Goal: Task Accomplishment & Management: Manage account settings

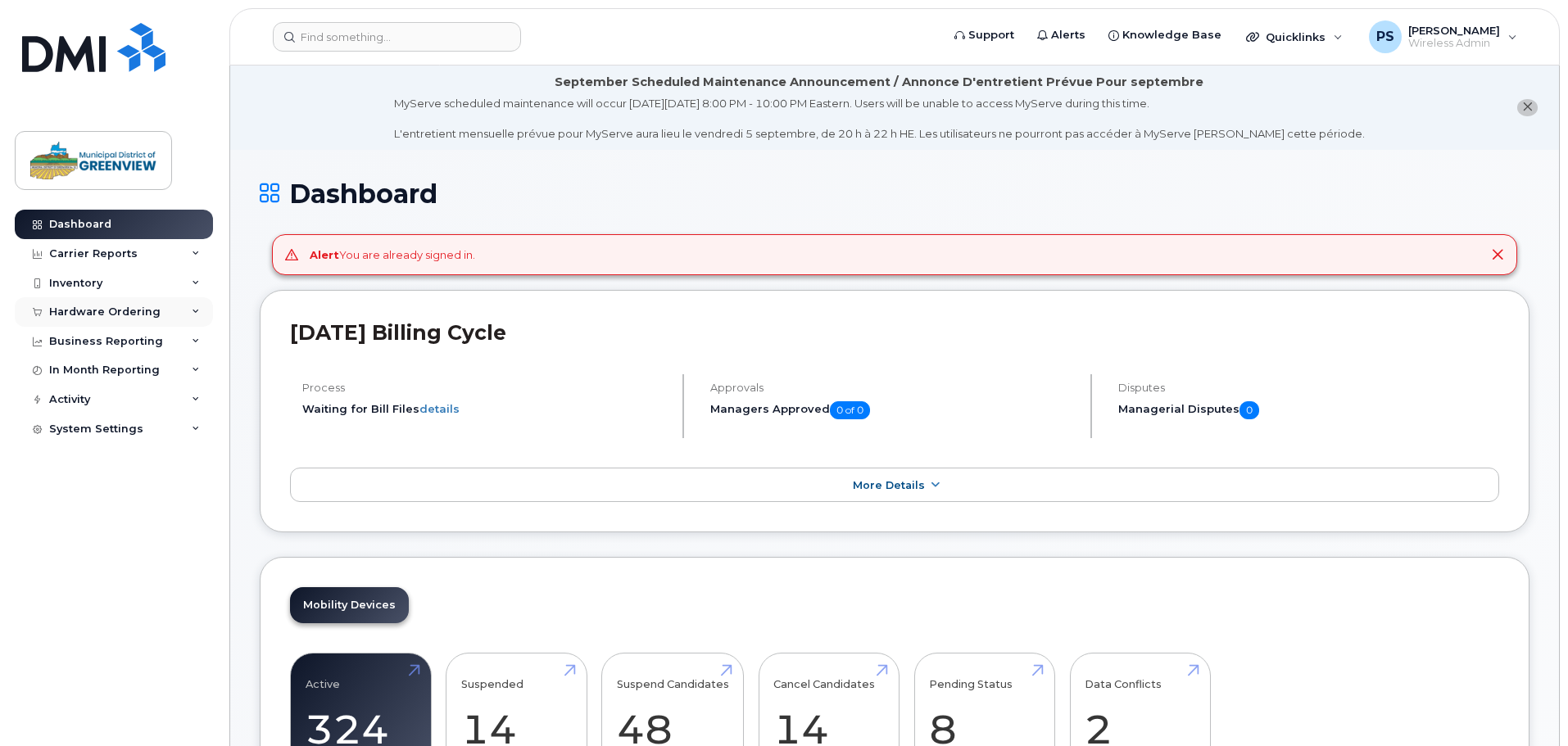
click at [81, 315] on div "Hardware Ordering" at bounding box center [105, 312] width 112 height 13
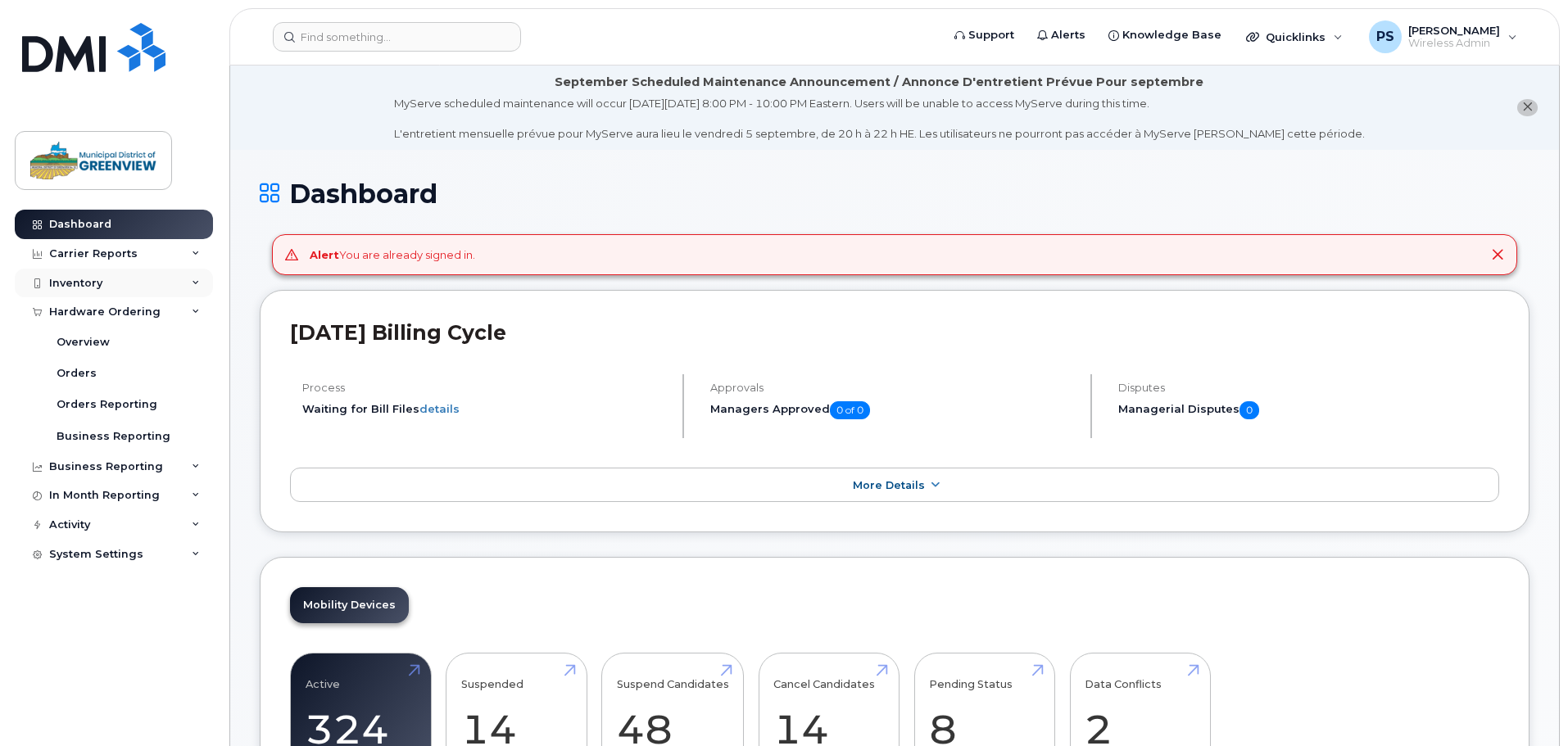
click at [83, 284] on div "Inventory" at bounding box center [75, 283] width 53 height 13
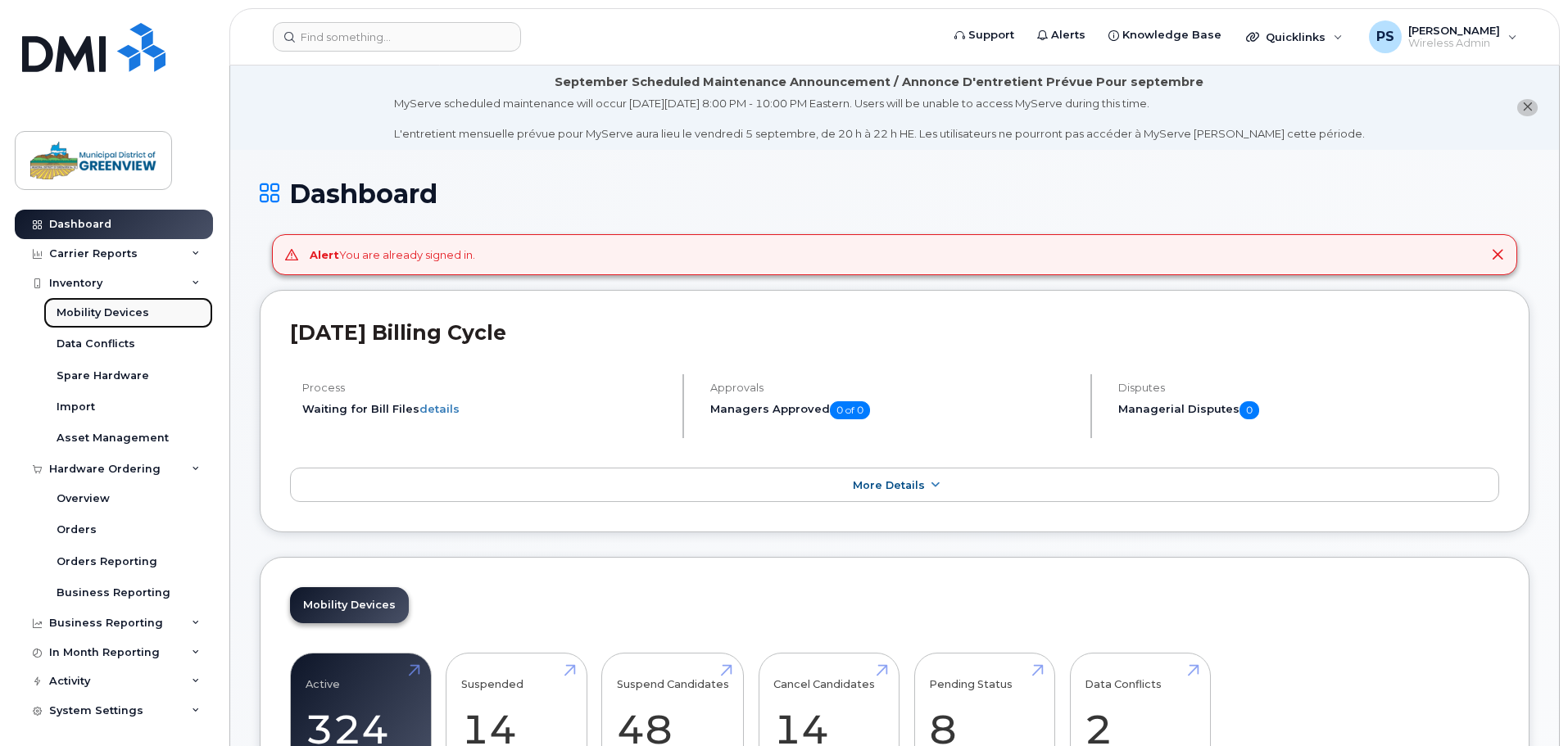
click at [107, 312] on div "Mobility Devices" at bounding box center [103, 313] width 92 height 15
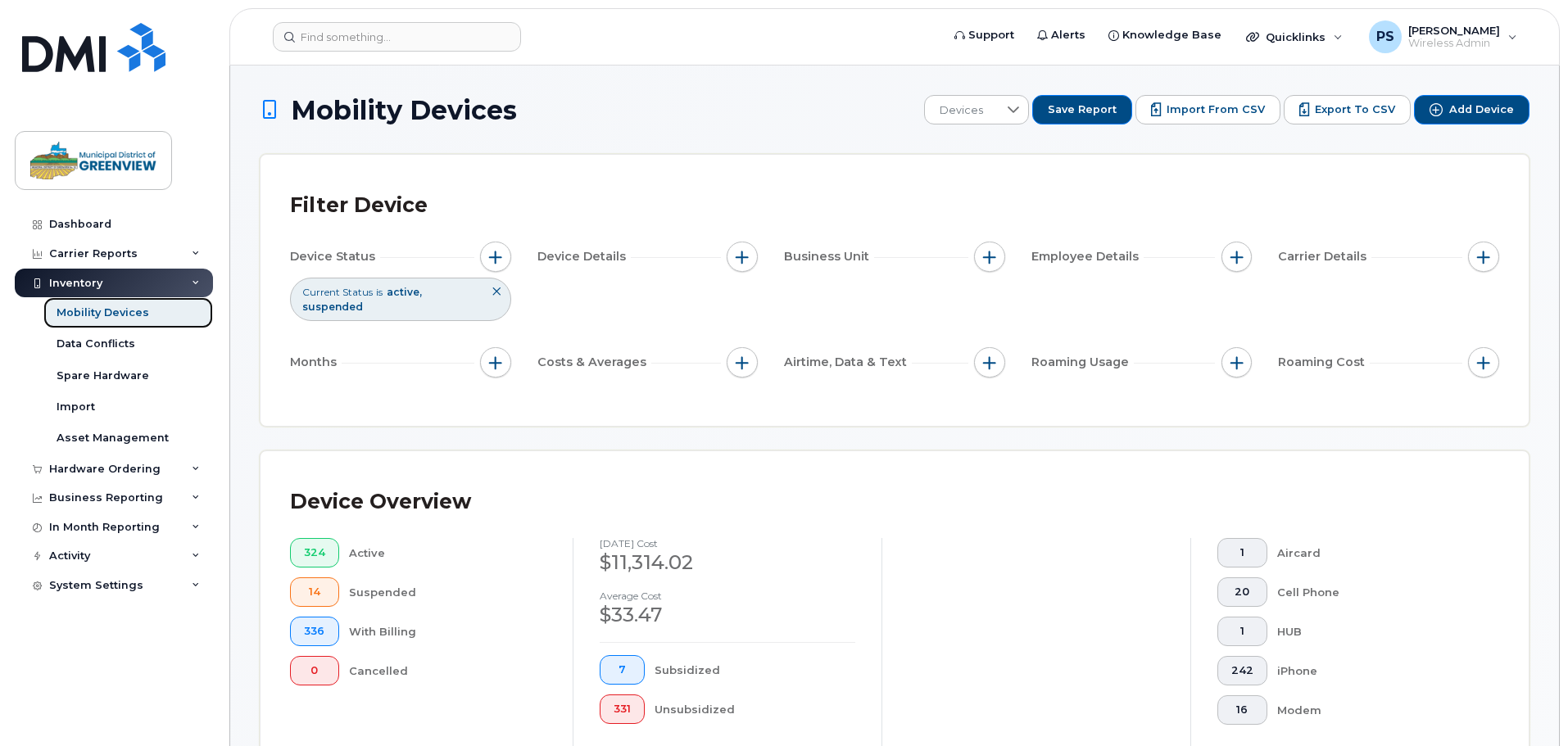
scroll to position [573, 0]
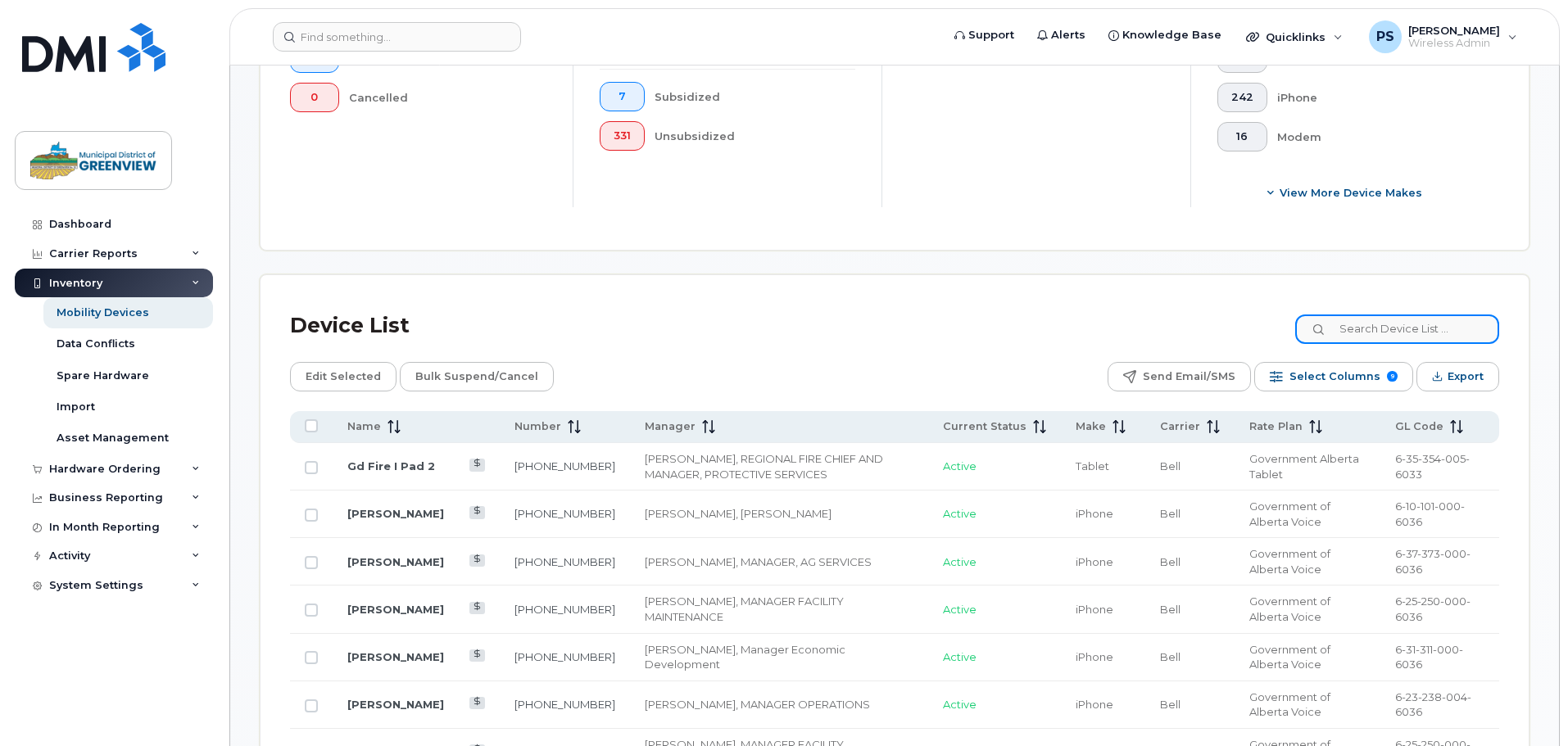
click at [1377, 315] on input at bounding box center [1397, 329] width 204 height 30
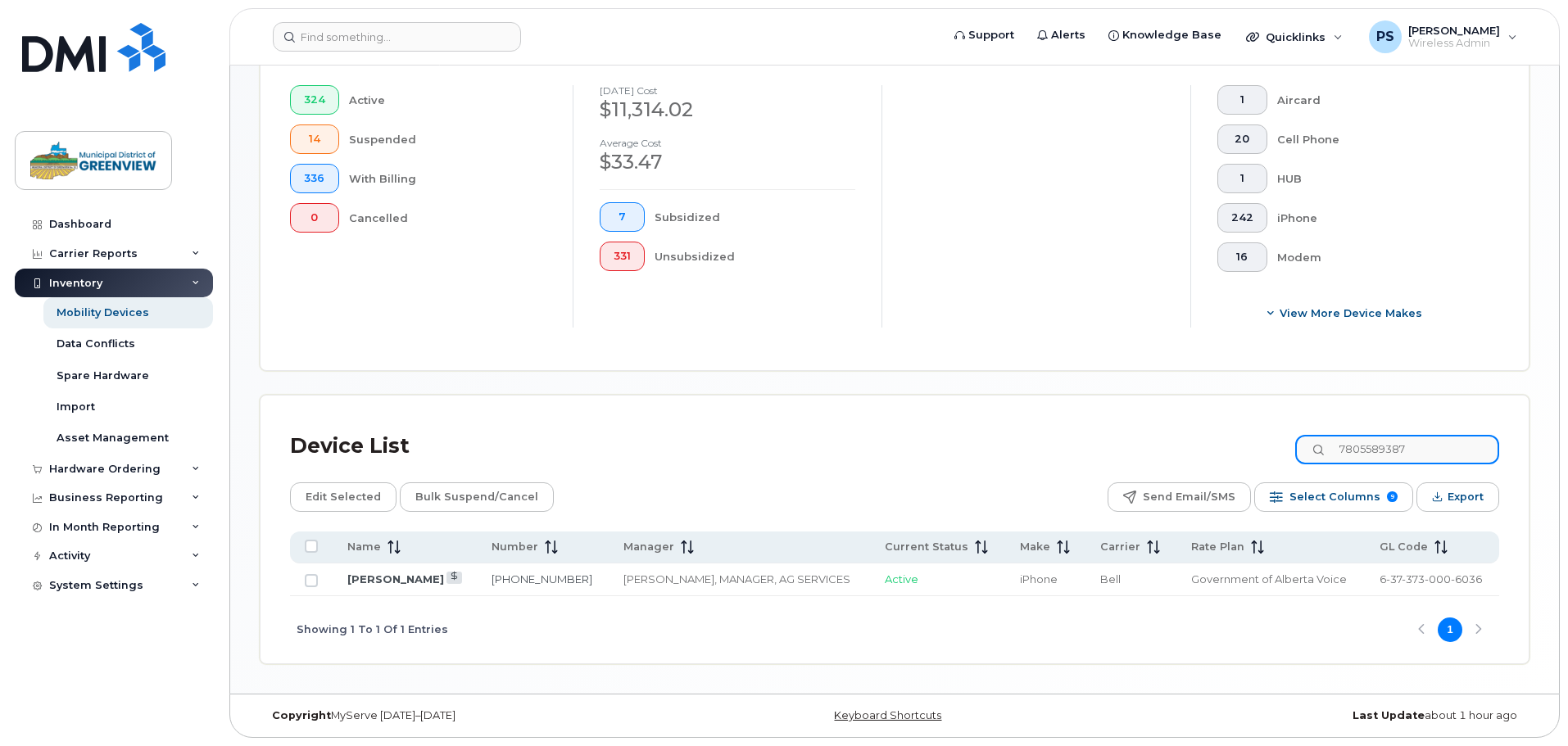
scroll to position [439, 0]
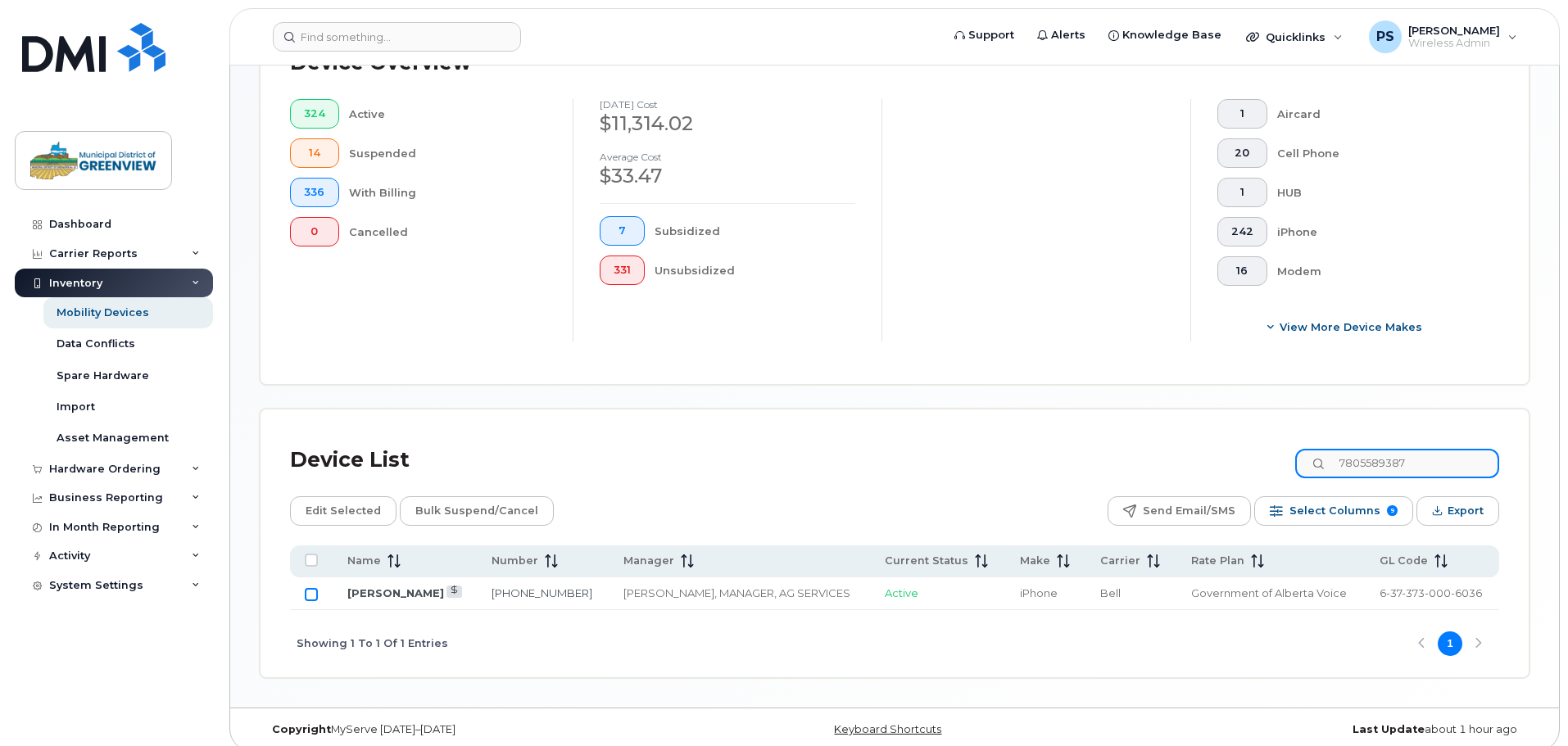
type input "7805589387"
click at [309, 588] on input "Row Unselected" at bounding box center [311, 594] width 13 height 13
checkbox input "true"
click at [404, 587] on td "Simranjeet Singh" at bounding box center [404, 593] width 144 height 33
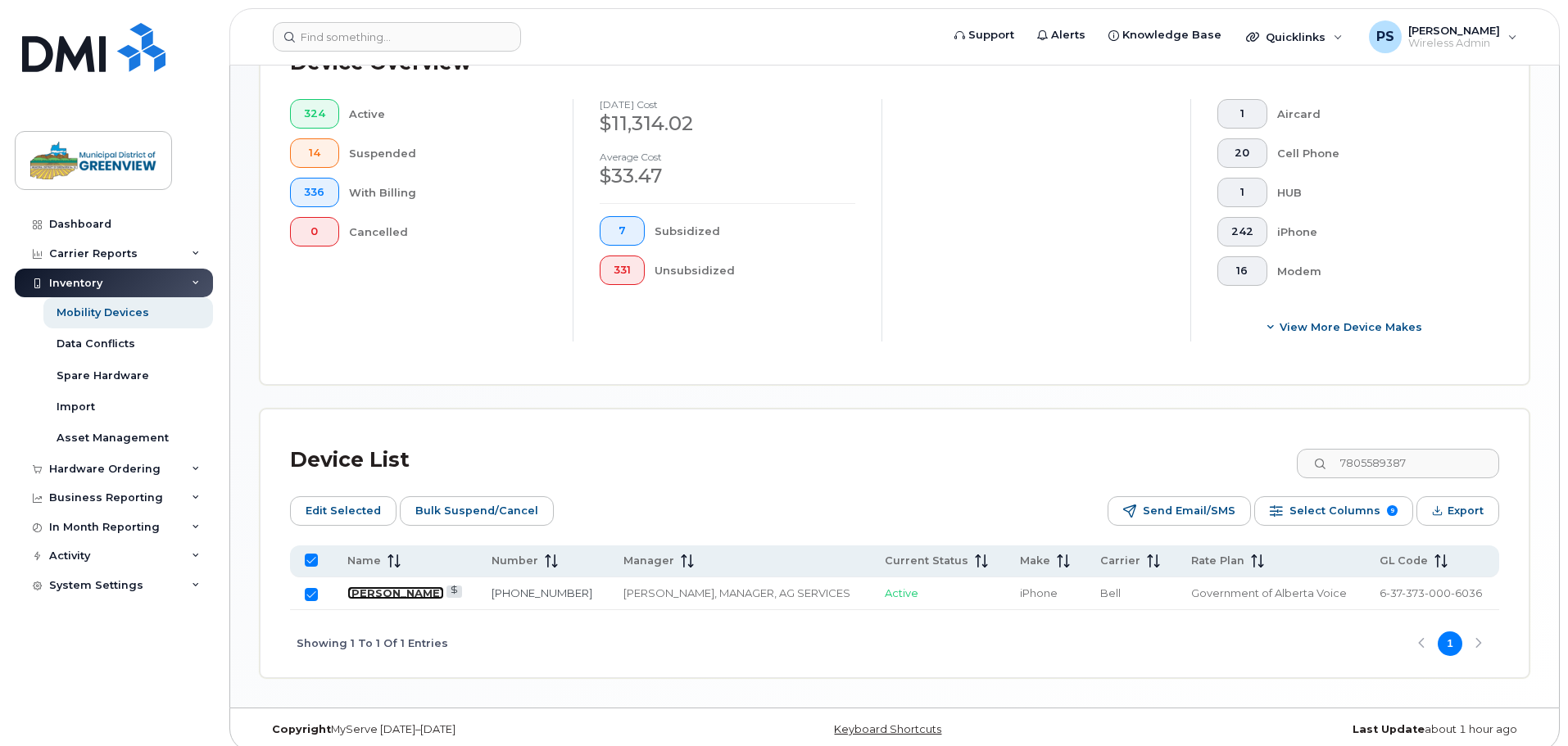
click at [394, 587] on link "Simranjeet Singh" at bounding box center [395, 593] width 97 height 13
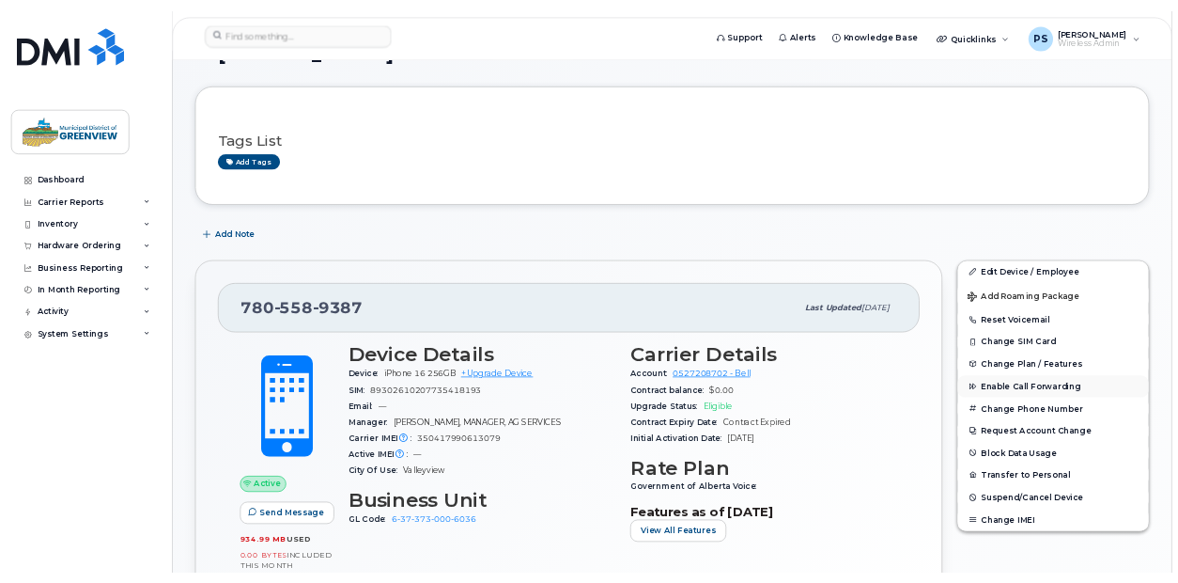
scroll to position [188, 0]
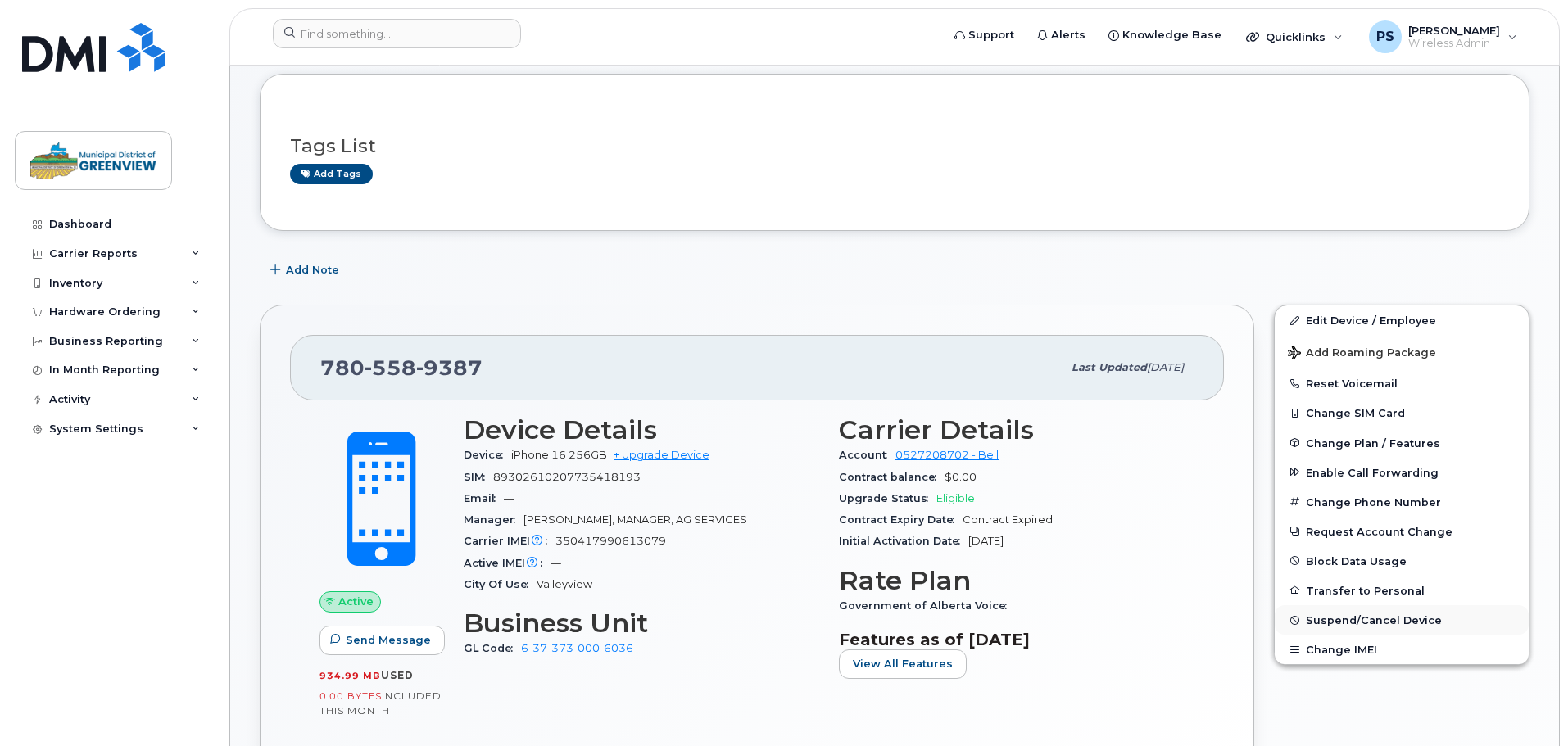
click at [1353, 627] on button "Suspend/Cancel Device" at bounding box center [1401, 620] width 254 height 30
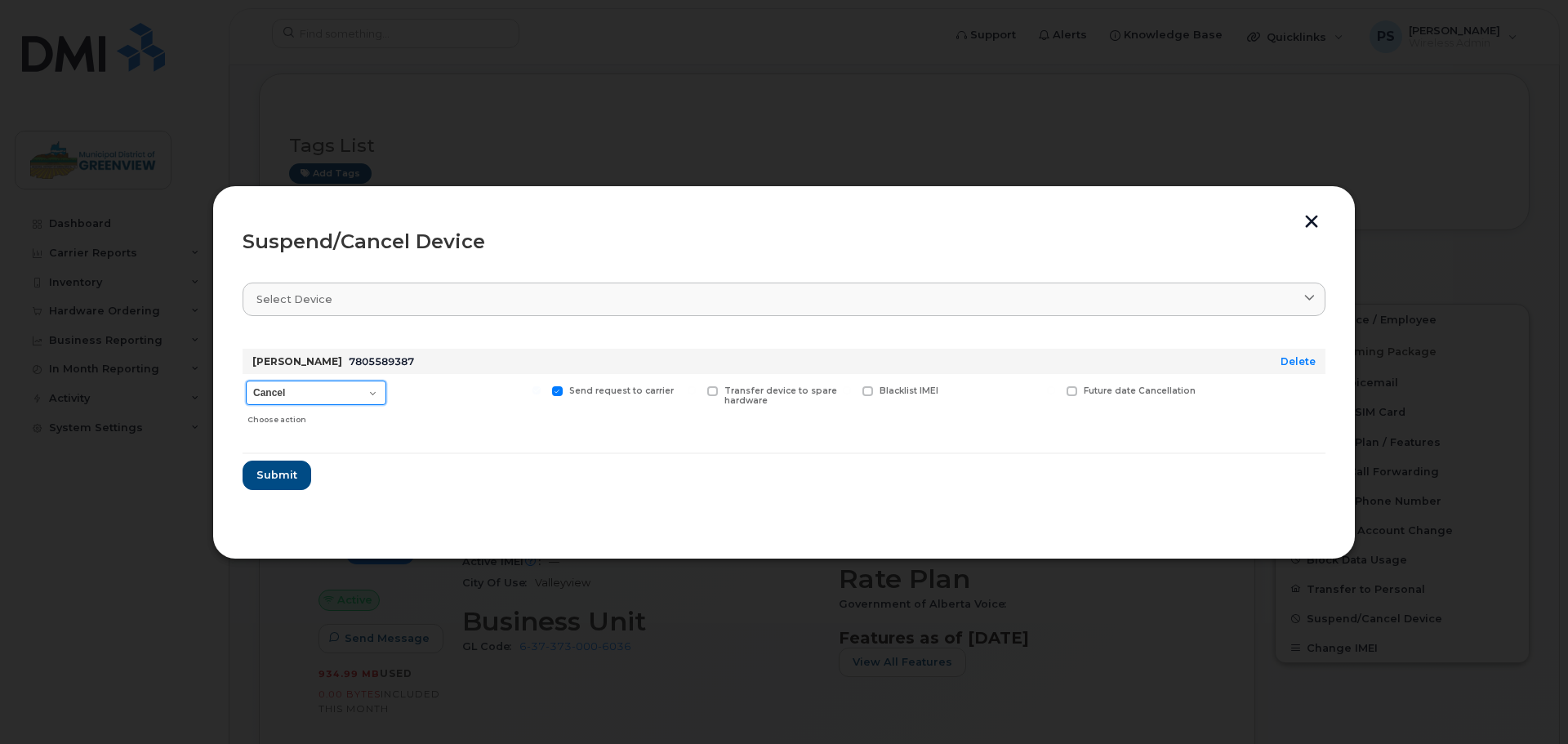
click at [372, 386] on select "Cancel Suspend - Extend Suspension Suspend - Reduced Rate Suspend - Full Rate S…" at bounding box center [316, 393] width 141 height 24
select select "[object Object]"
click at [246, 381] on select "Cancel Suspend - Extend Suspension Suspend - Reduced Rate Suspend - Full Rate S…" at bounding box center [316, 393] width 141 height 24
click at [283, 475] on span "Submit" at bounding box center [276, 475] width 41 height 16
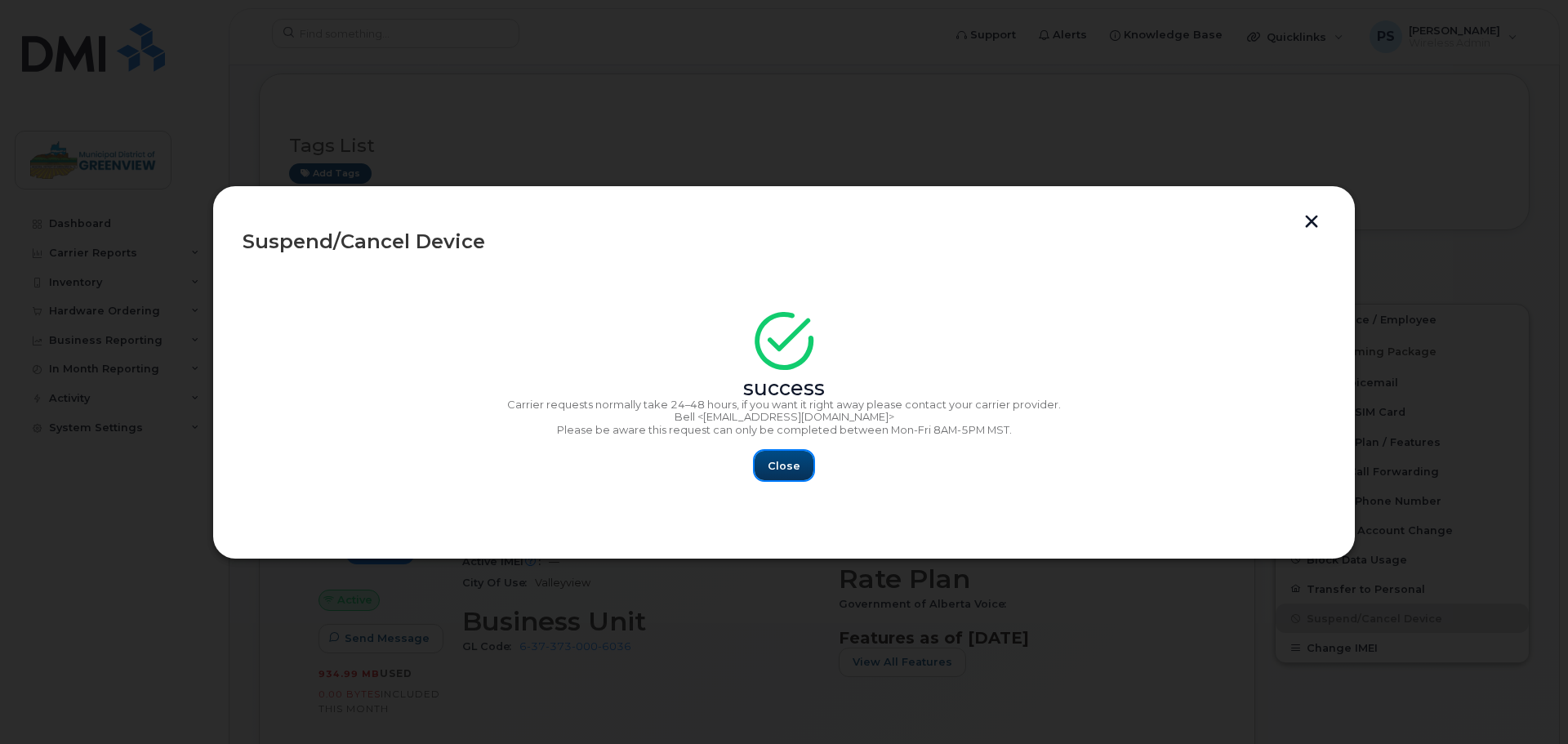
click at [787, 468] on span "Close" at bounding box center [784, 466] width 33 height 16
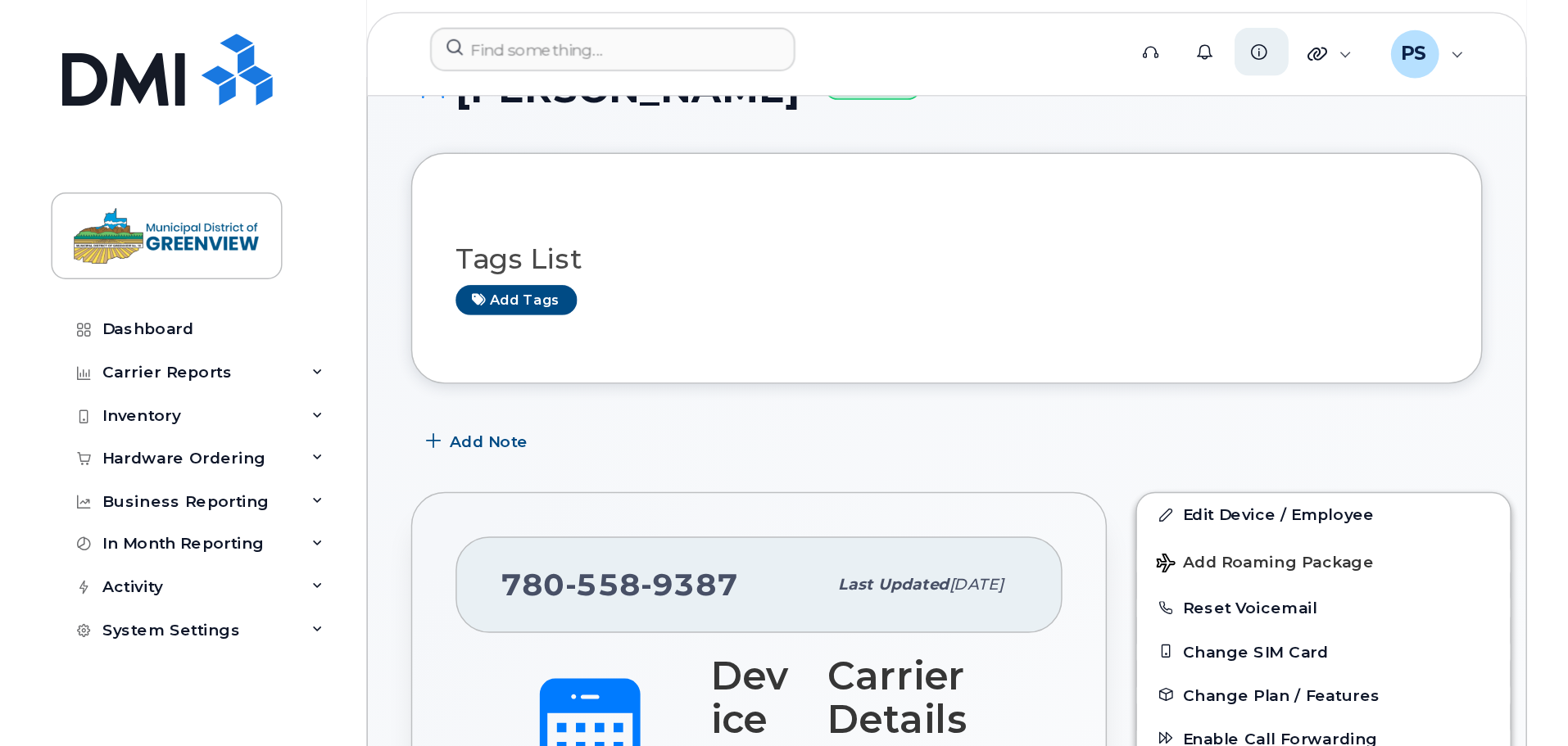
scroll to position [148, 0]
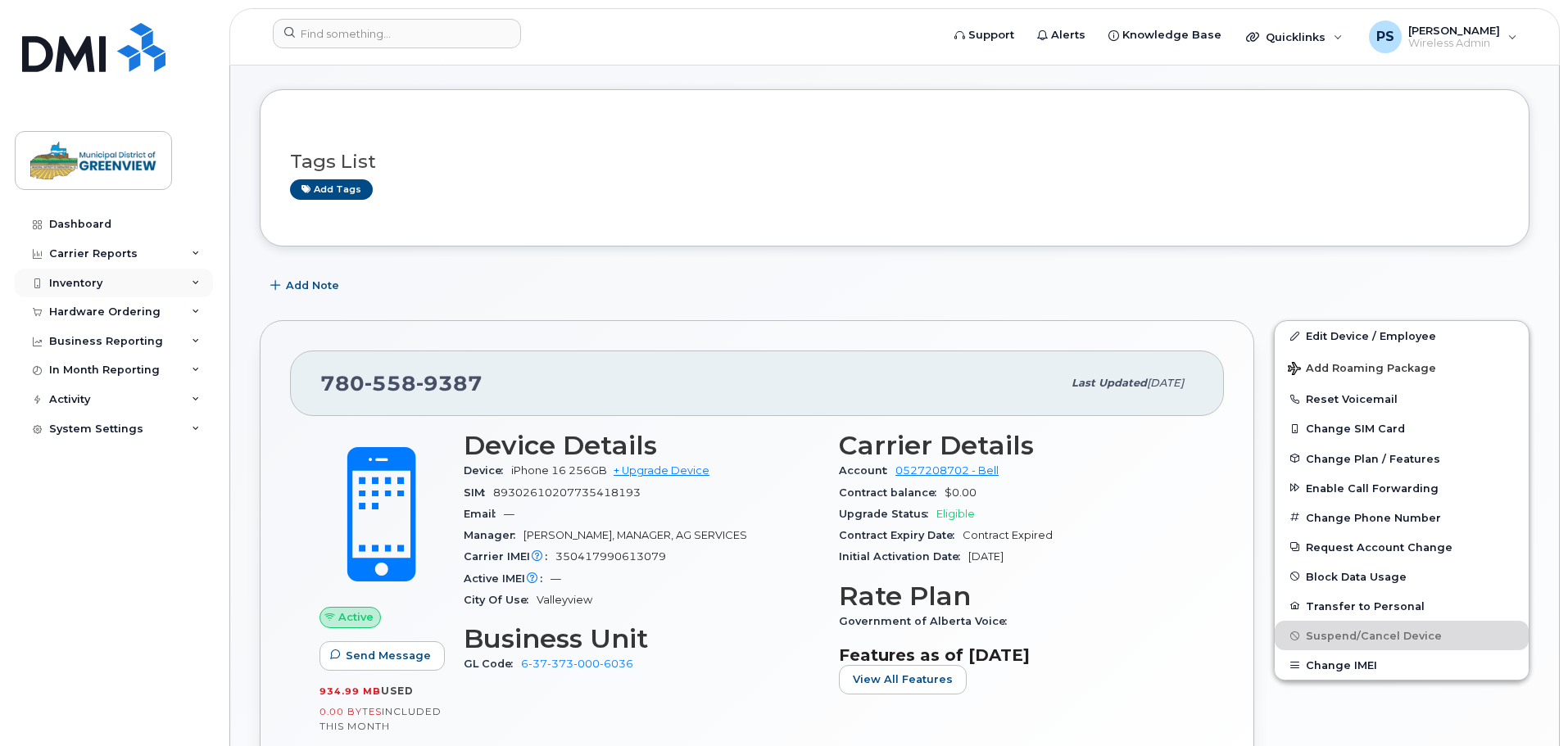
click at [73, 278] on div "Inventory" at bounding box center [75, 283] width 53 height 13
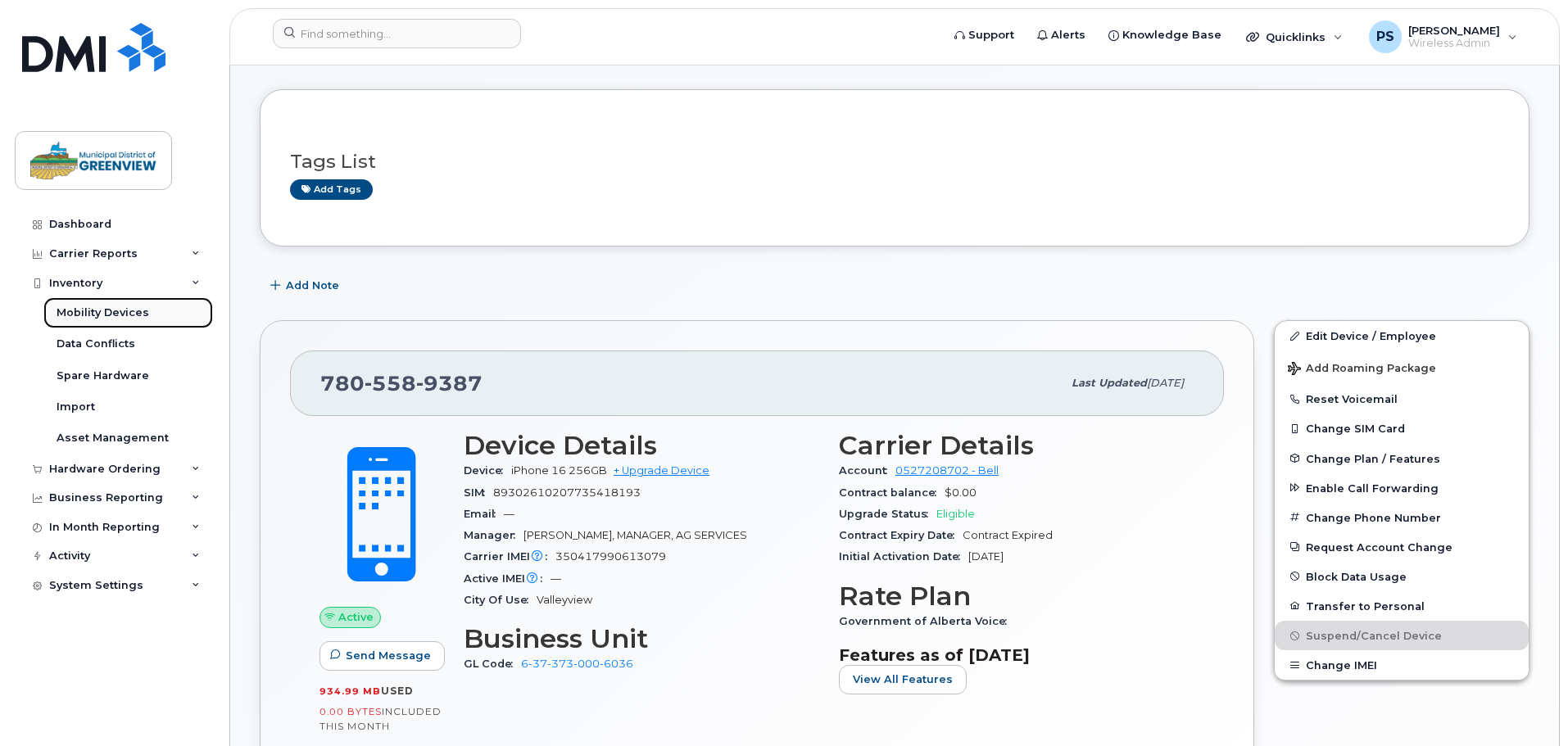
click at [92, 312] on div "Mobility Devices" at bounding box center [103, 313] width 92 height 15
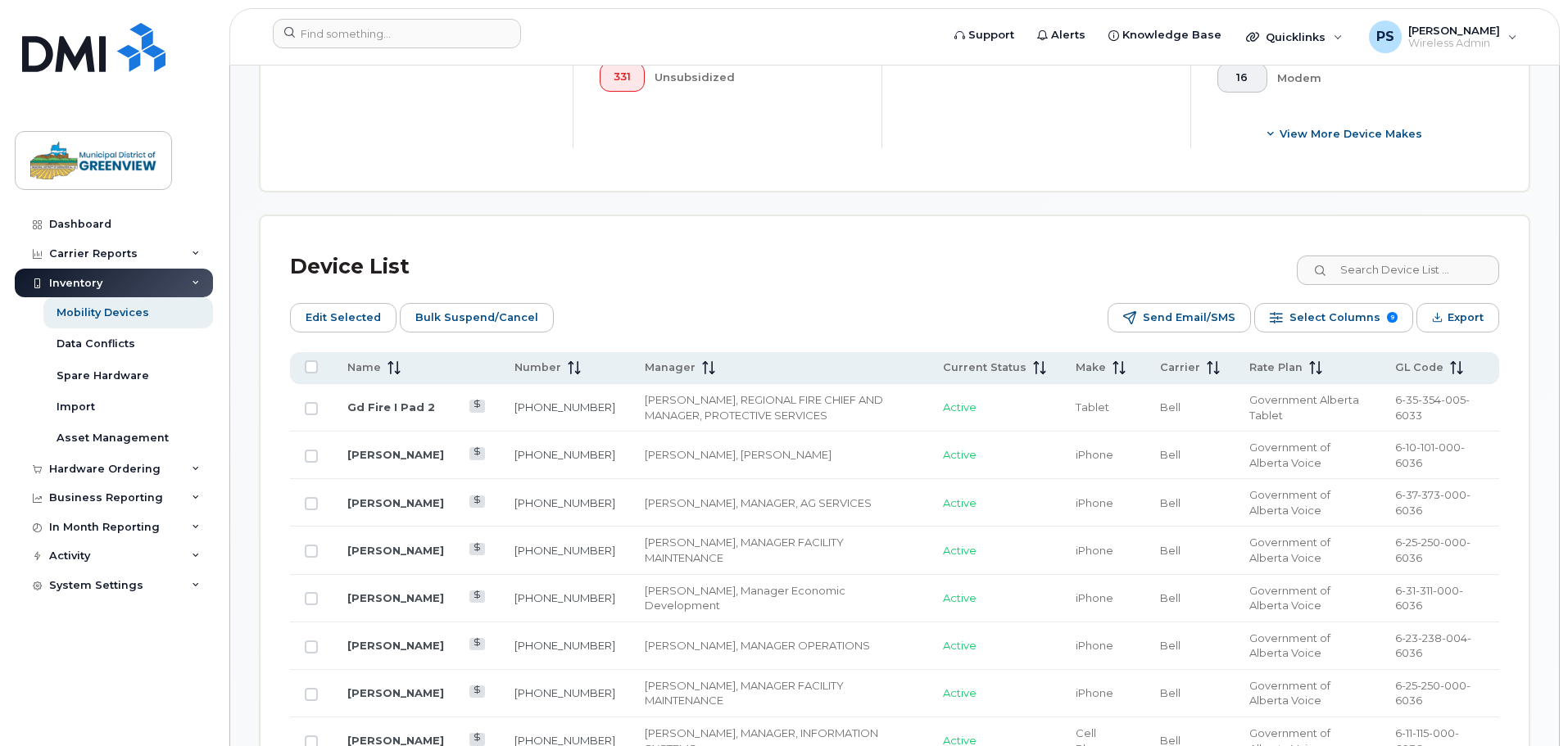
scroll to position [573, 0]
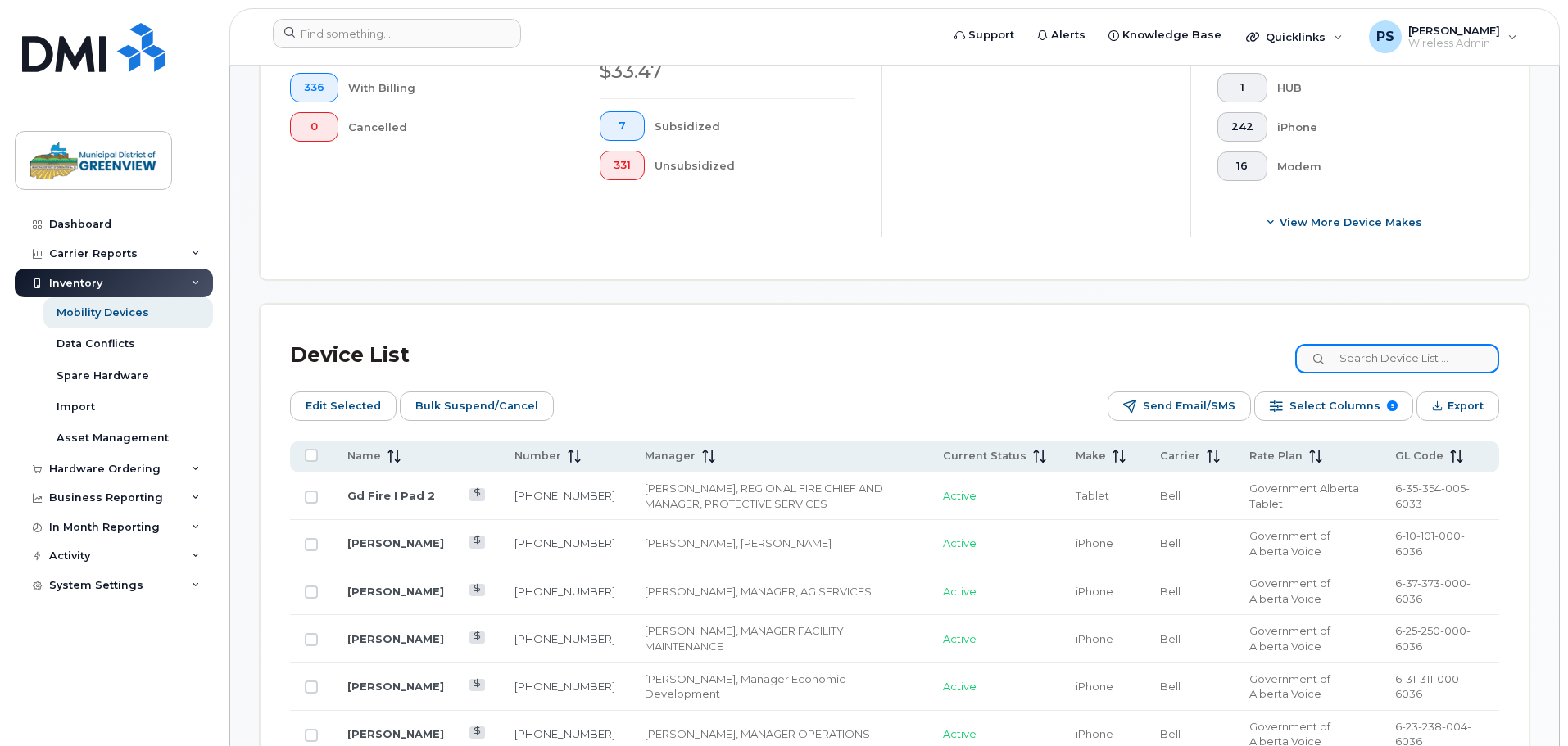
click at [1379, 344] on input at bounding box center [1397, 359] width 204 height 30
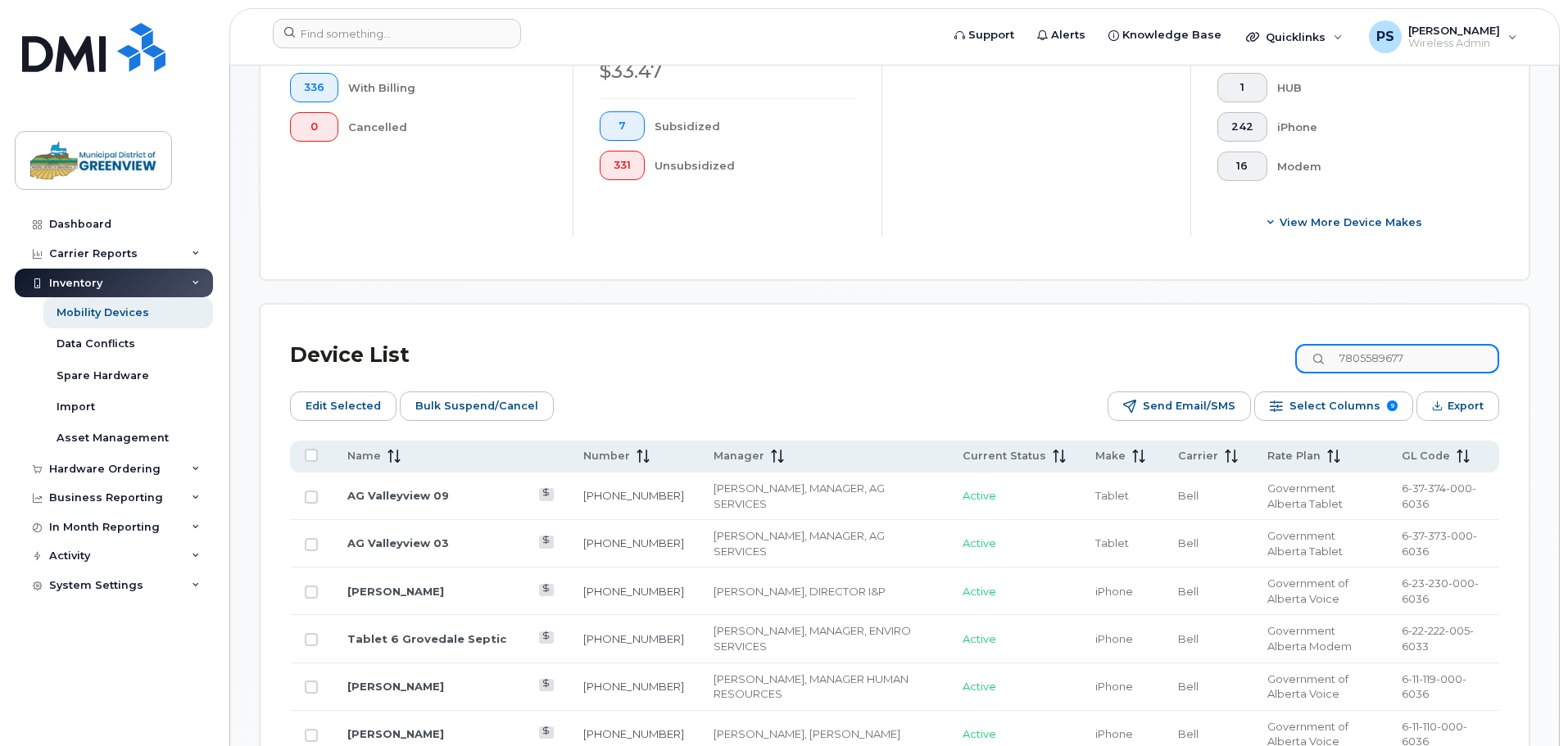
scroll to position [469, 0]
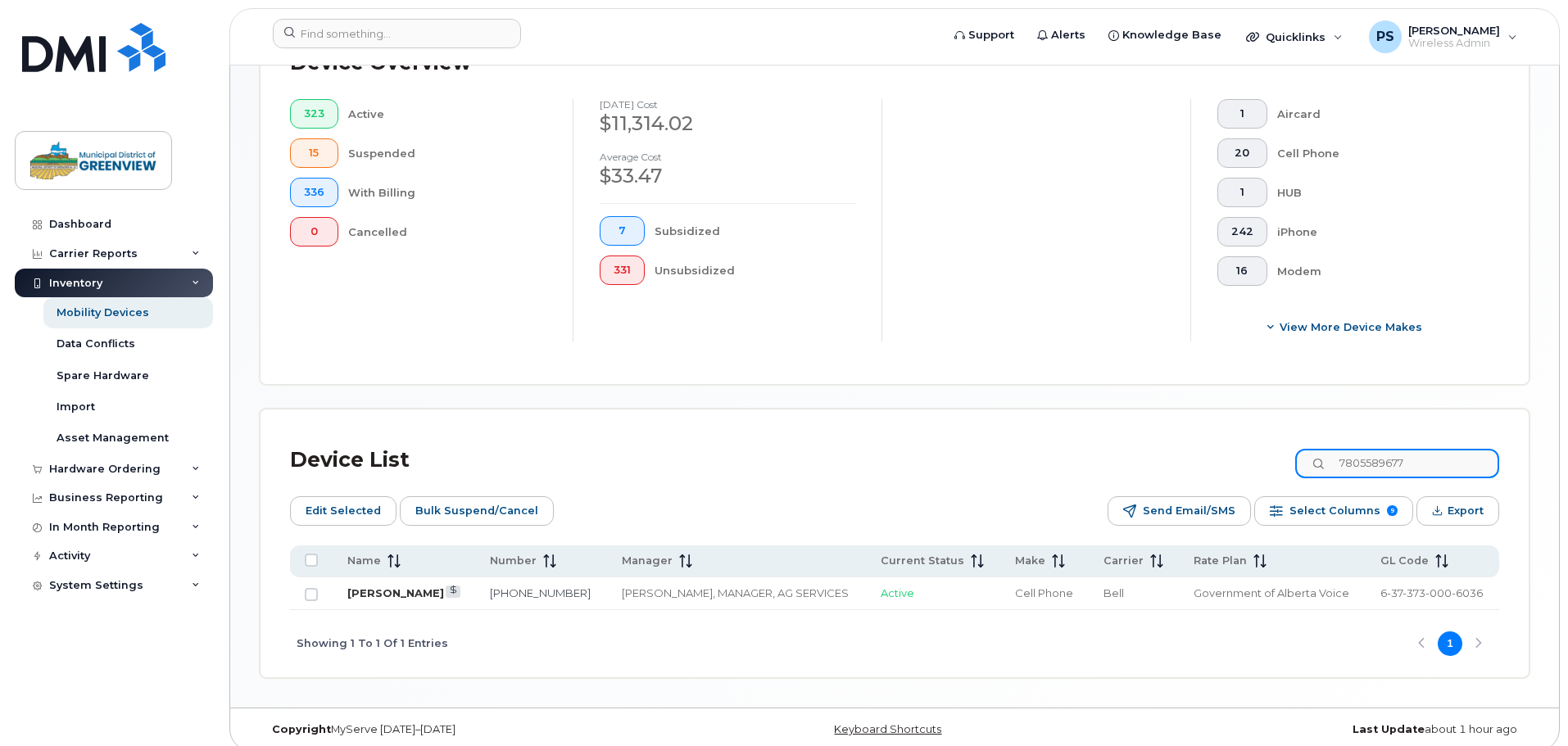
type input "7805589677"
click at [360, 587] on link "Andreah Arrieta" at bounding box center [395, 593] width 97 height 13
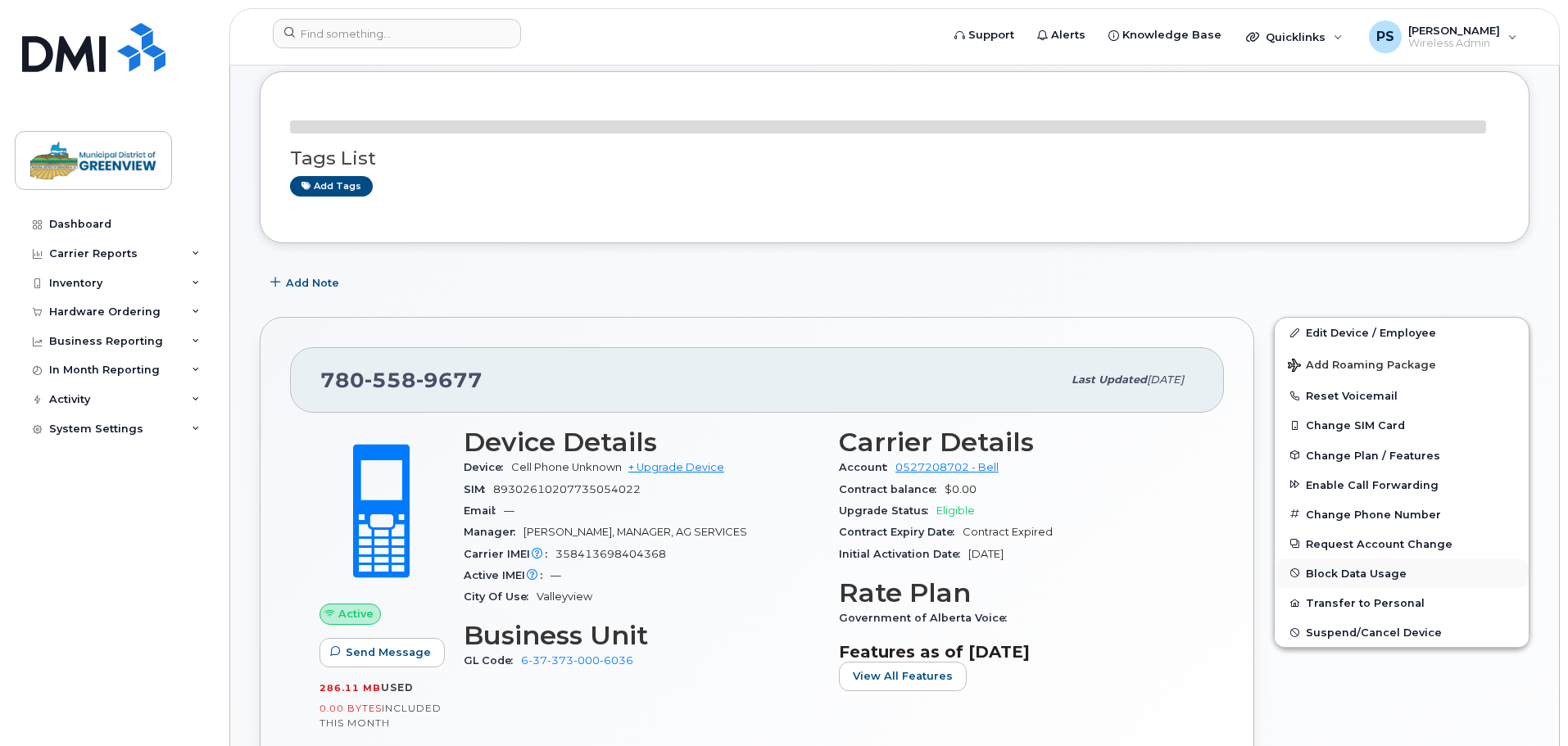
scroll to position [166, 0]
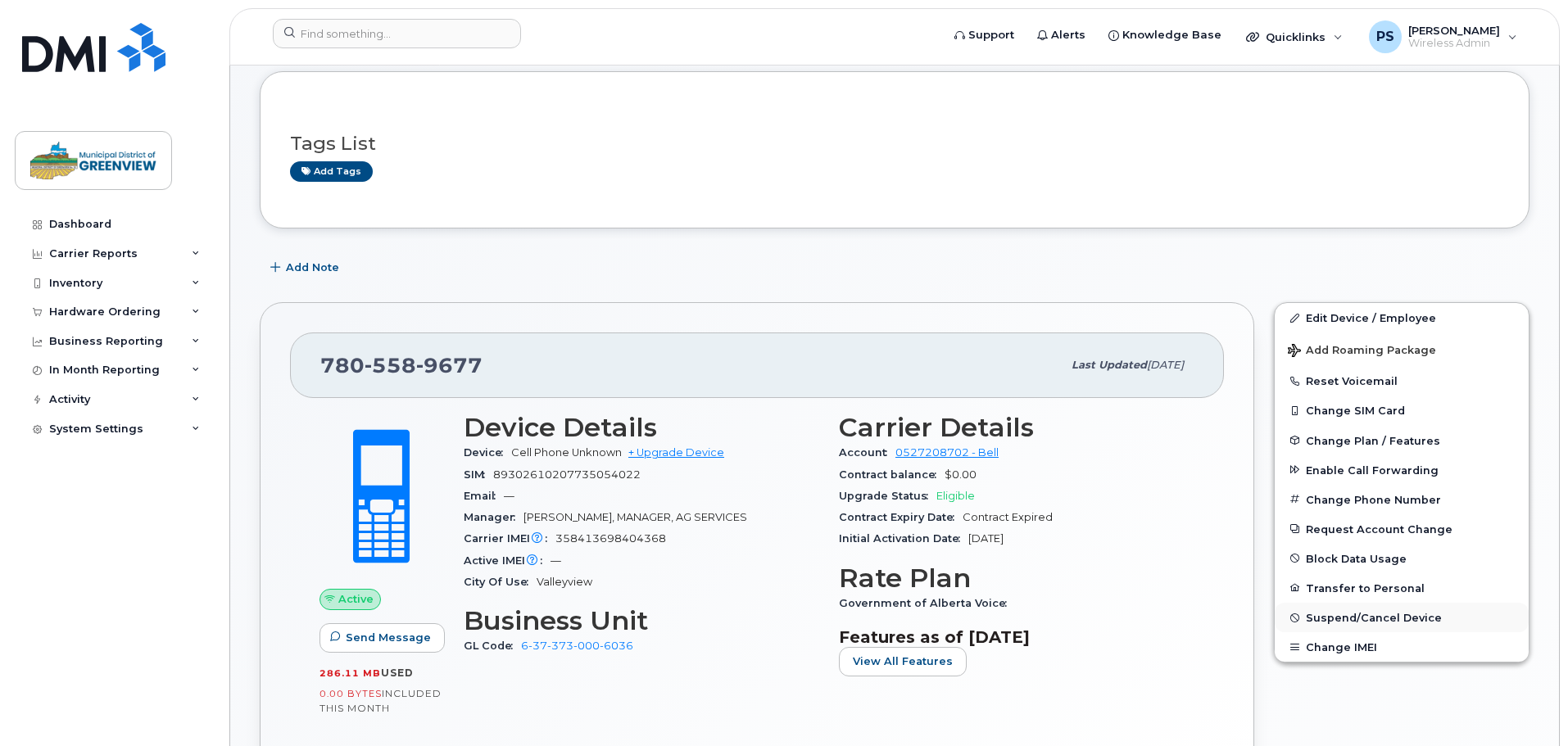
click at [1327, 626] on button "Suspend/Cancel Device" at bounding box center [1401, 618] width 254 height 30
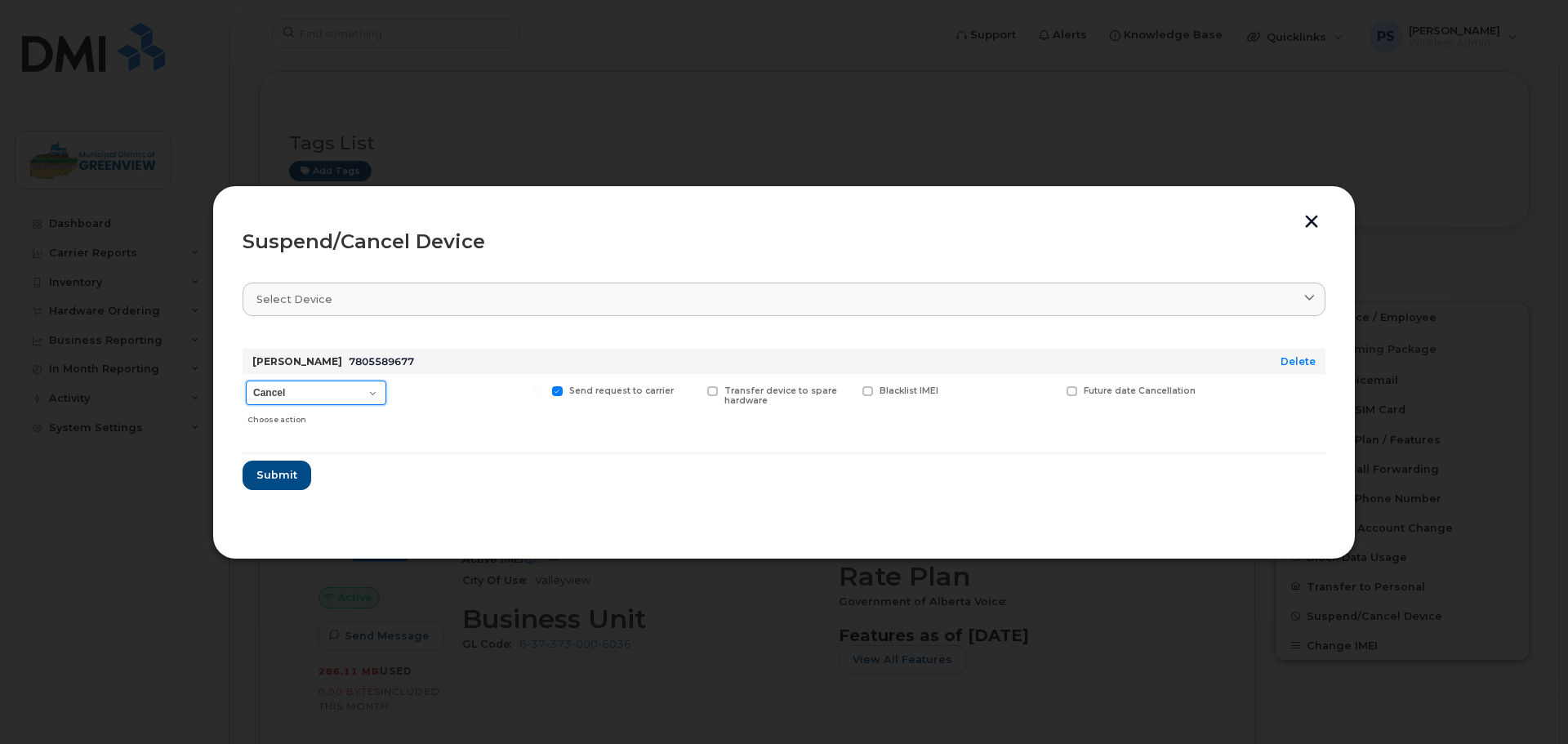
click at [353, 388] on select "Cancel Suspend - Extend Suspension Suspend - Reduced Rate Suspend - Full Rate S…" at bounding box center [316, 393] width 141 height 24
select select "[object Object]"
click at [246, 381] on select "Cancel Suspend - Extend Suspension Suspend - Reduced Rate Suspend - Full Rate S…" at bounding box center [316, 393] width 141 height 24
click at [285, 480] on span "Submit" at bounding box center [276, 475] width 41 height 16
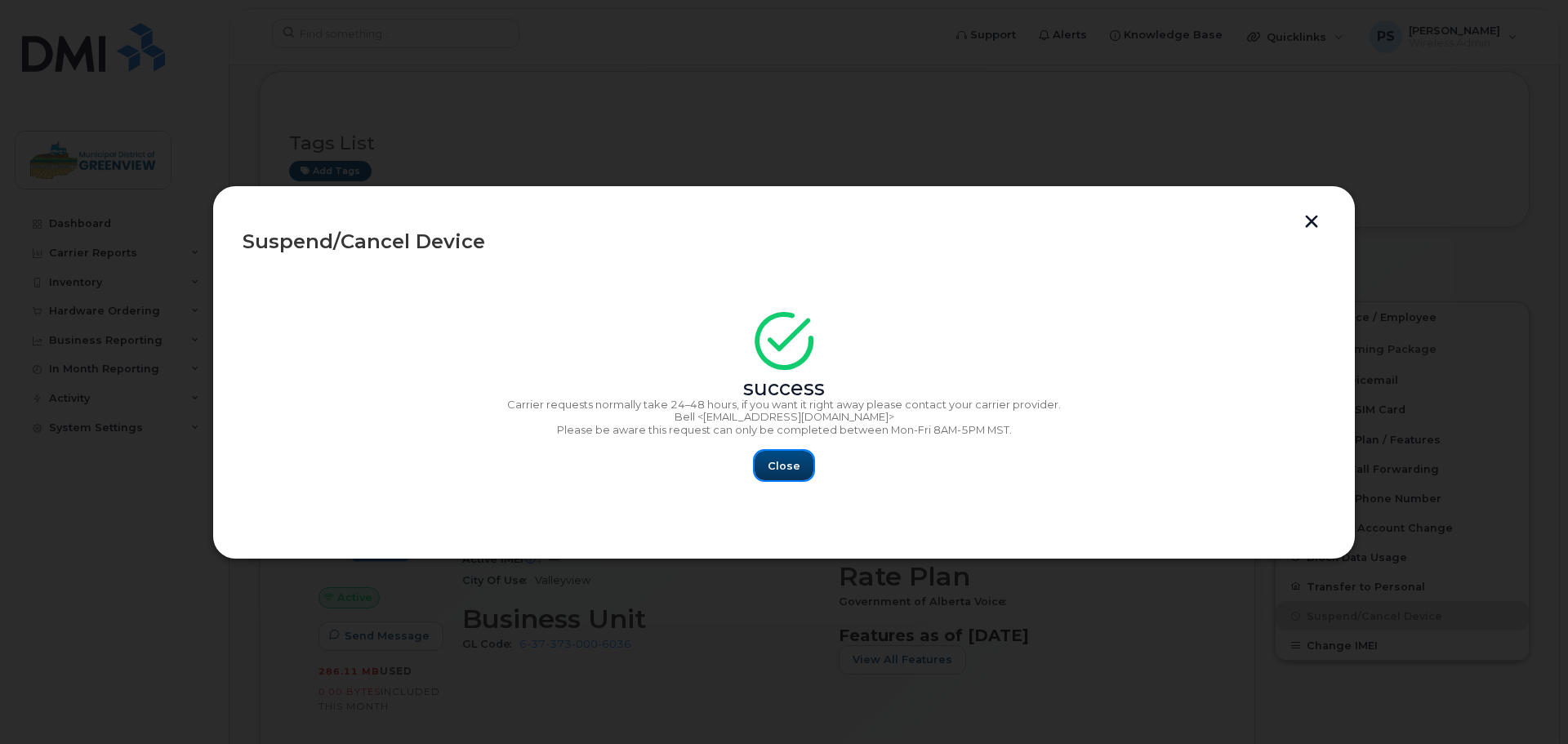
click at [779, 459] on span "Close" at bounding box center [784, 466] width 33 height 16
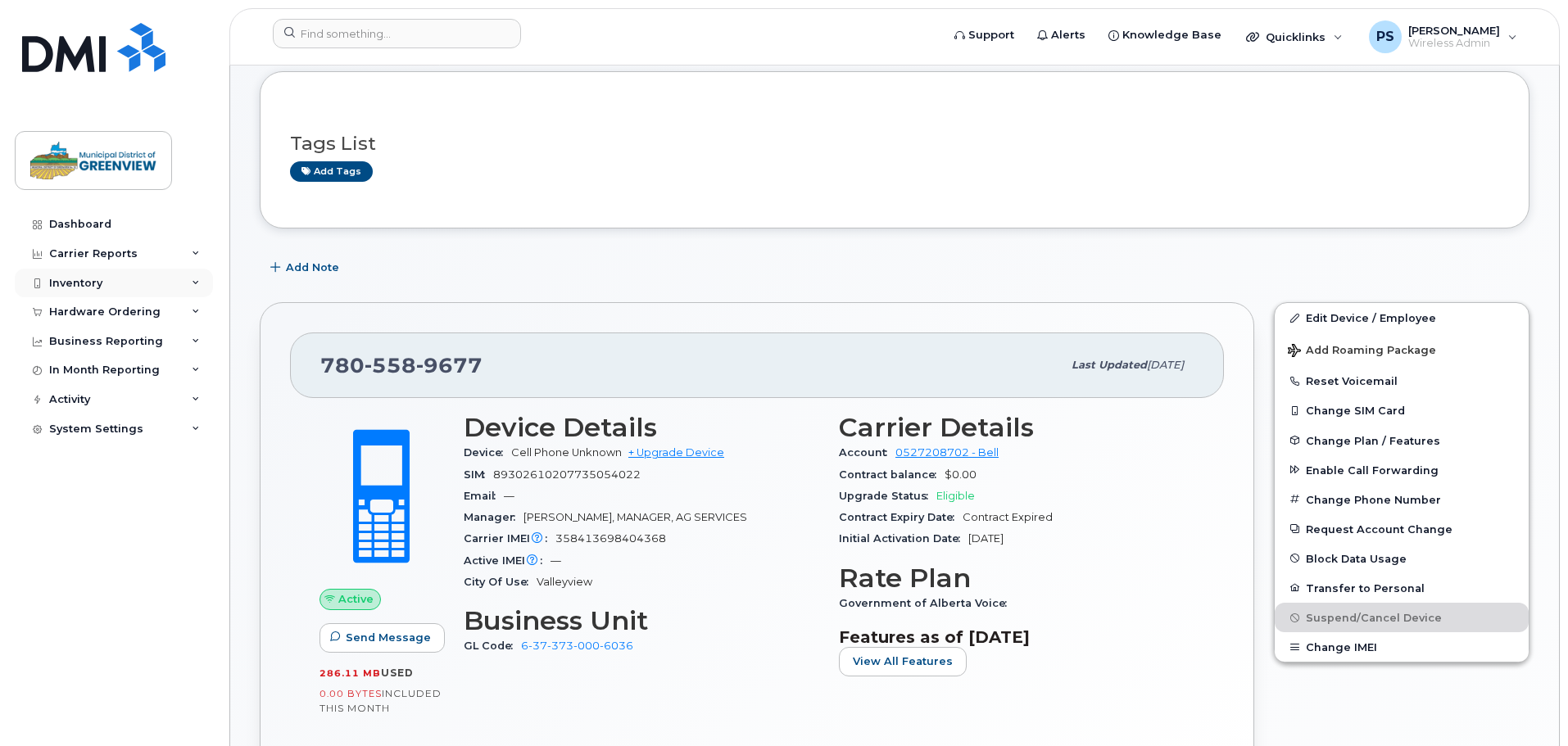
click at [91, 282] on div "Inventory" at bounding box center [75, 283] width 53 height 13
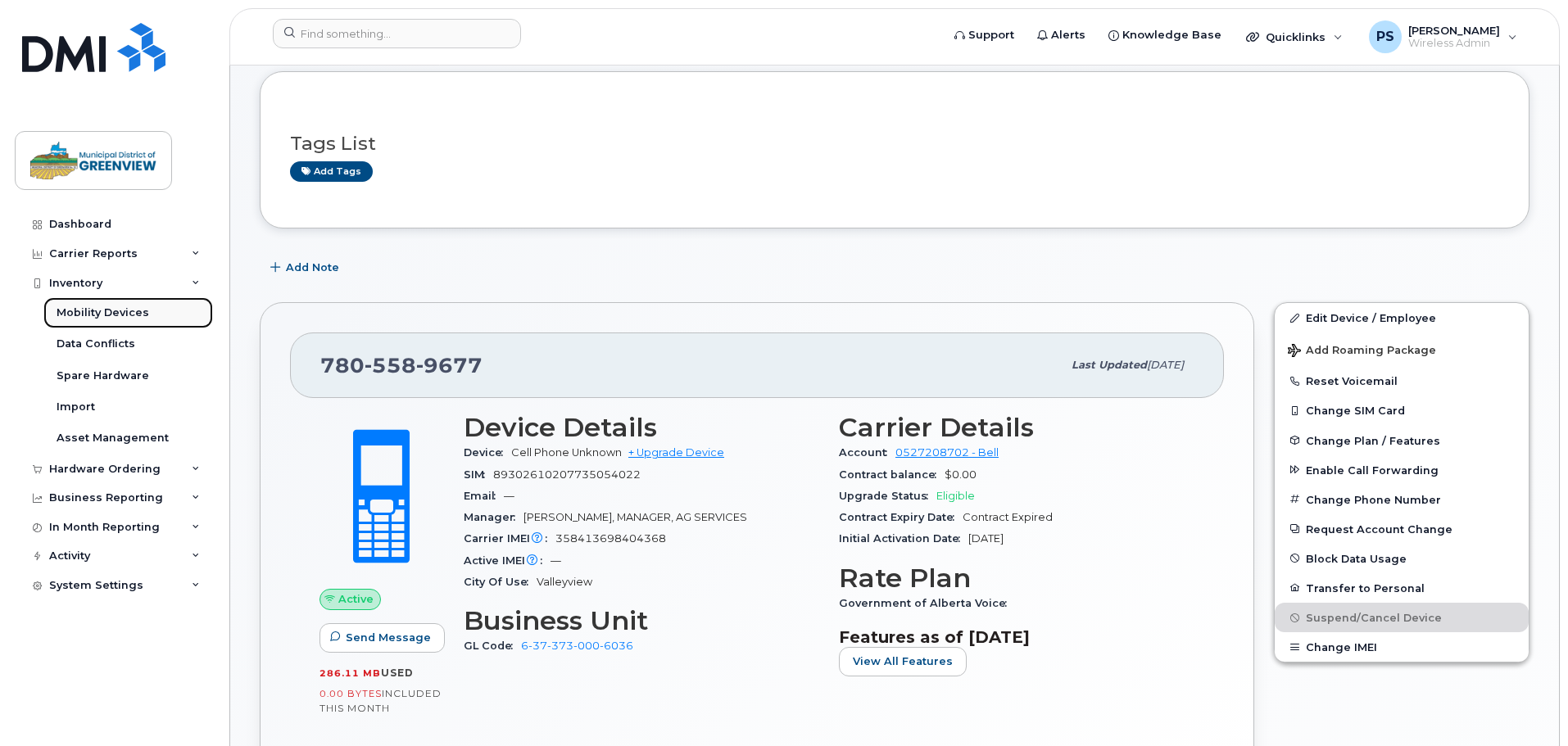
click at [96, 307] on div "Mobility Devices" at bounding box center [103, 313] width 92 height 15
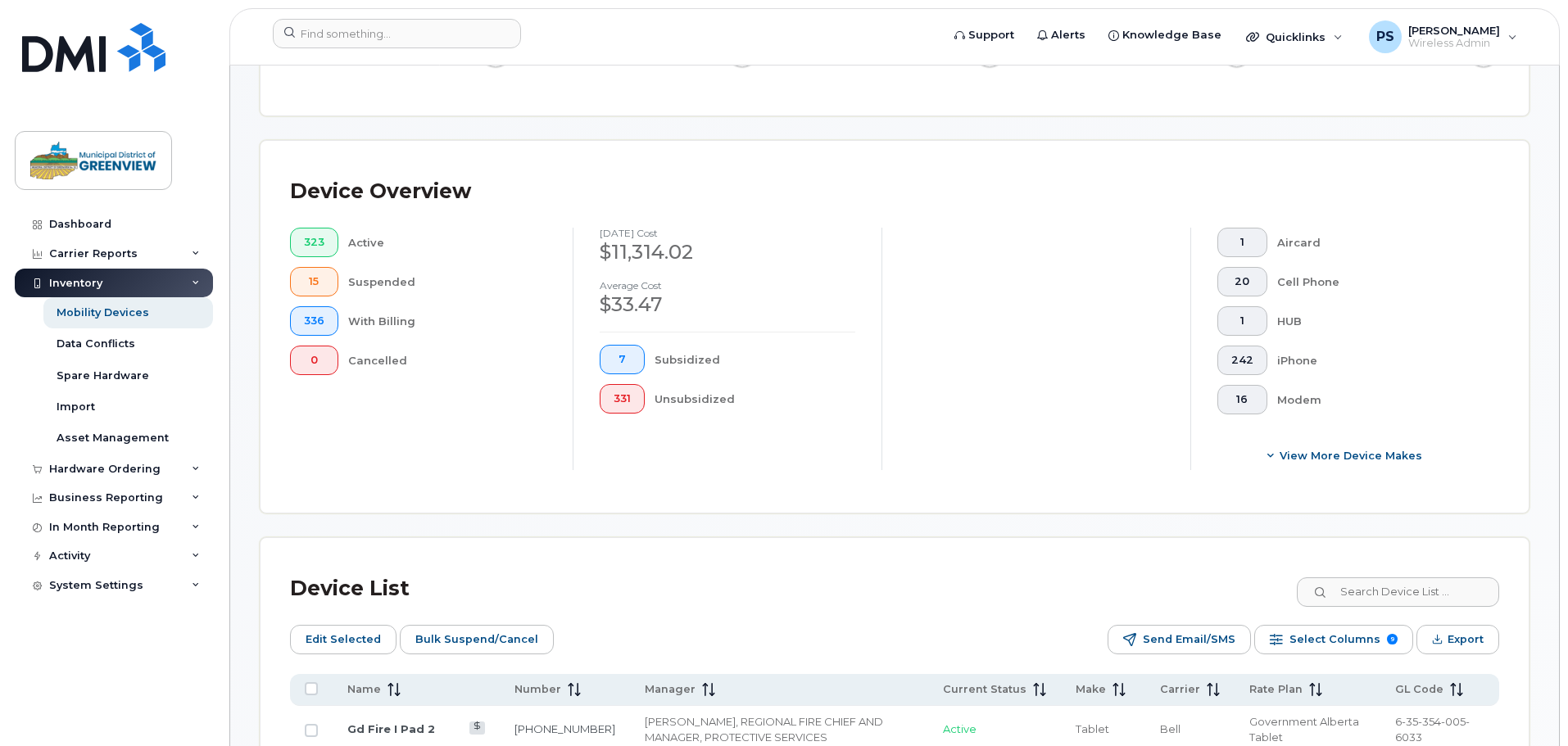
scroll to position [492, 0]
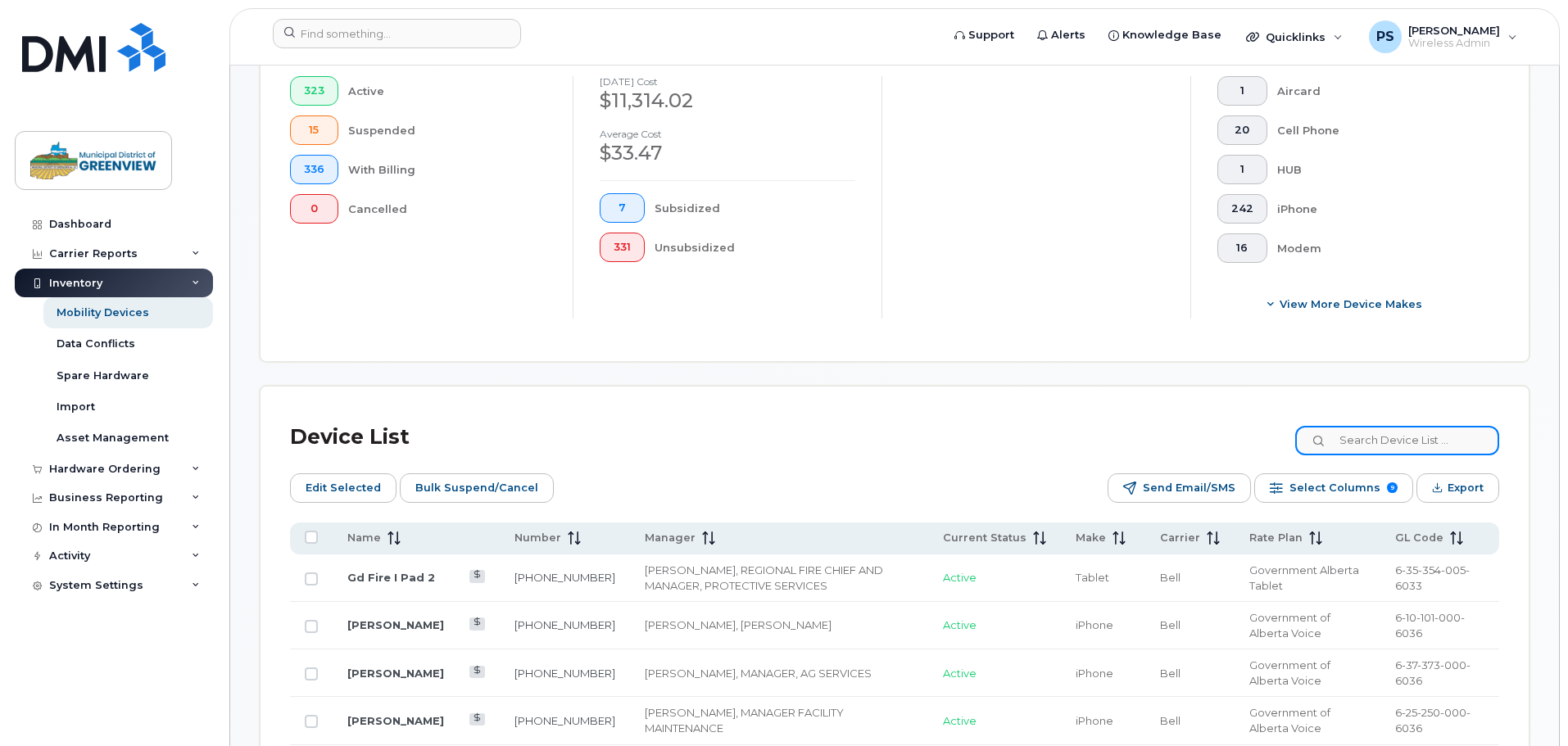
click at [1378, 429] on input at bounding box center [1397, 441] width 204 height 30
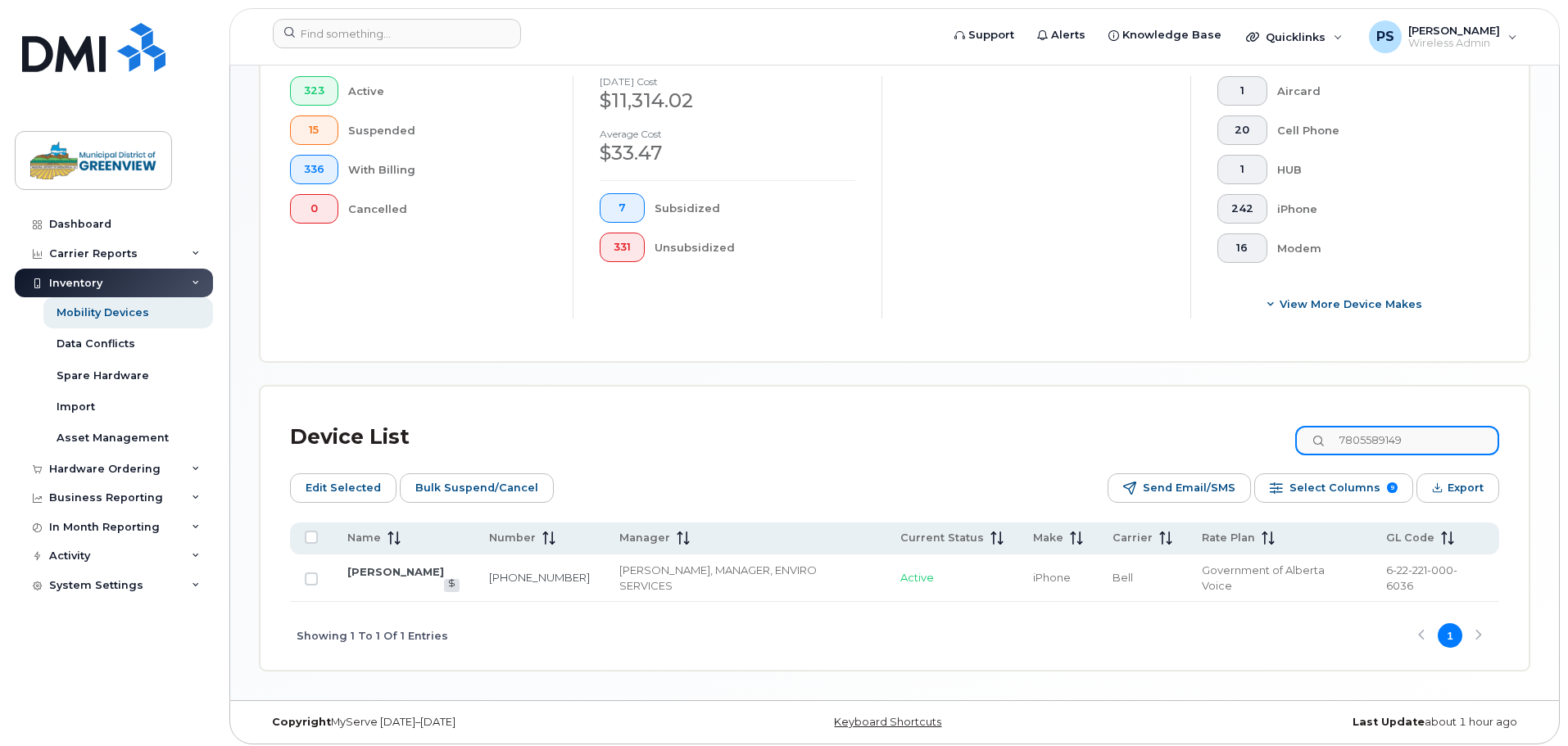
scroll to position [469, 0]
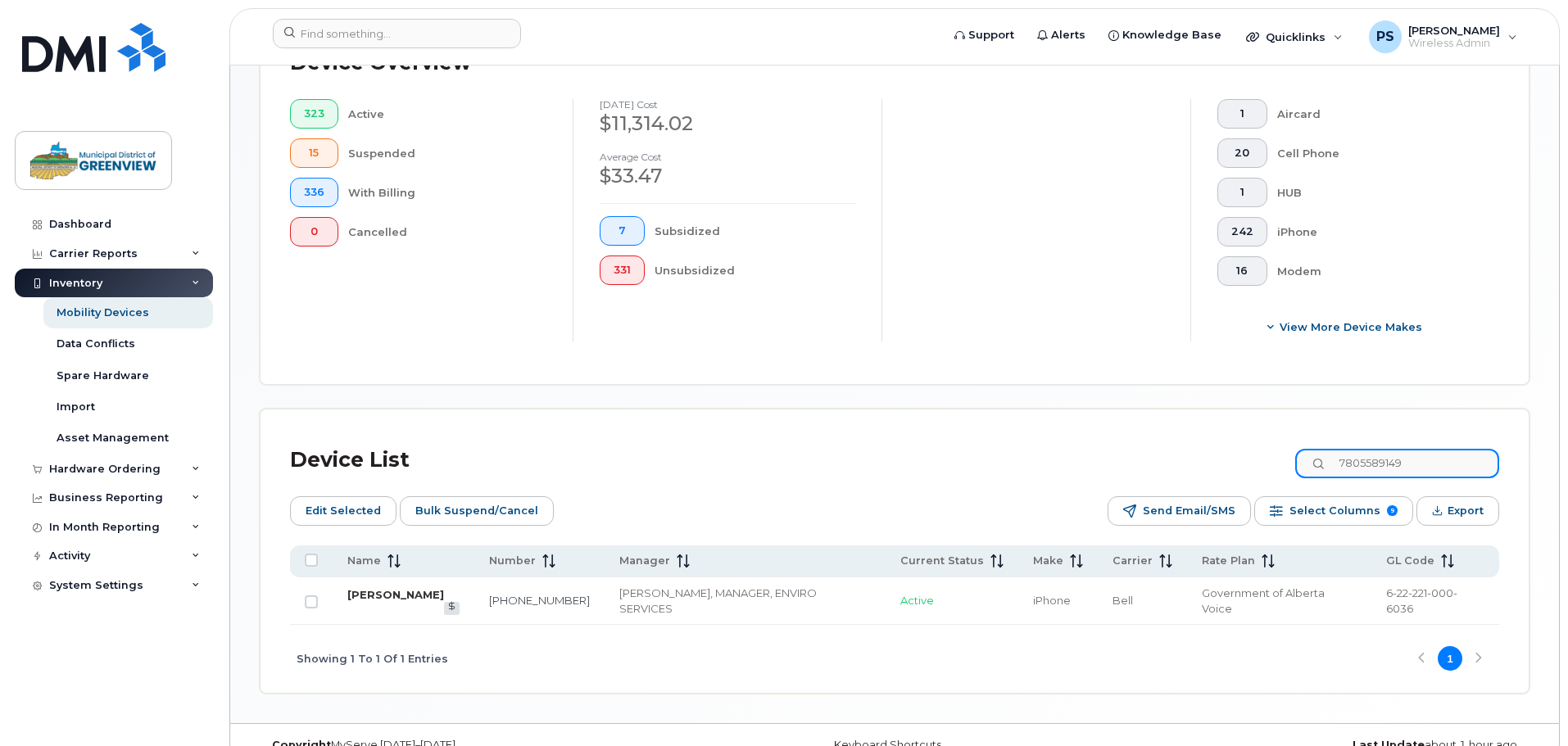
type input "7805589149"
click at [408, 588] on link "Brent Matchim" at bounding box center [395, 594] width 97 height 13
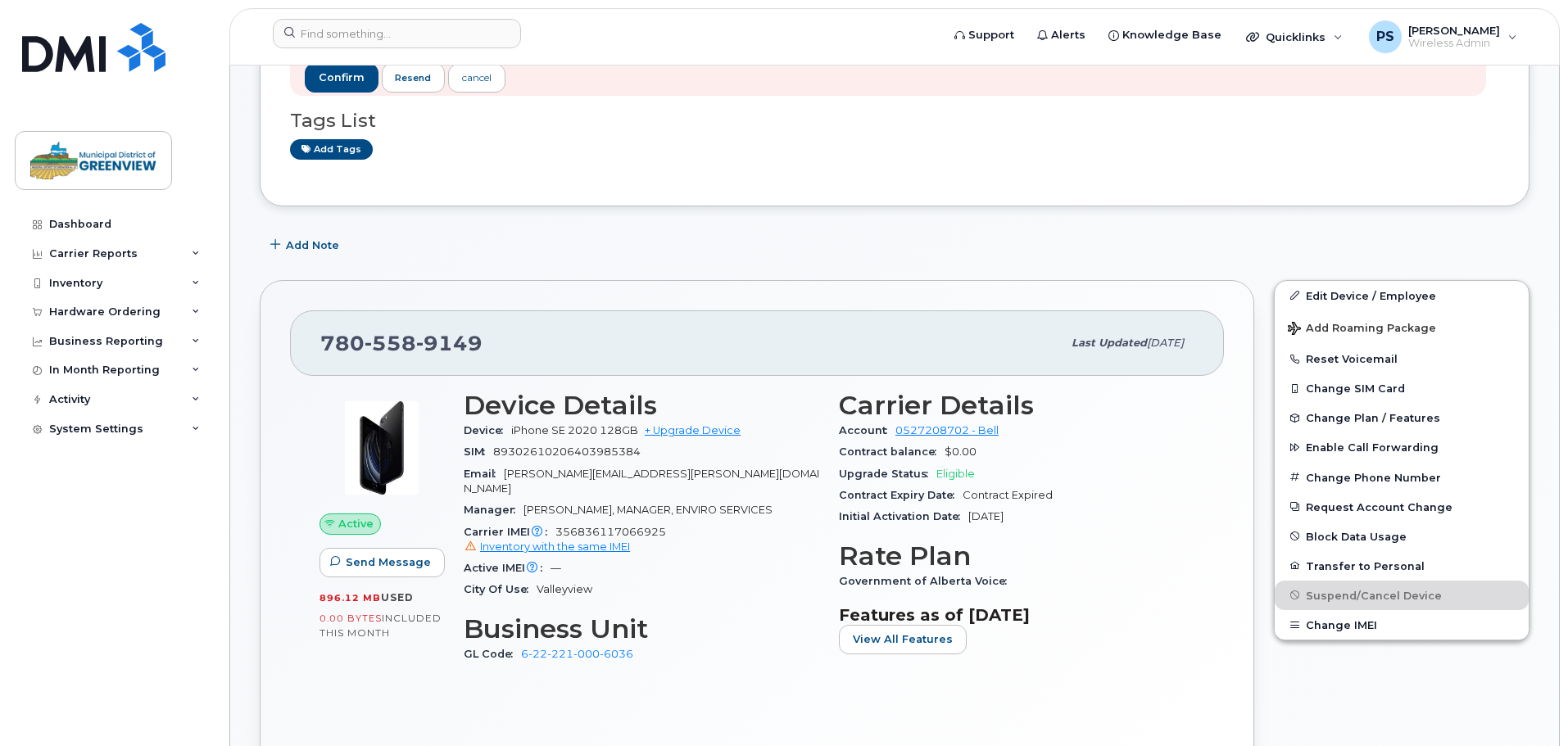
scroll to position [246, 0]
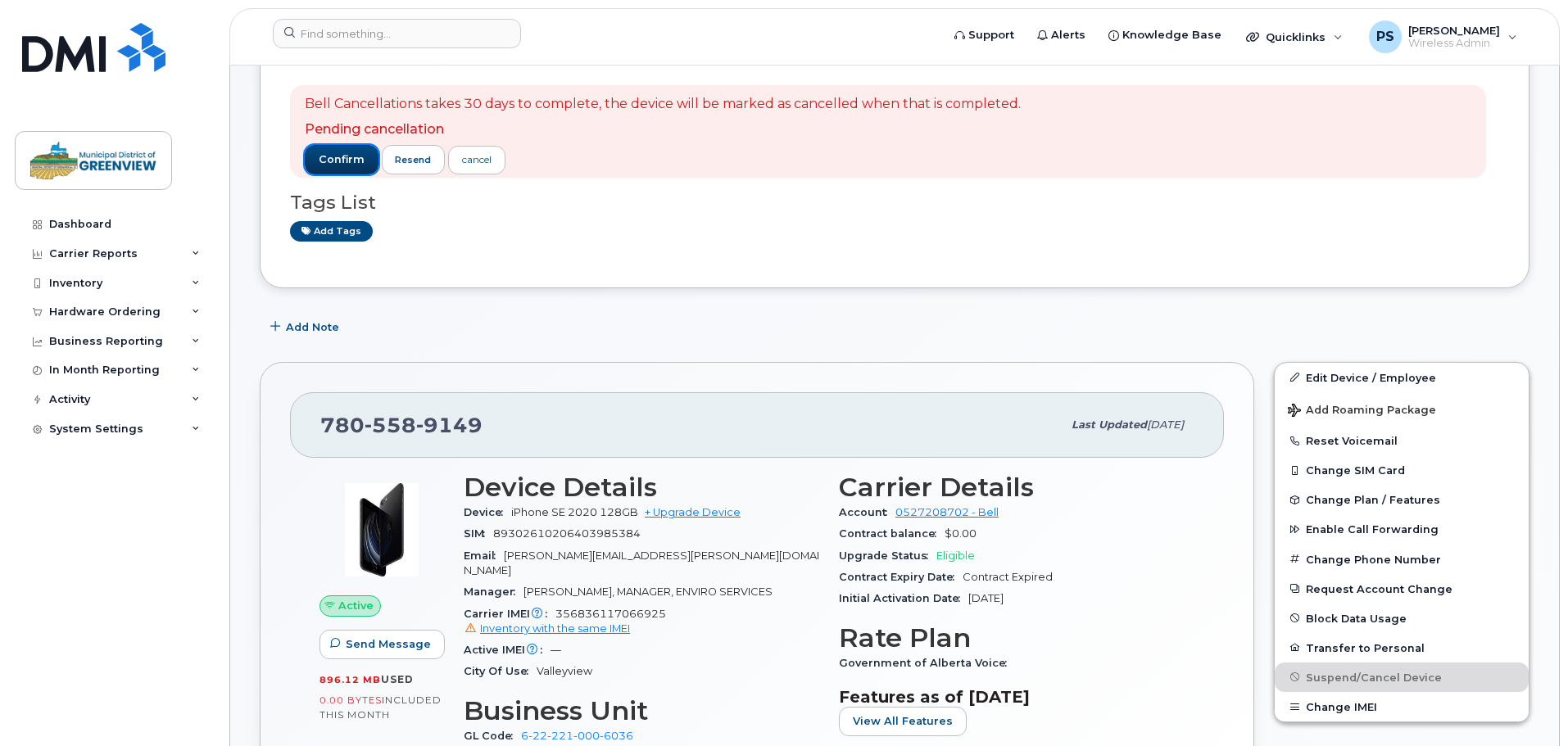
click at [333, 158] on span "confirm" at bounding box center [342, 159] width 46 height 15
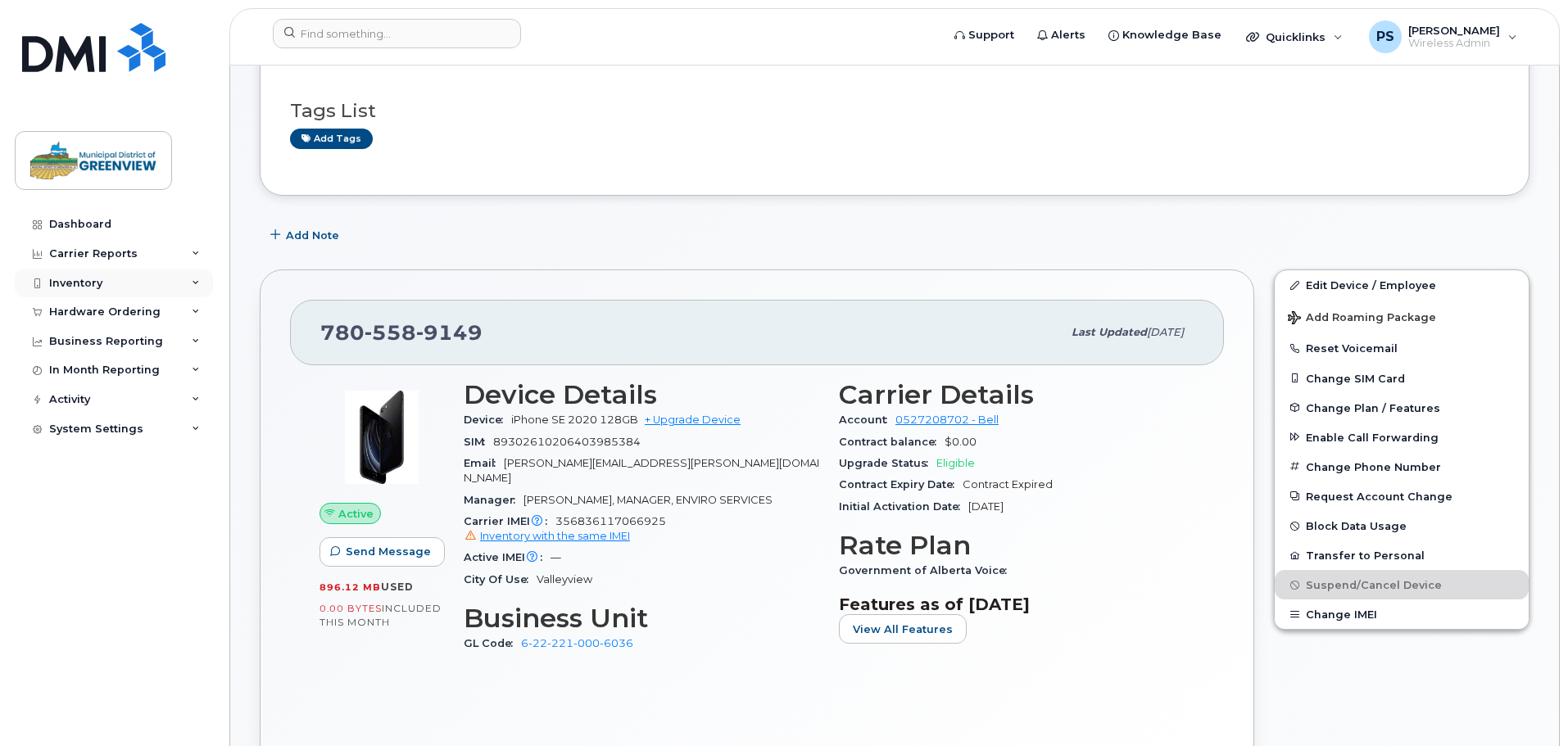
click at [95, 275] on div "Inventory" at bounding box center [113, 283] width 198 height 30
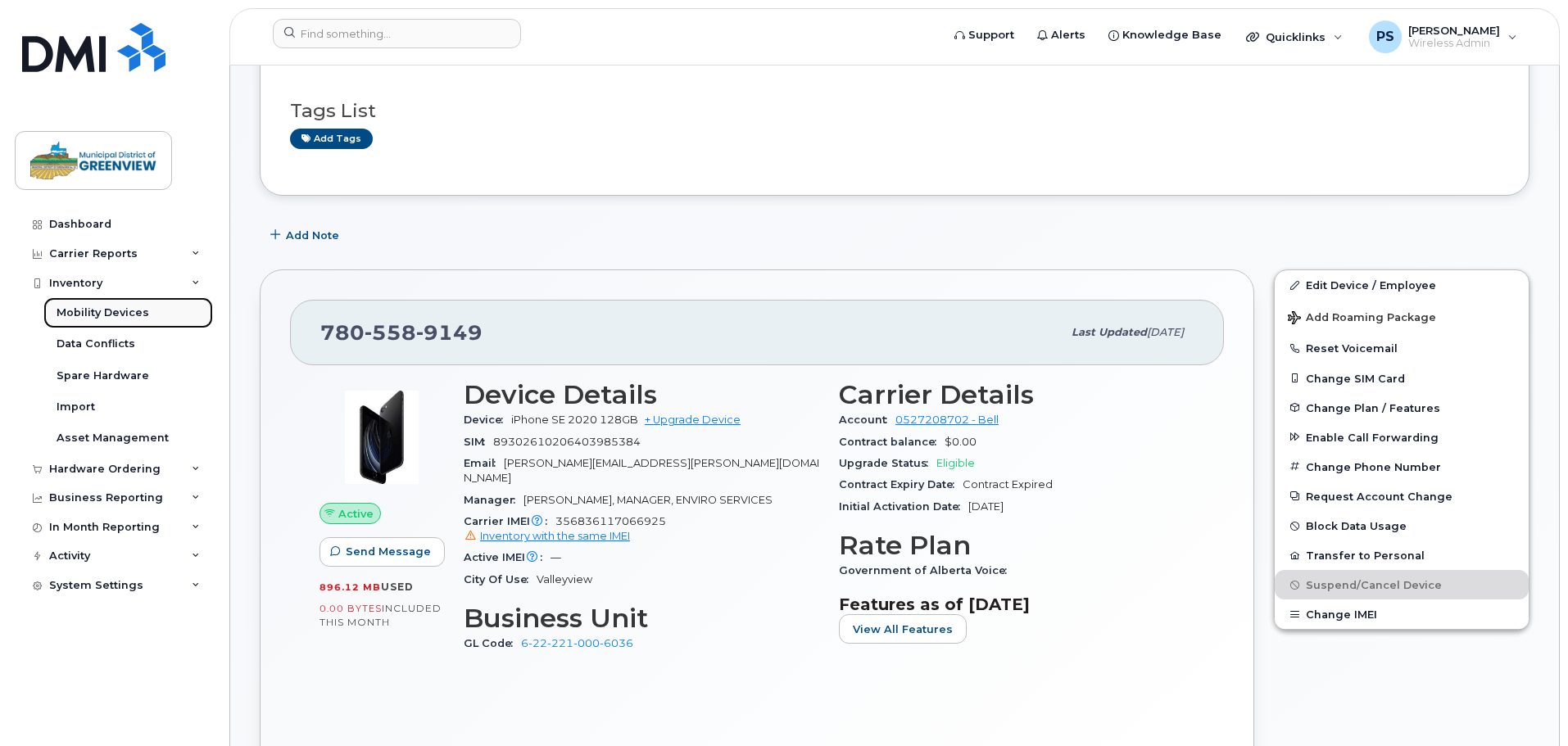
click at [106, 309] on div "Mobility Devices" at bounding box center [103, 313] width 92 height 15
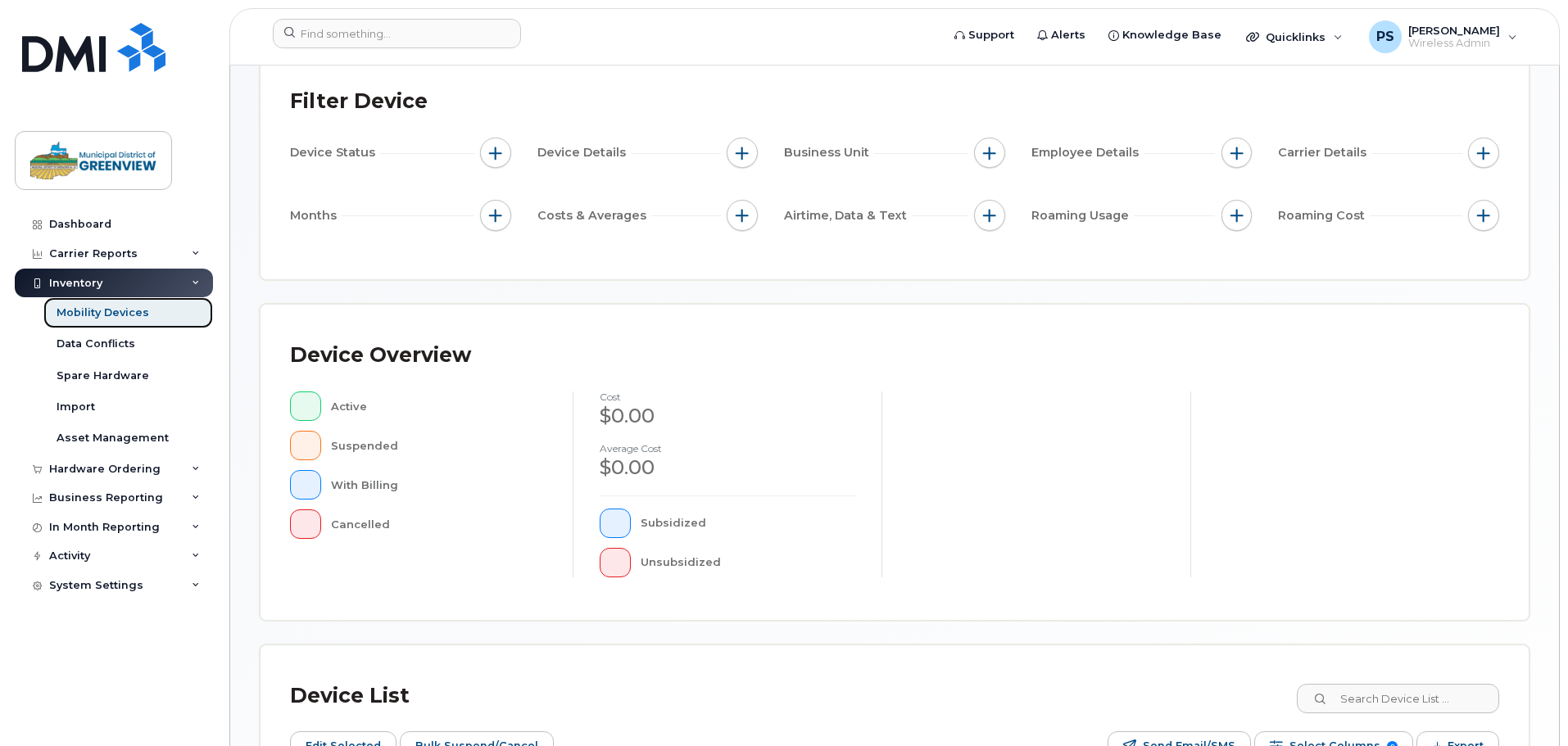
scroll to position [410, 0]
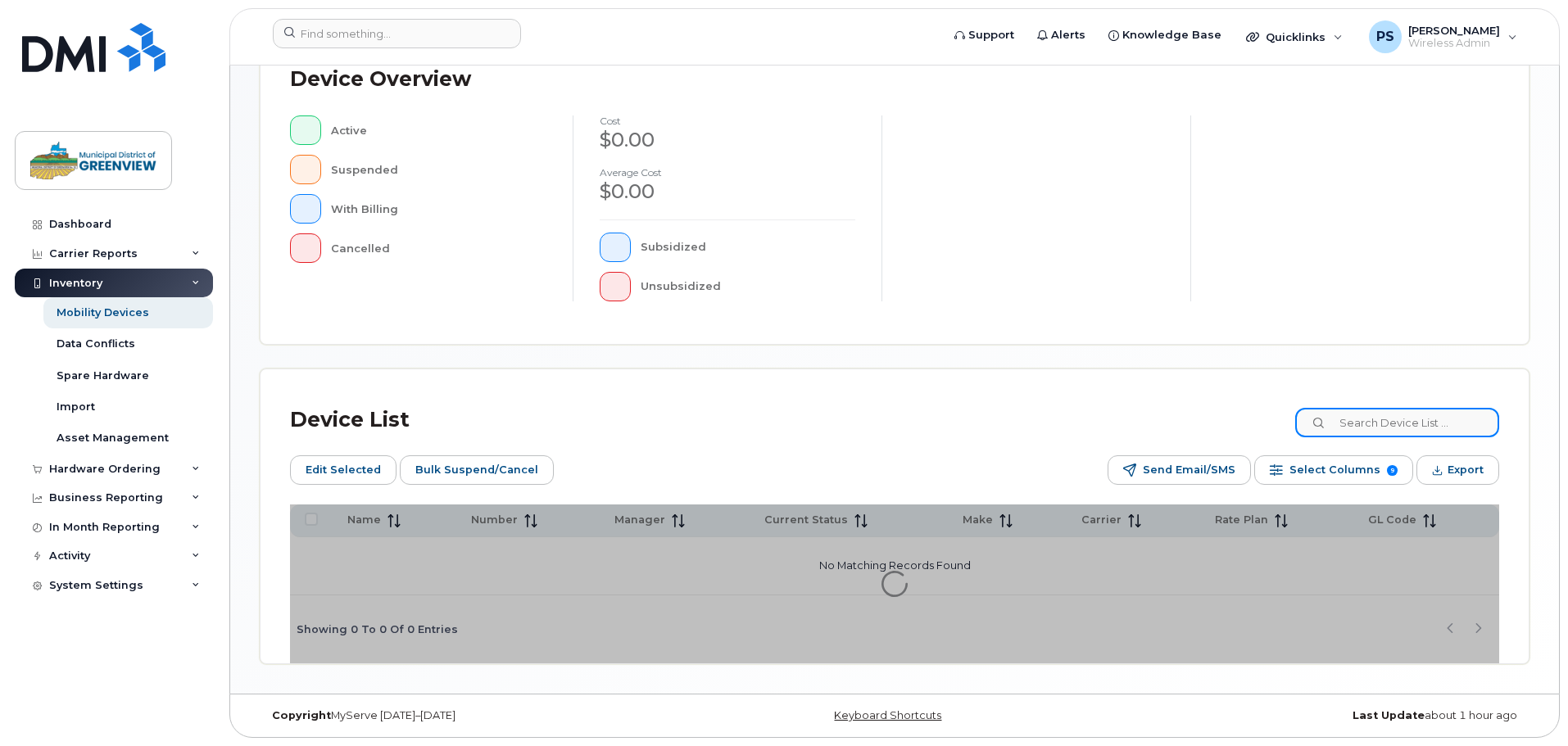
click at [1414, 419] on input at bounding box center [1397, 423] width 204 height 30
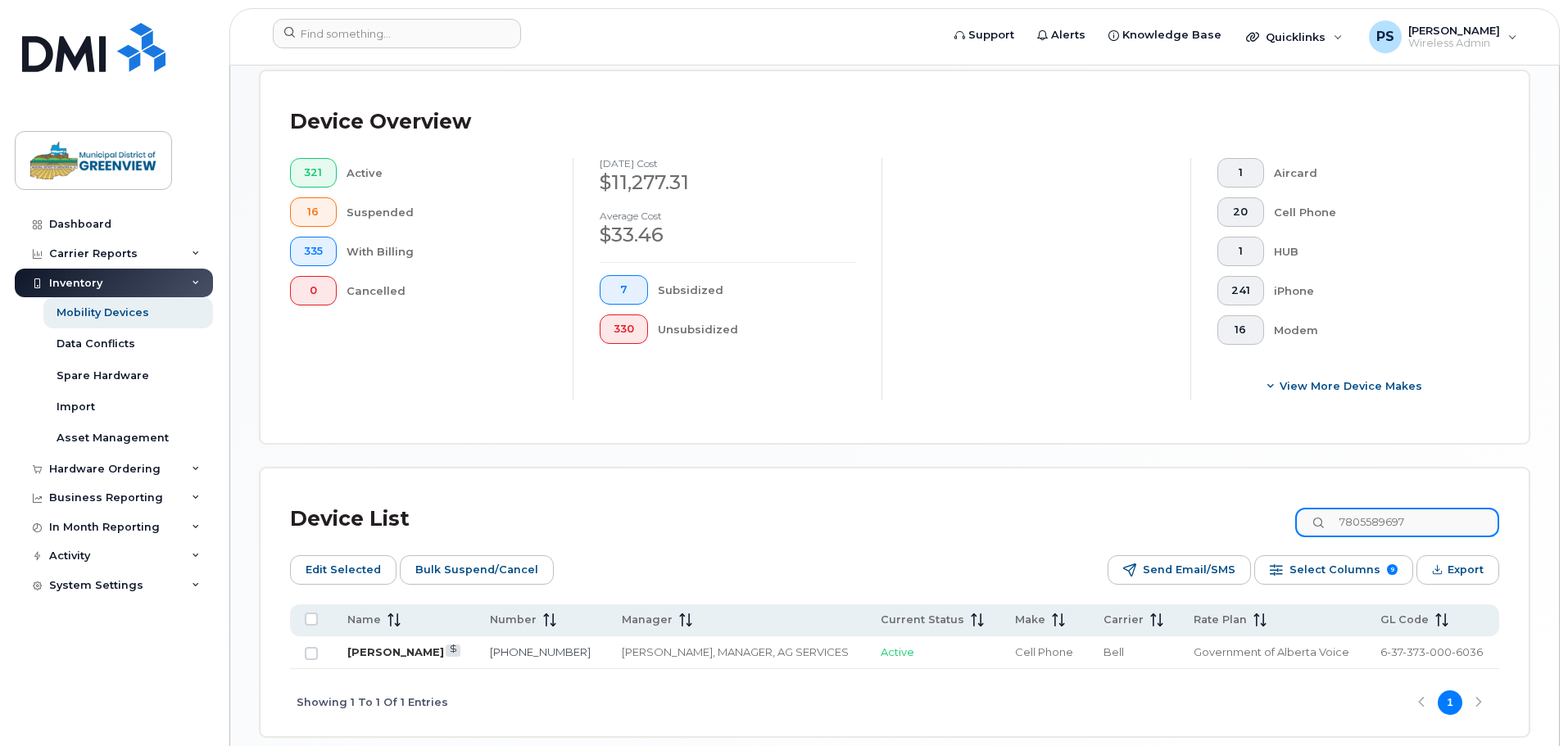
type input "7805589697"
click at [406, 645] on link "Bronwyn Bergmann" at bounding box center [395, 651] width 97 height 13
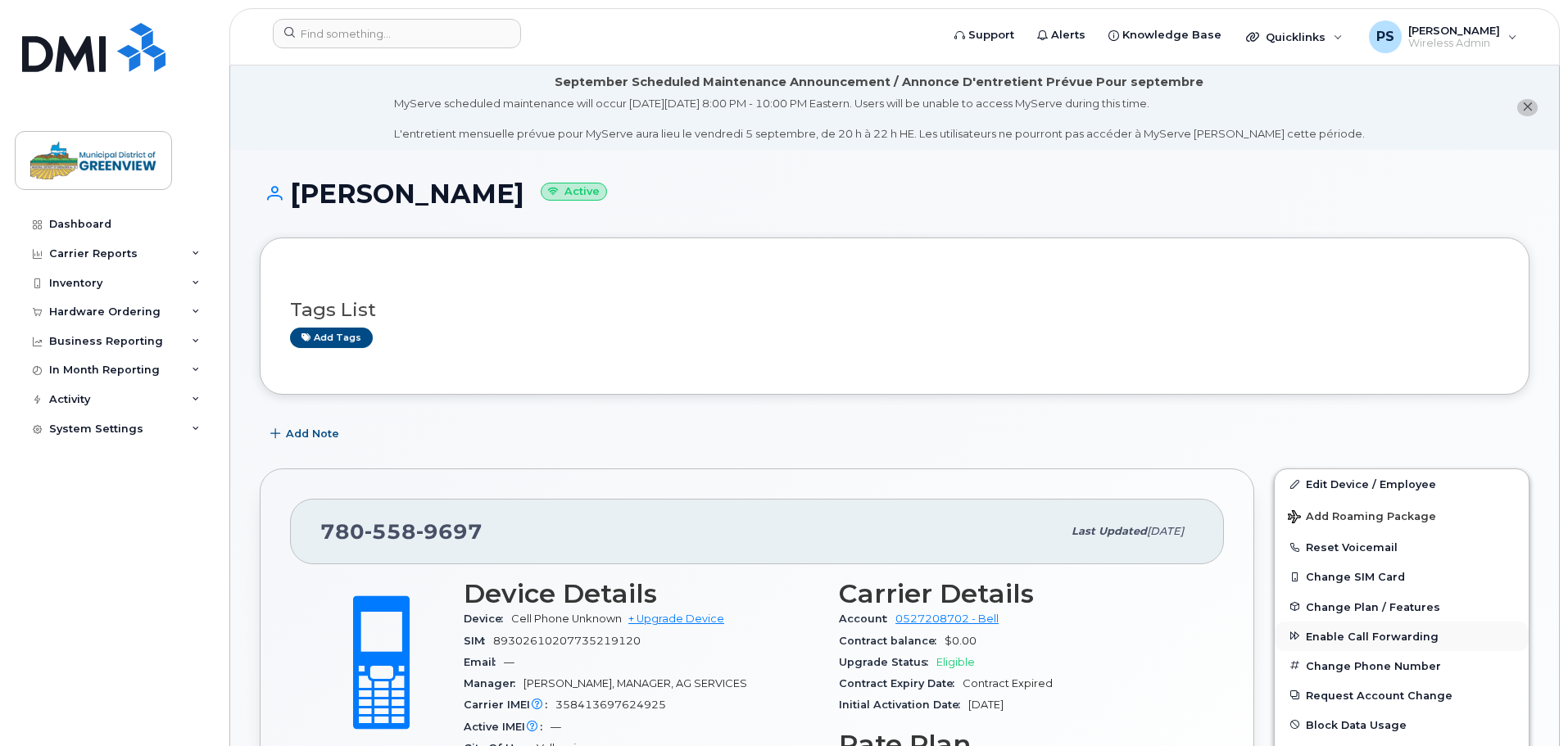
scroll to position [164, 0]
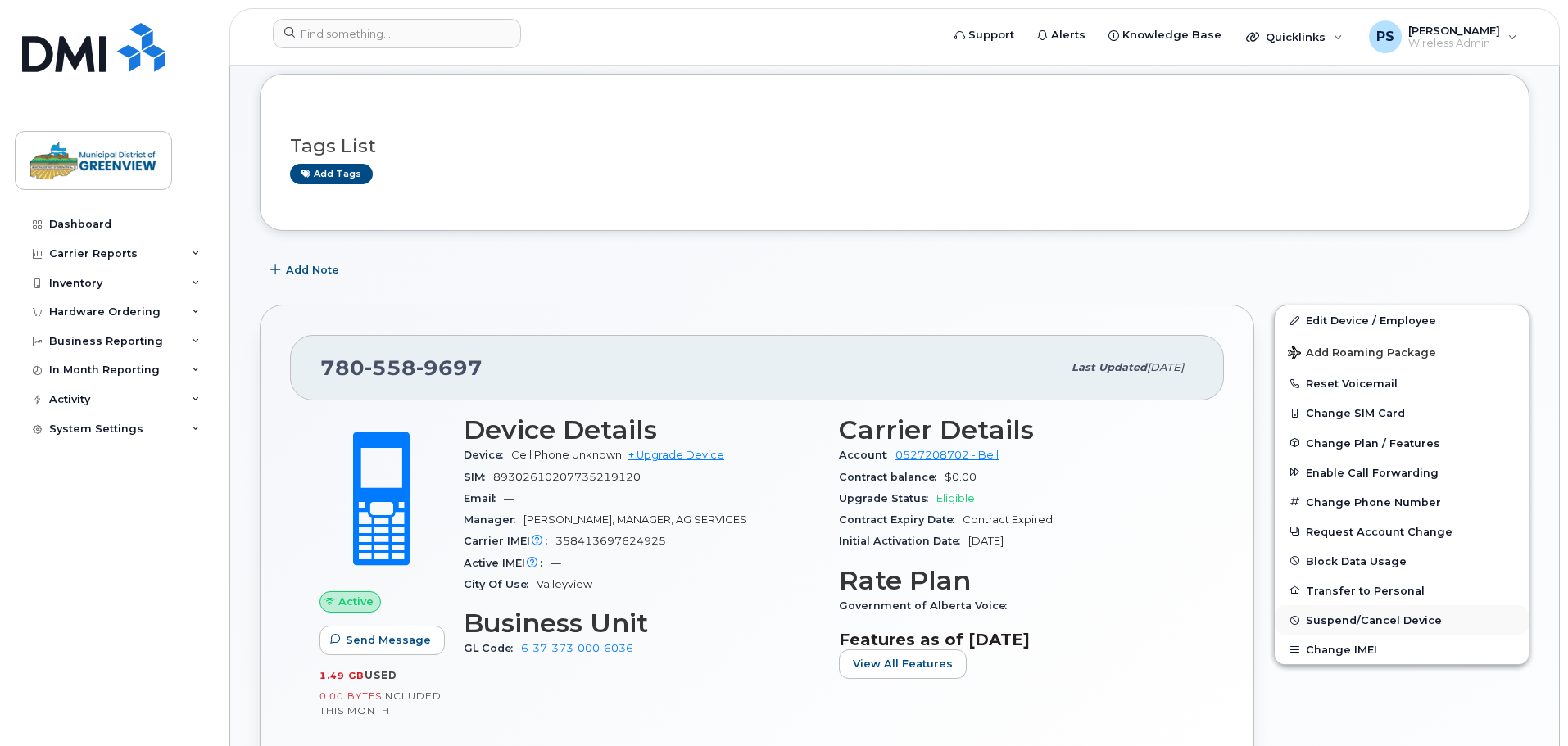
click at [1342, 620] on span "Suspend/Cancel Device" at bounding box center [1374, 621] width 136 height 12
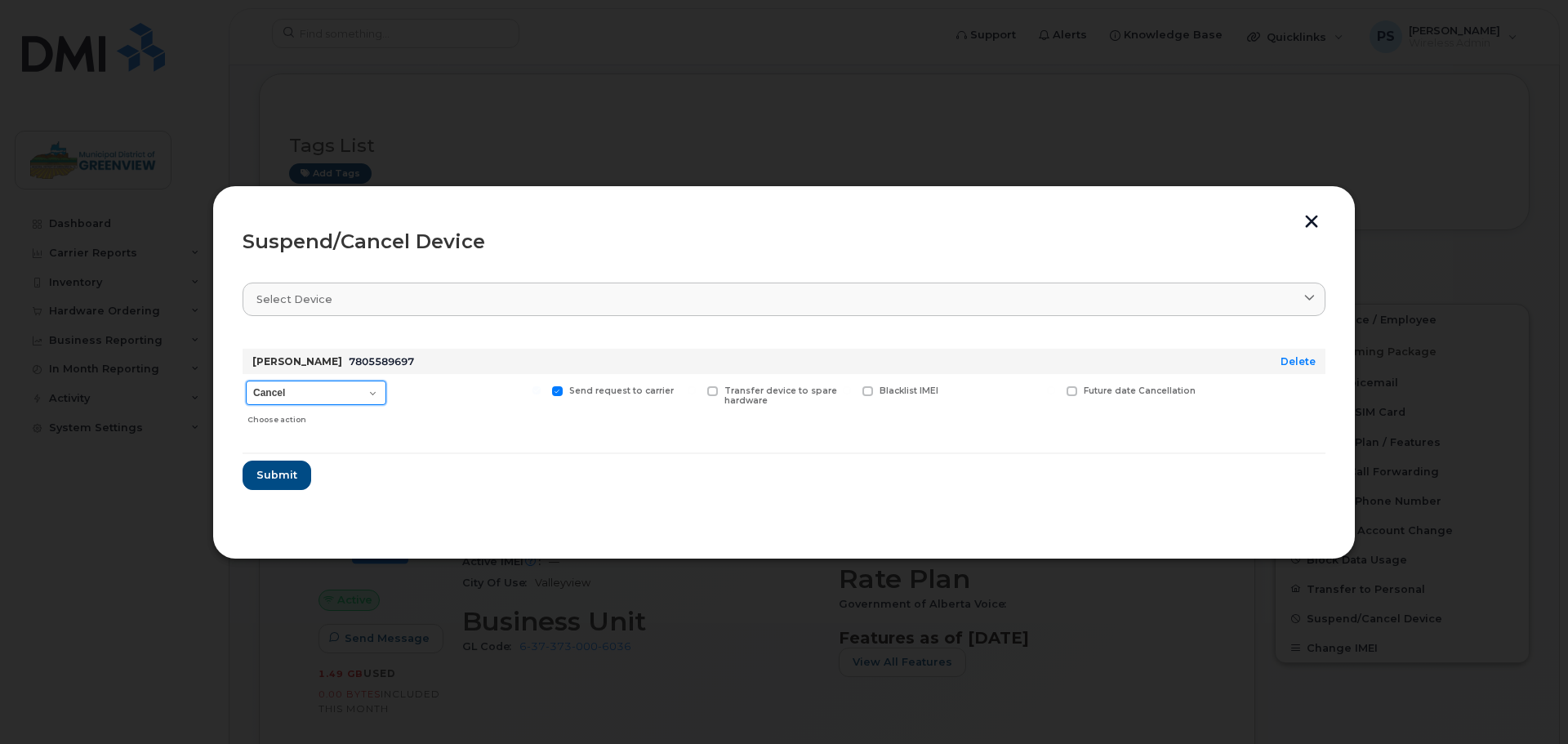
click at [267, 388] on select "Cancel Suspend - Extend Suspension Suspend - Reduced Rate Suspend - Full Rate S…" at bounding box center [316, 393] width 141 height 24
select select "[object Object]"
click at [246, 381] on select "Cancel Suspend - Extend Suspension Suspend - Reduced Rate Suspend - Full Rate S…" at bounding box center [316, 393] width 141 height 24
click at [296, 468] on button "Submit" at bounding box center [276, 475] width 67 height 30
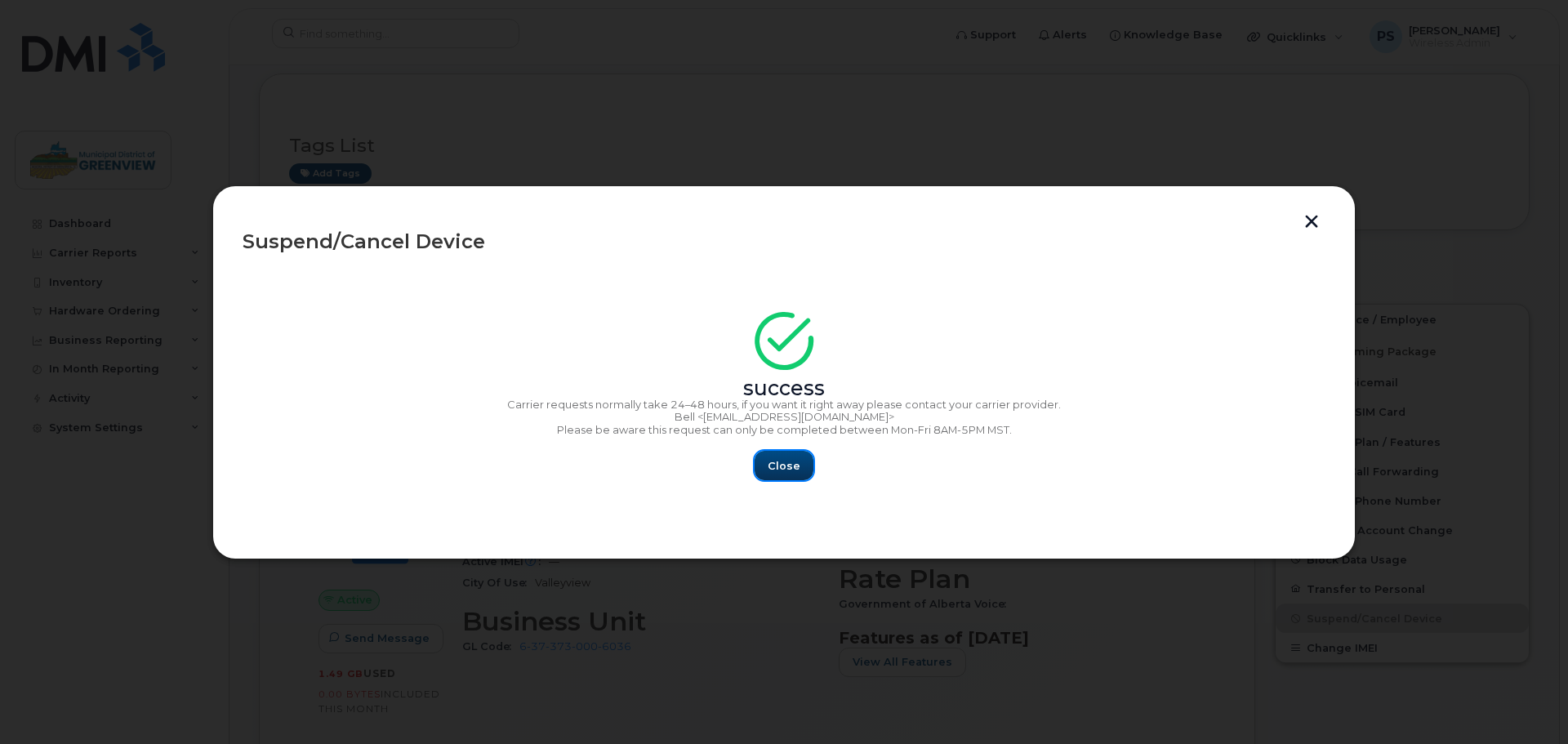
click at [797, 461] on button "Close" at bounding box center [784, 466] width 59 height 30
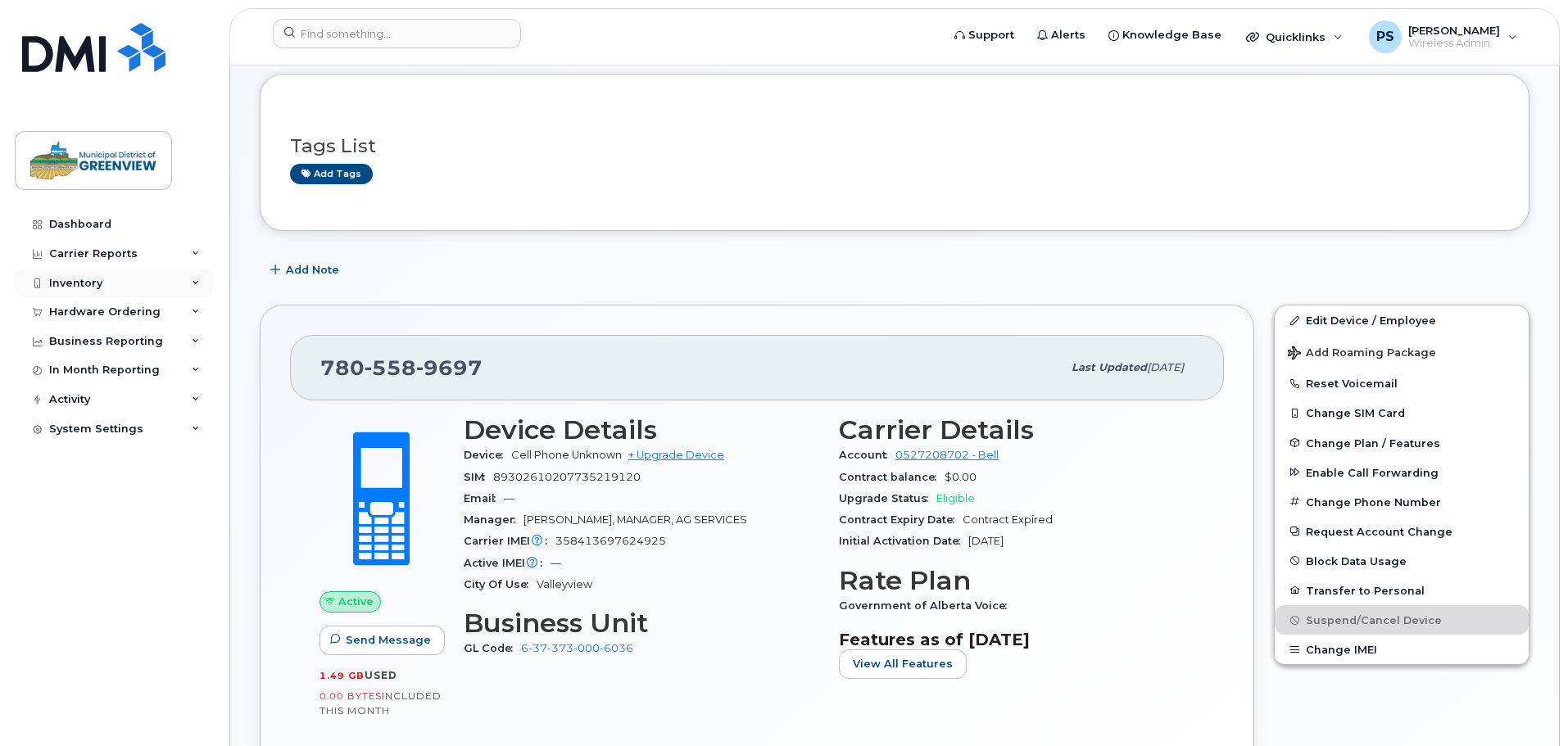
click at [92, 290] on div "Inventory" at bounding box center [113, 283] width 198 height 30
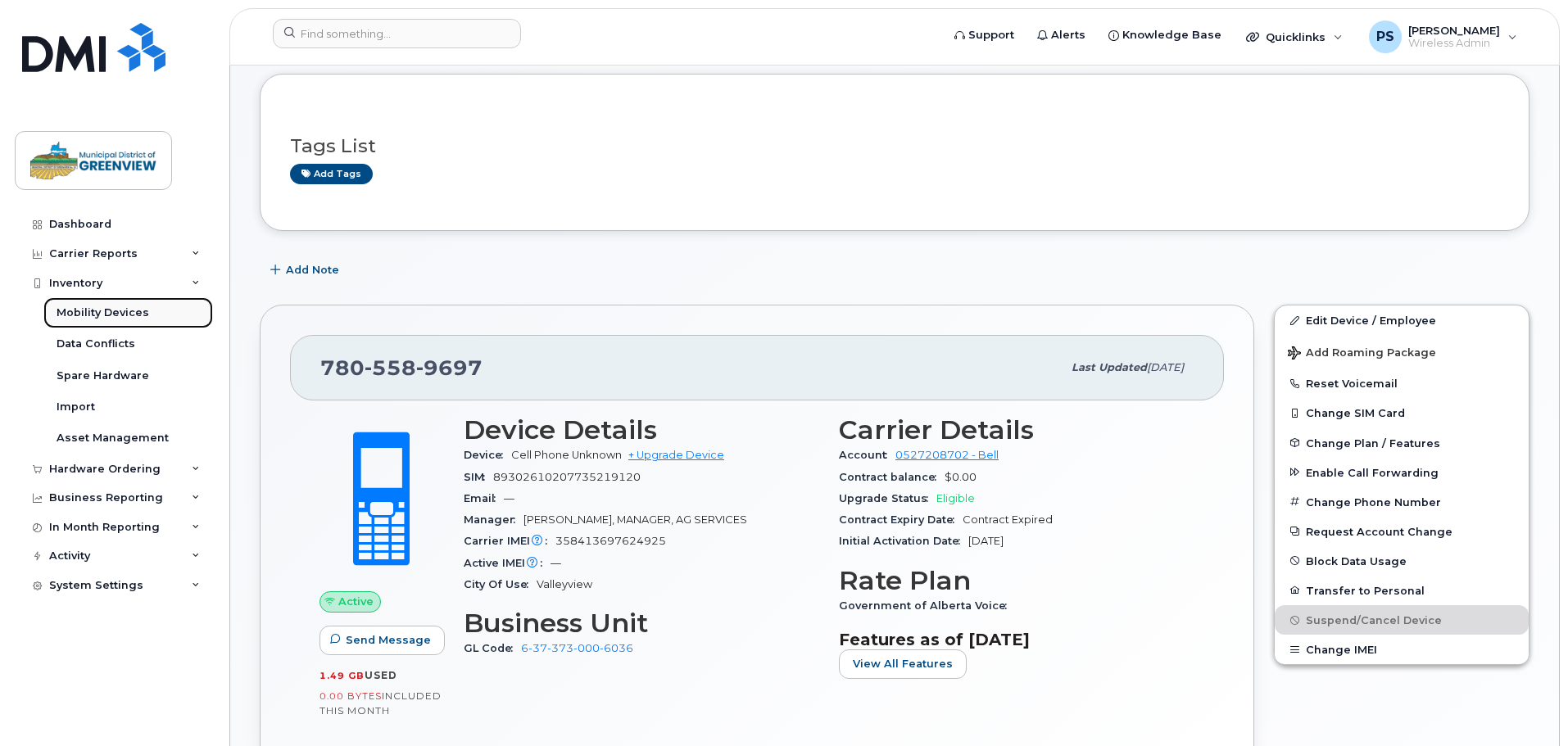
click at [114, 309] on div "Mobility Devices" at bounding box center [103, 313] width 92 height 15
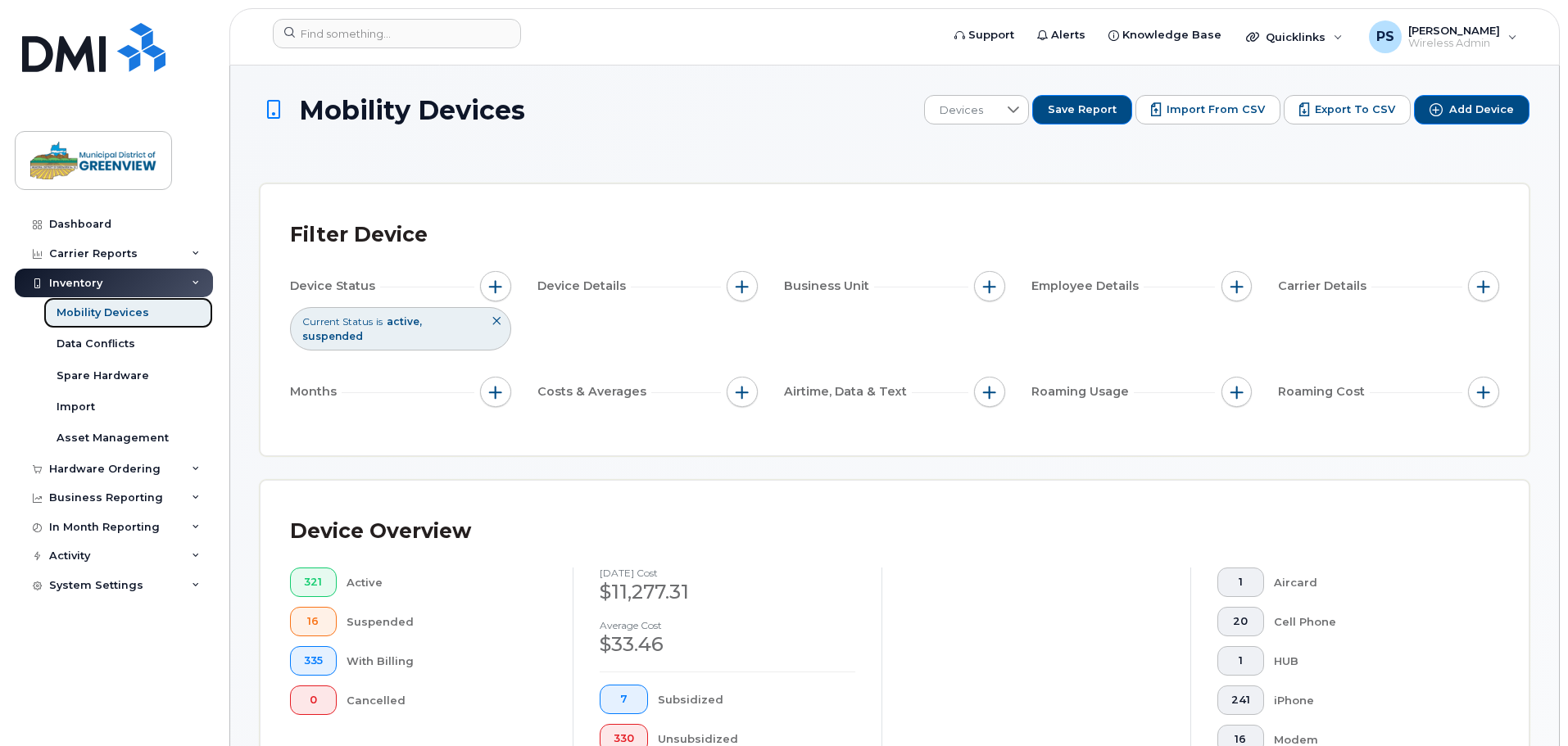
click at [119, 309] on div "Mobility Devices" at bounding box center [103, 313] width 92 height 15
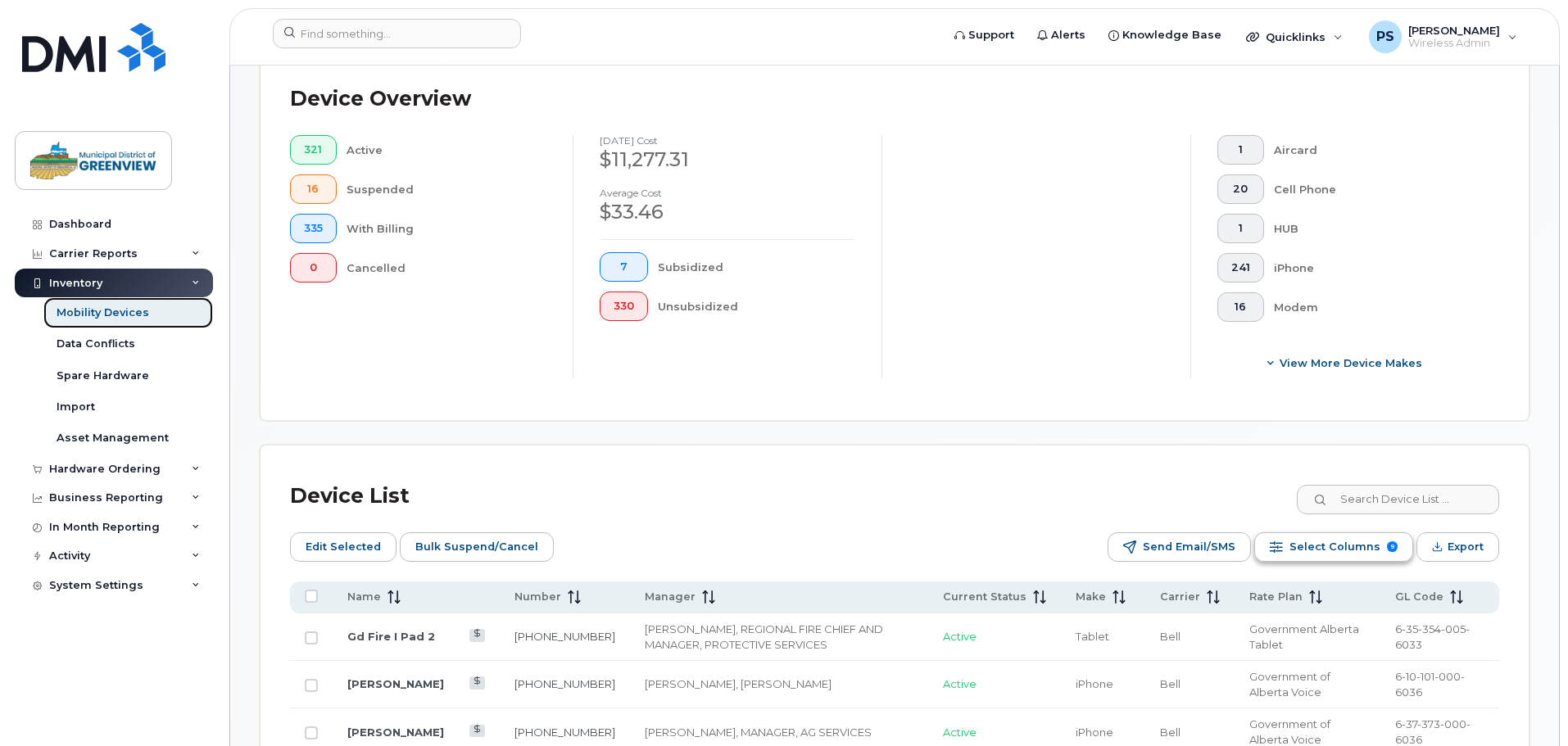
scroll to position [573, 0]
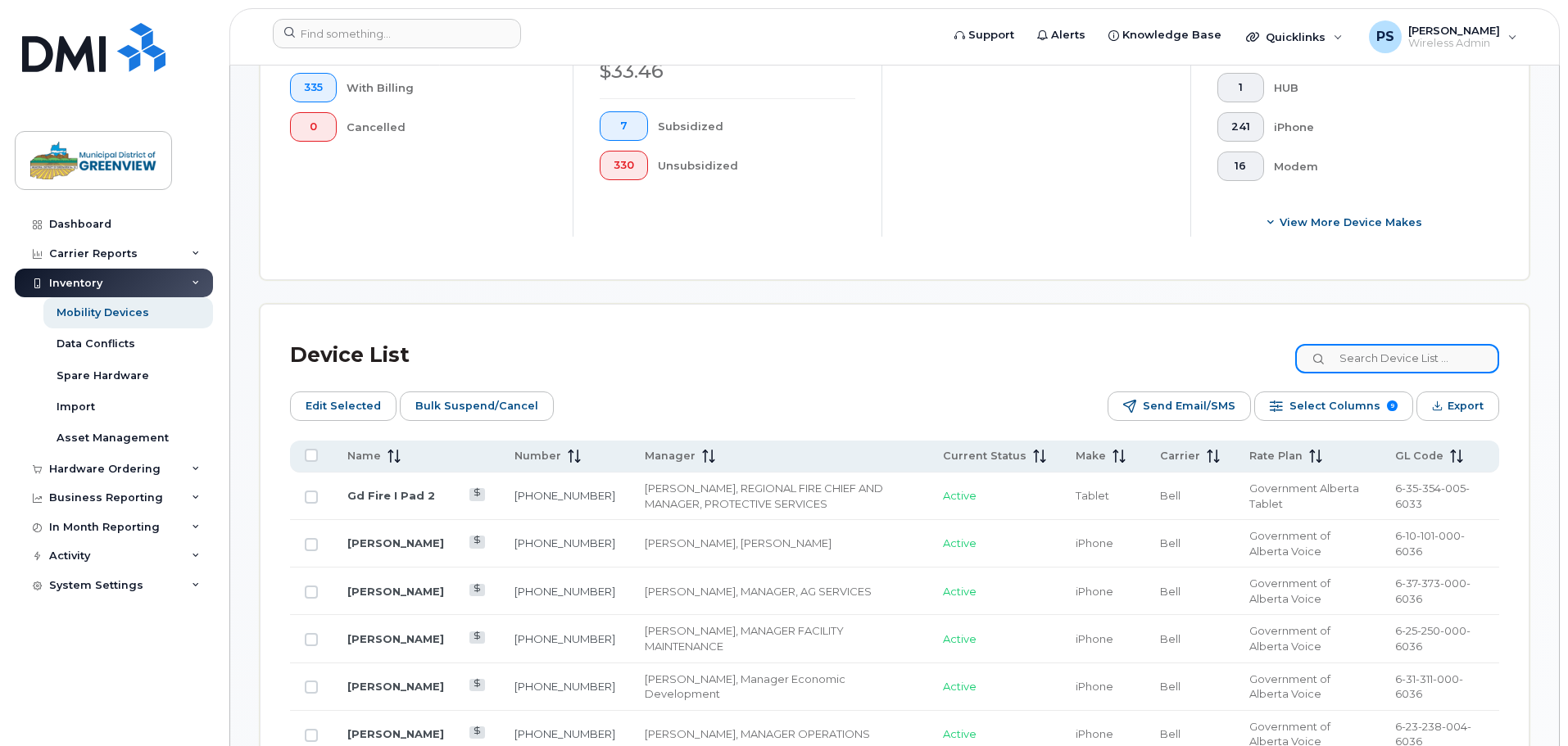
click at [1368, 344] on input at bounding box center [1397, 359] width 204 height 30
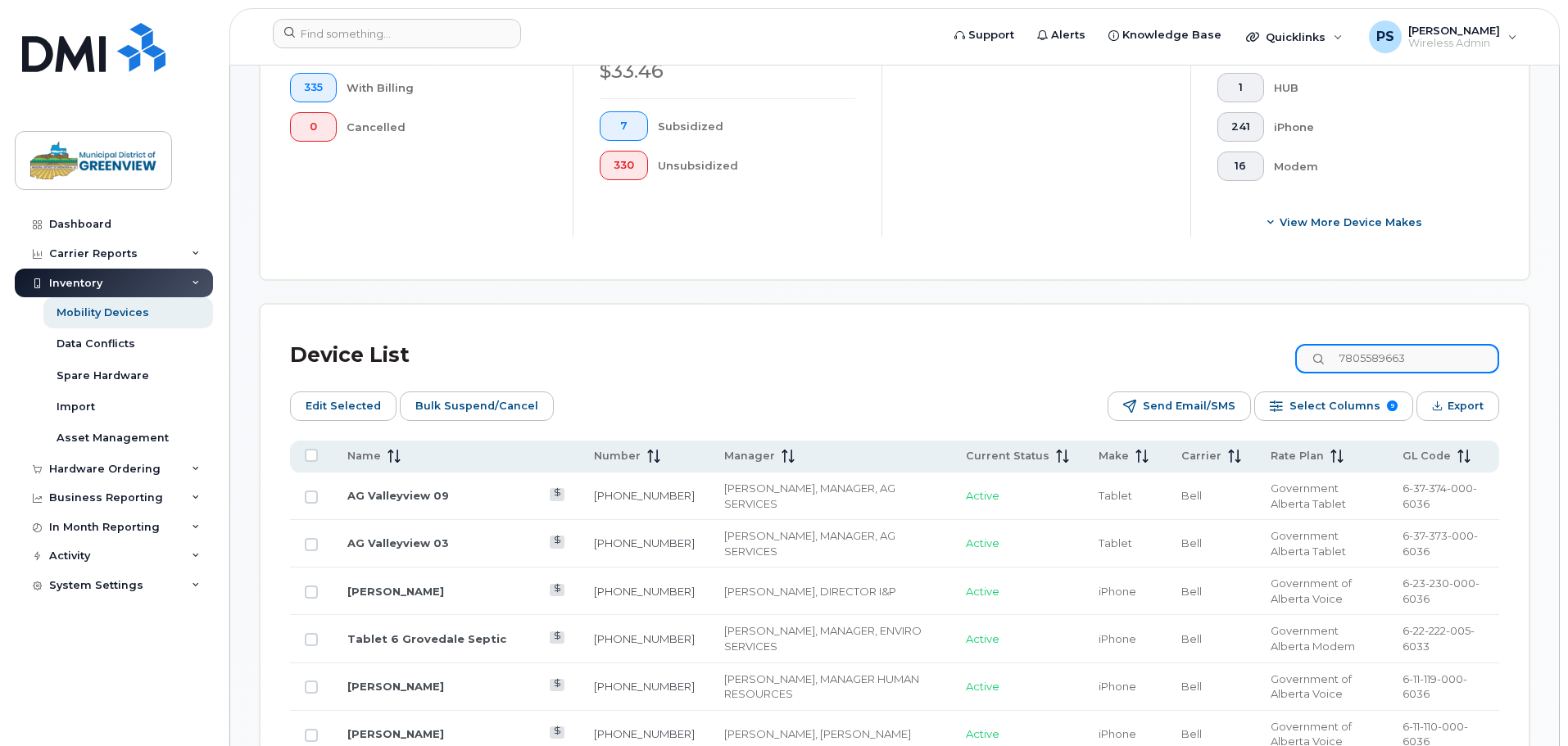
type input "7805589663"
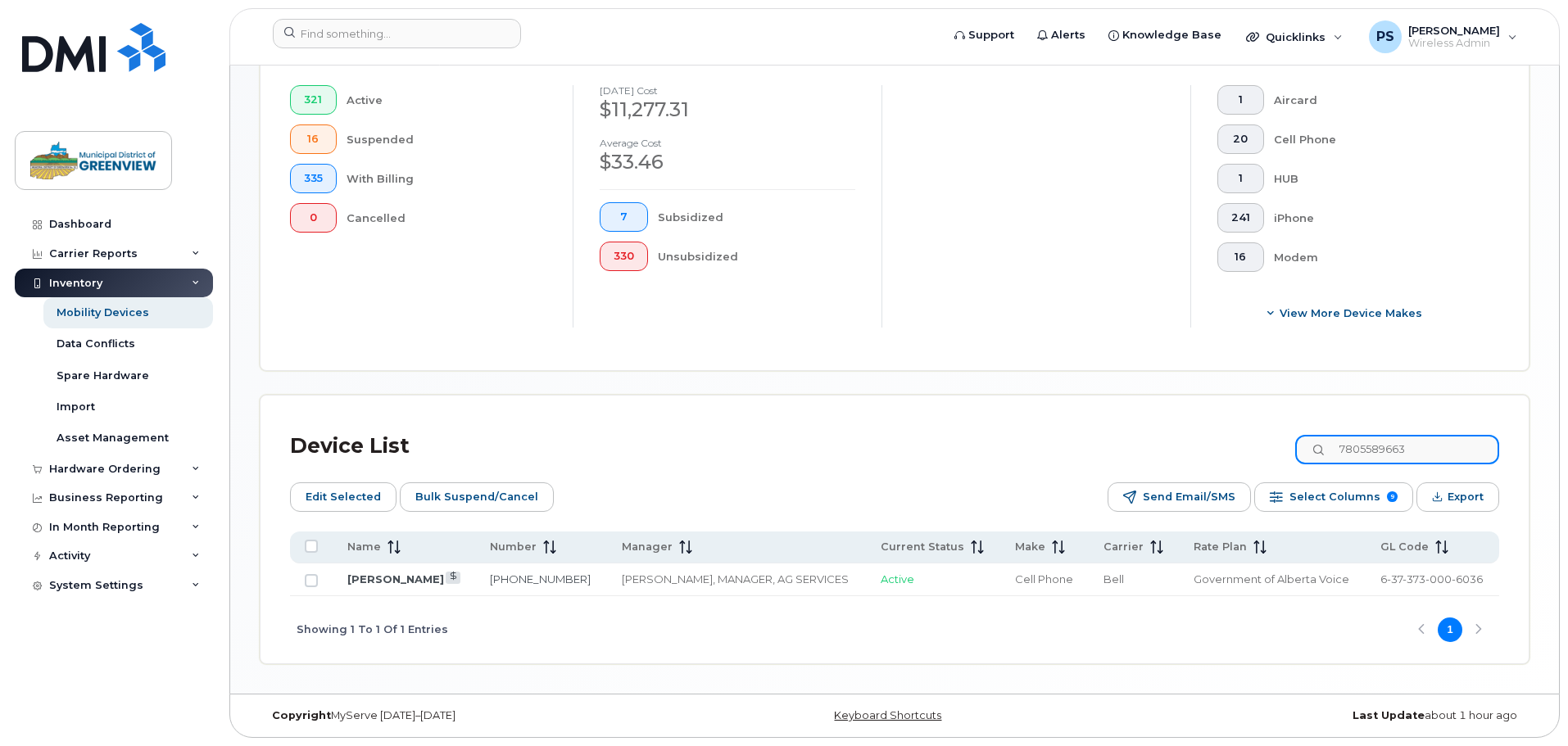
scroll to position [469, 0]
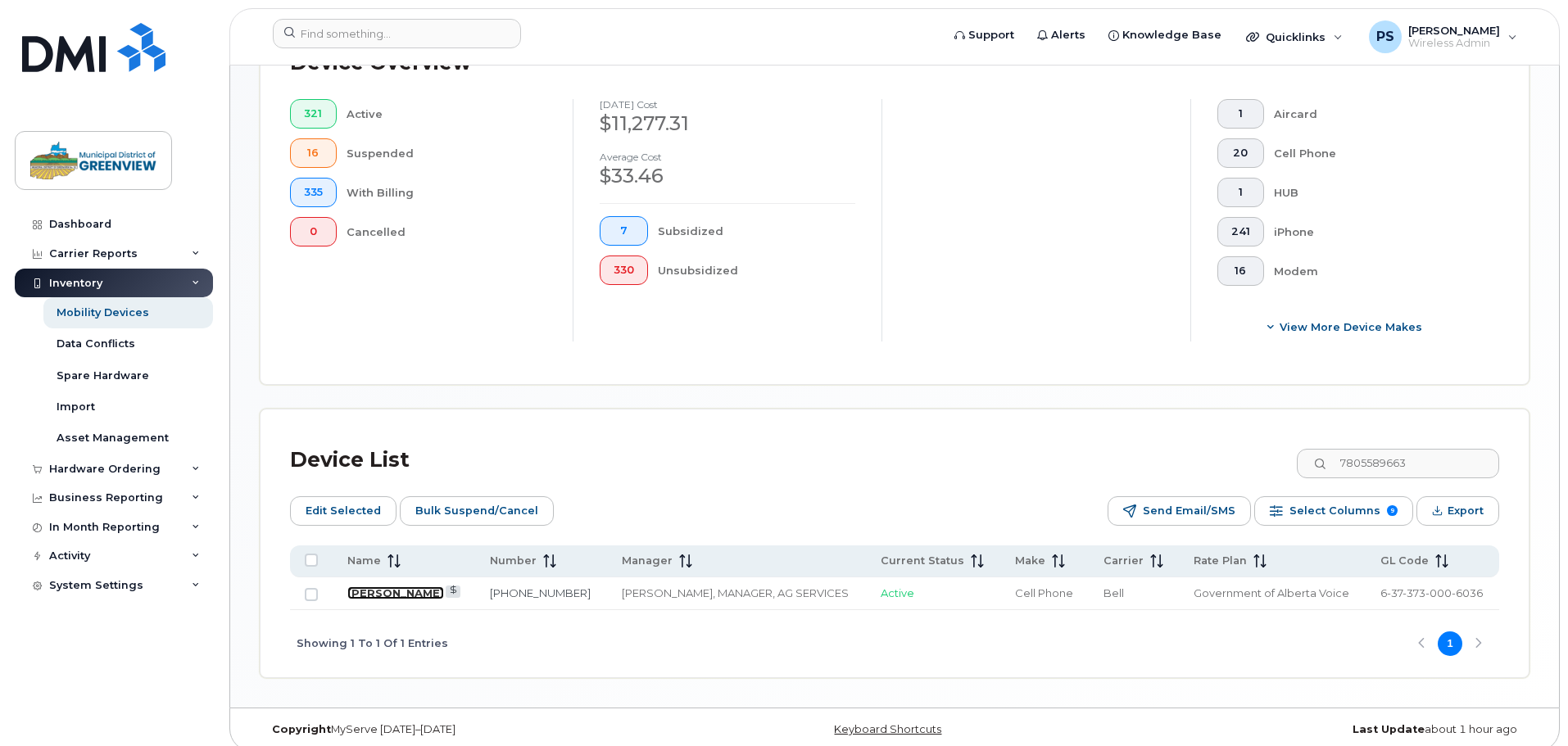
click at [384, 587] on link "Bryan Wiltse" at bounding box center [395, 593] width 97 height 13
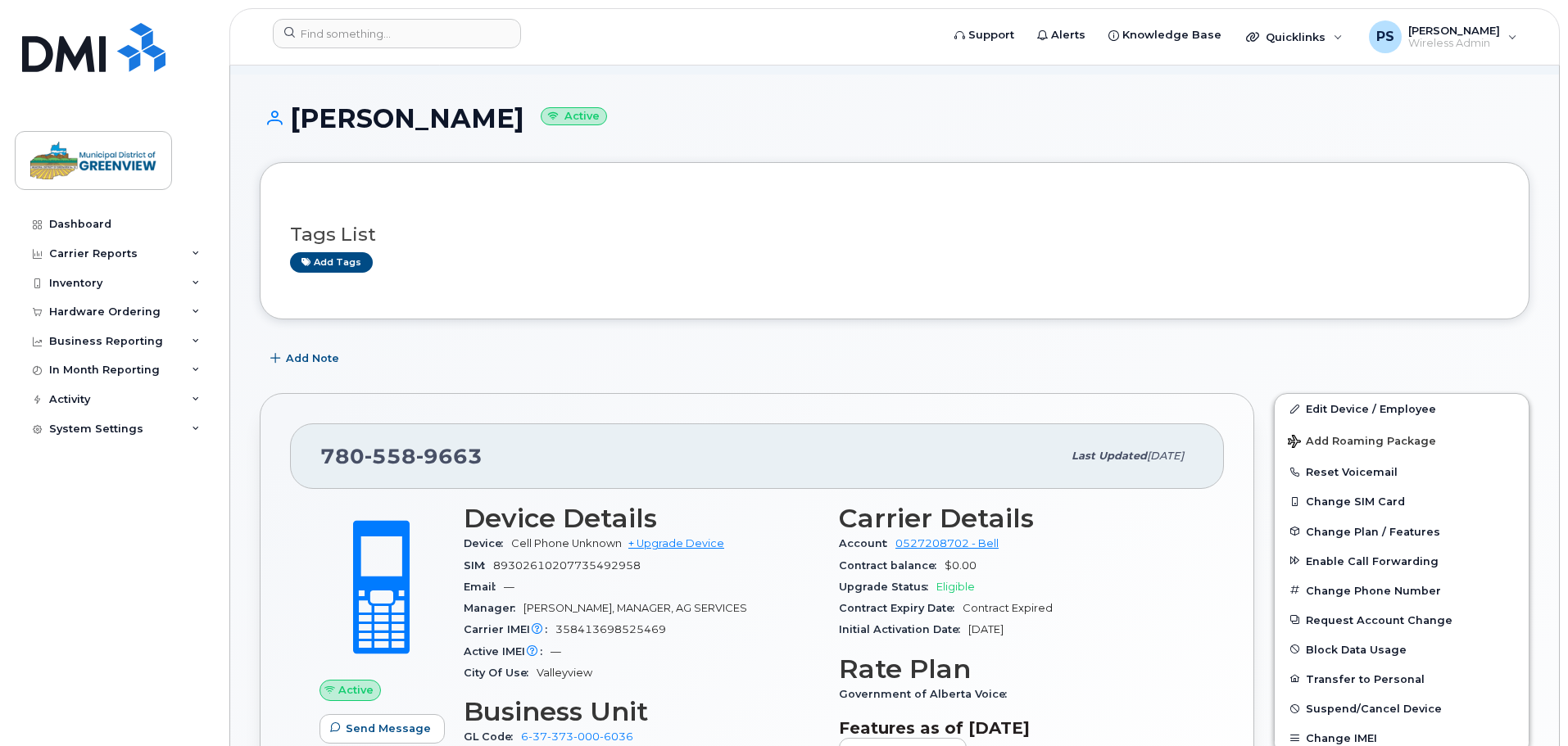
scroll to position [328, 0]
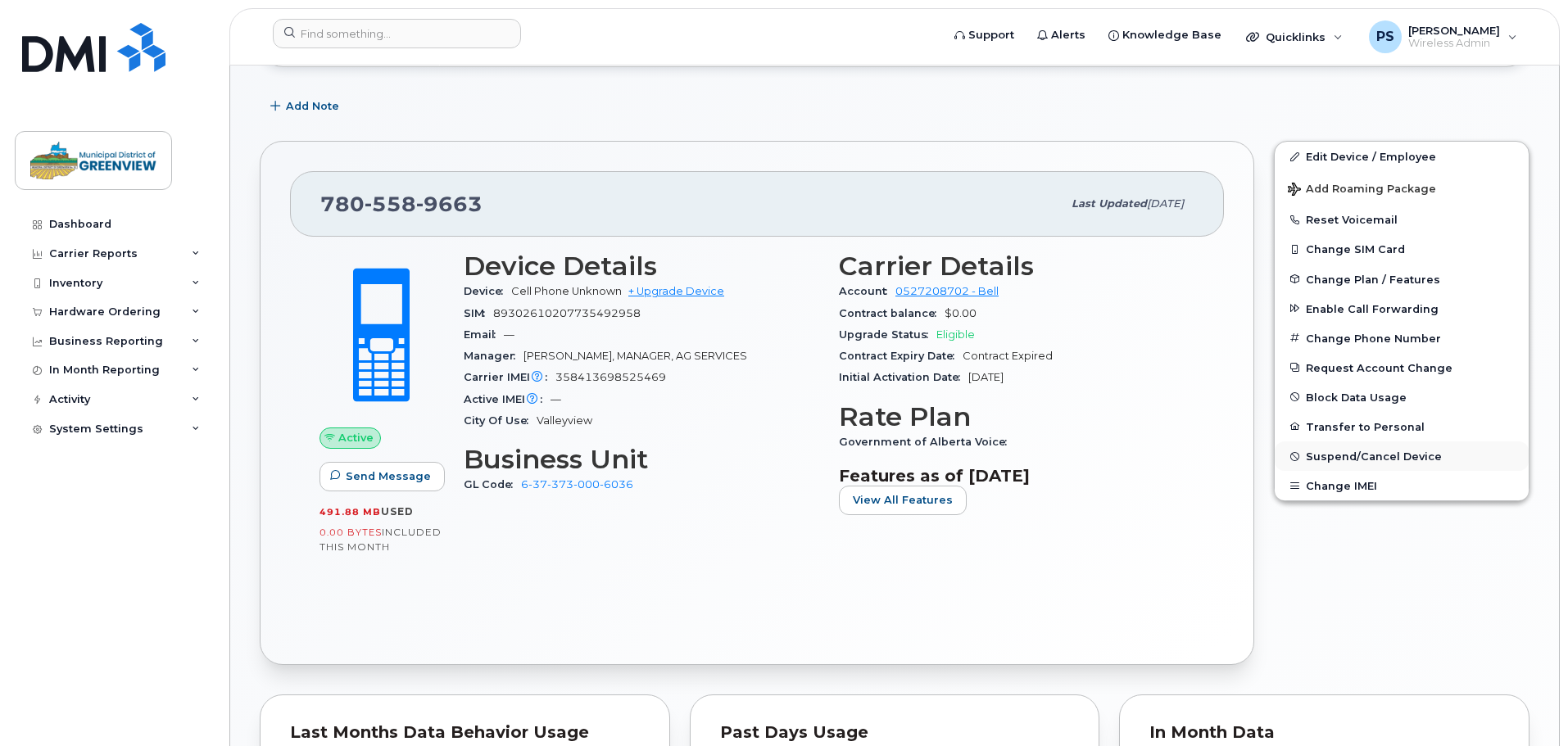
click at [1345, 452] on span "Suspend/Cancel Device" at bounding box center [1374, 457] width 136 height 12
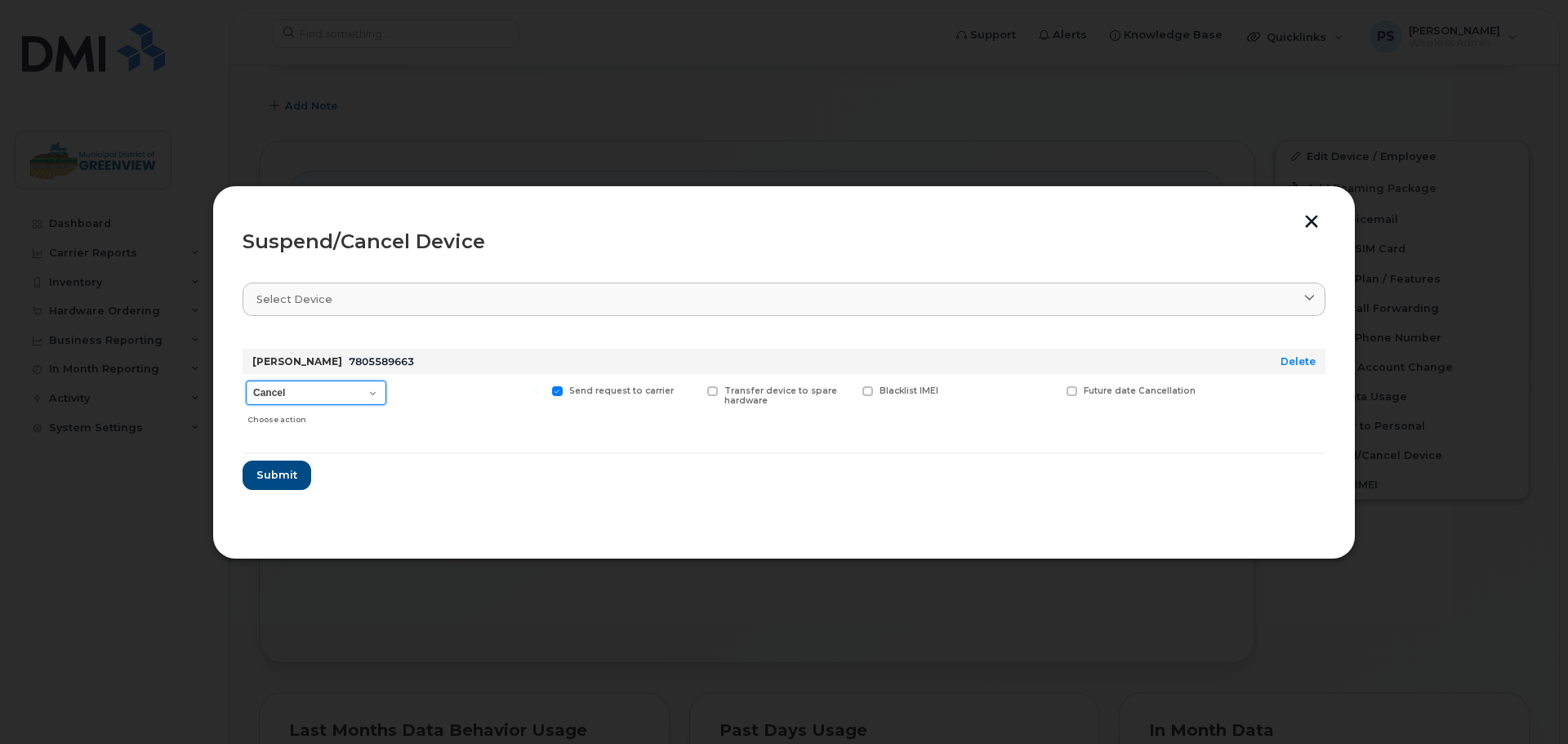
click at [296, 392] on select "Cancel Suspend - Extend Suspension Suspend - Reduced Rate Suspend - Full Rate S…" at bounding box center [316, 393] width 141 height 24
select select "[object Object]"
click at [246, 381] on select "Cancel Suspend - Extend Suspension Suspend - Reduced Rate Suspend - Full Rate S…" at bounding box center [316, 393] width 141 height 24
click at [283, 472] on span "Submit" at bounding box center [276, 475] width 41 height 16
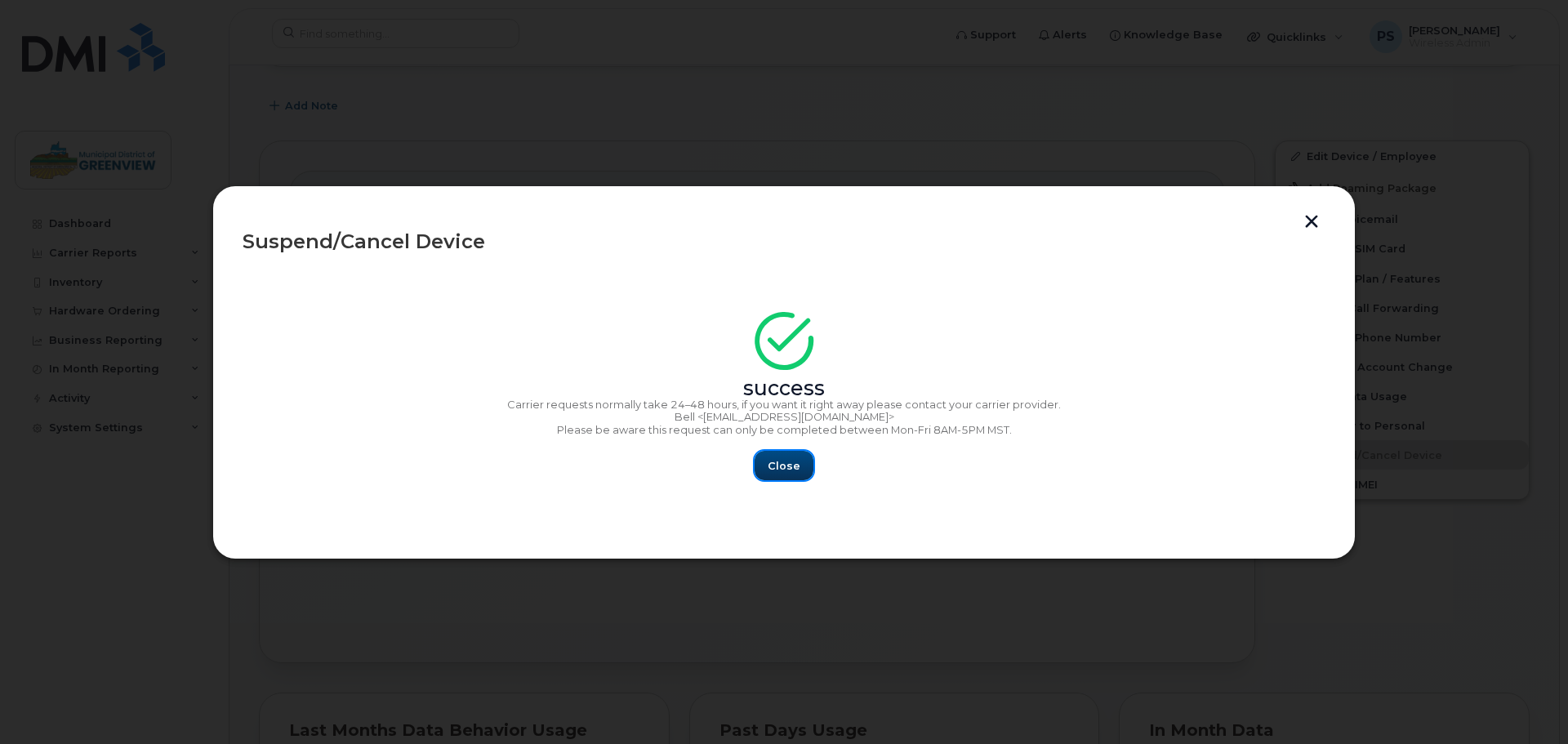
click at [781, 468] on span "Close" at bounding box center [784, 466] width 33 height 16
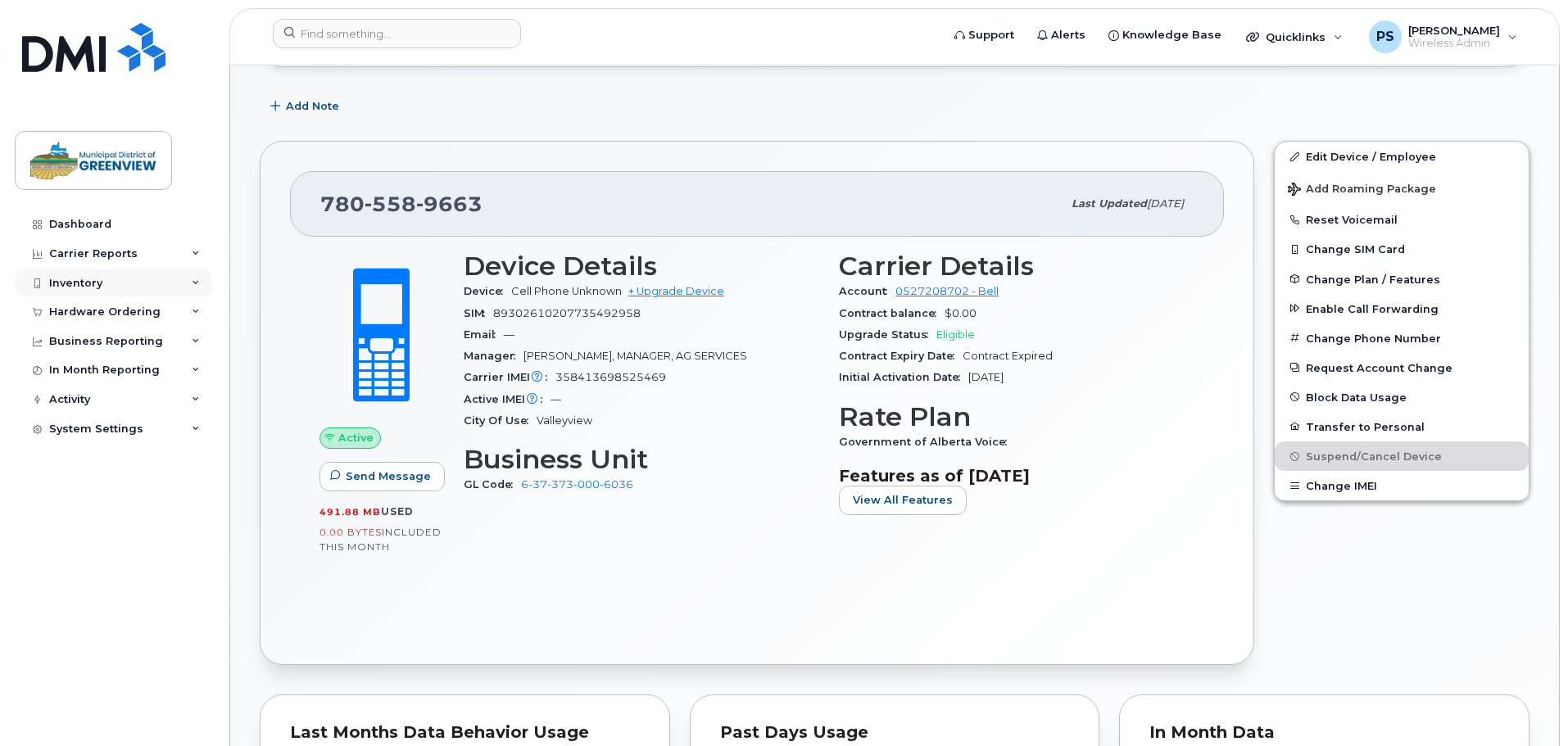
click at [99, 288] on div "Inventory" at bounding box center [75, 283] width 53 height 13
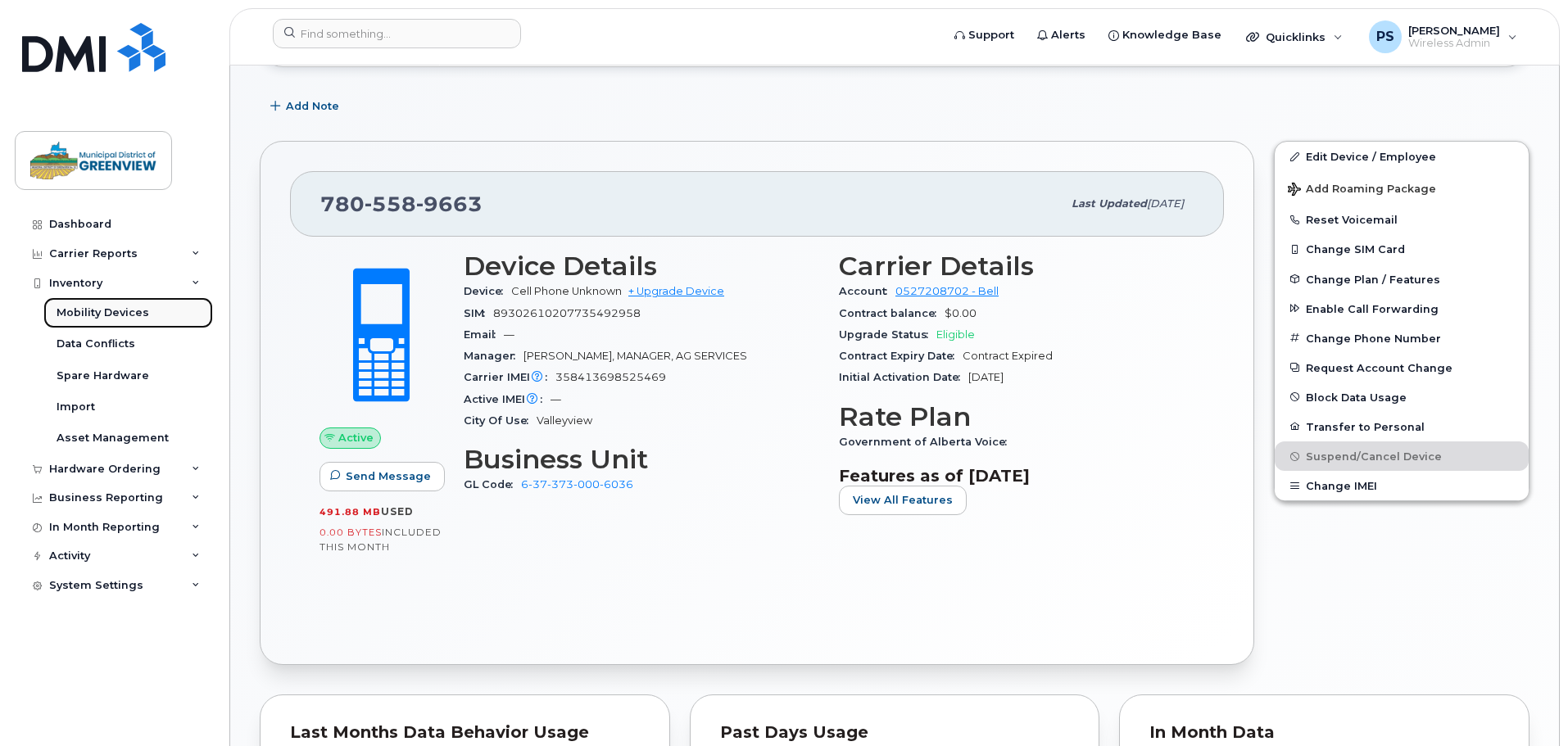
click at [88, 309] on div "Mobility Devices" at bounding box center [103, 313] width 92 height 15
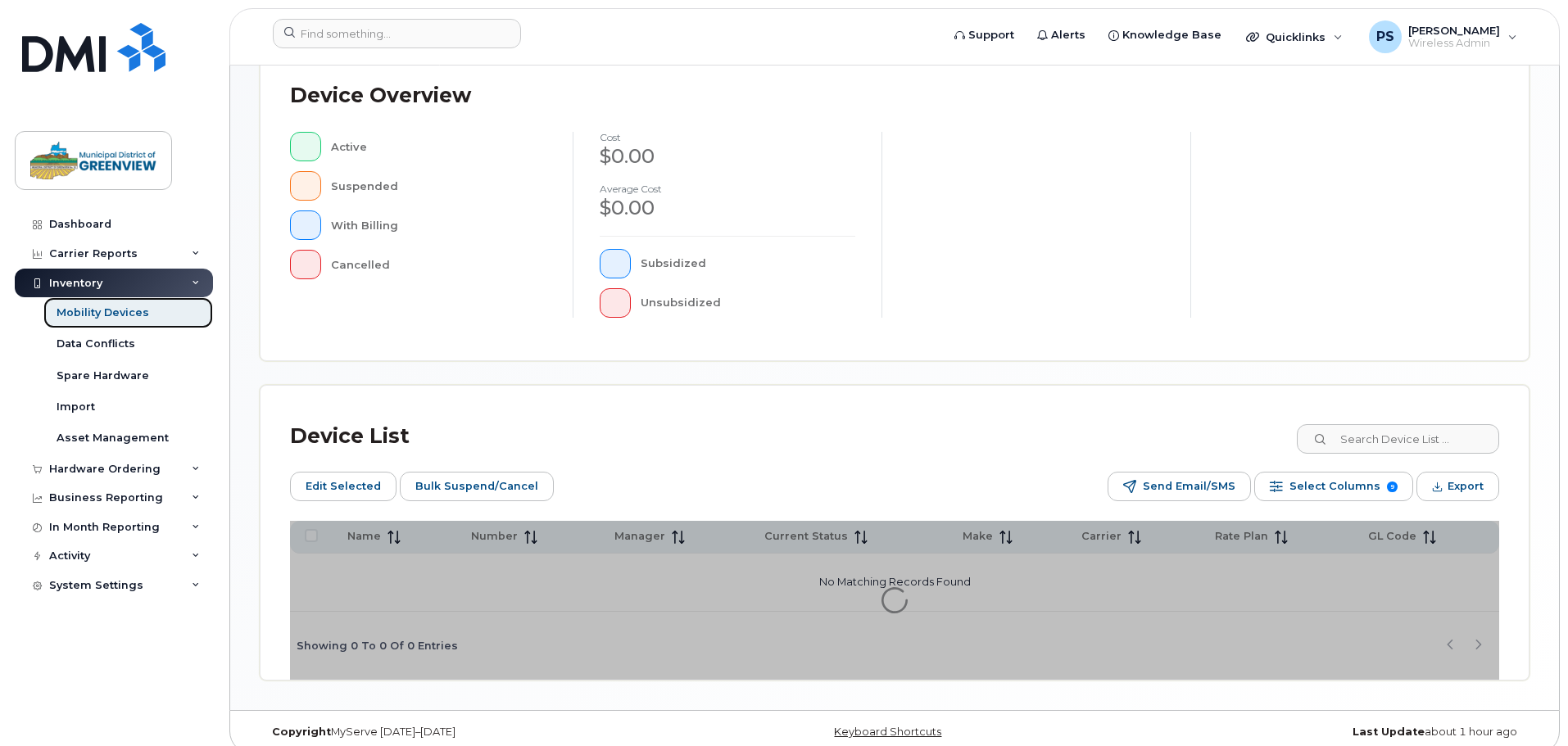
scroll to position [410, 0]
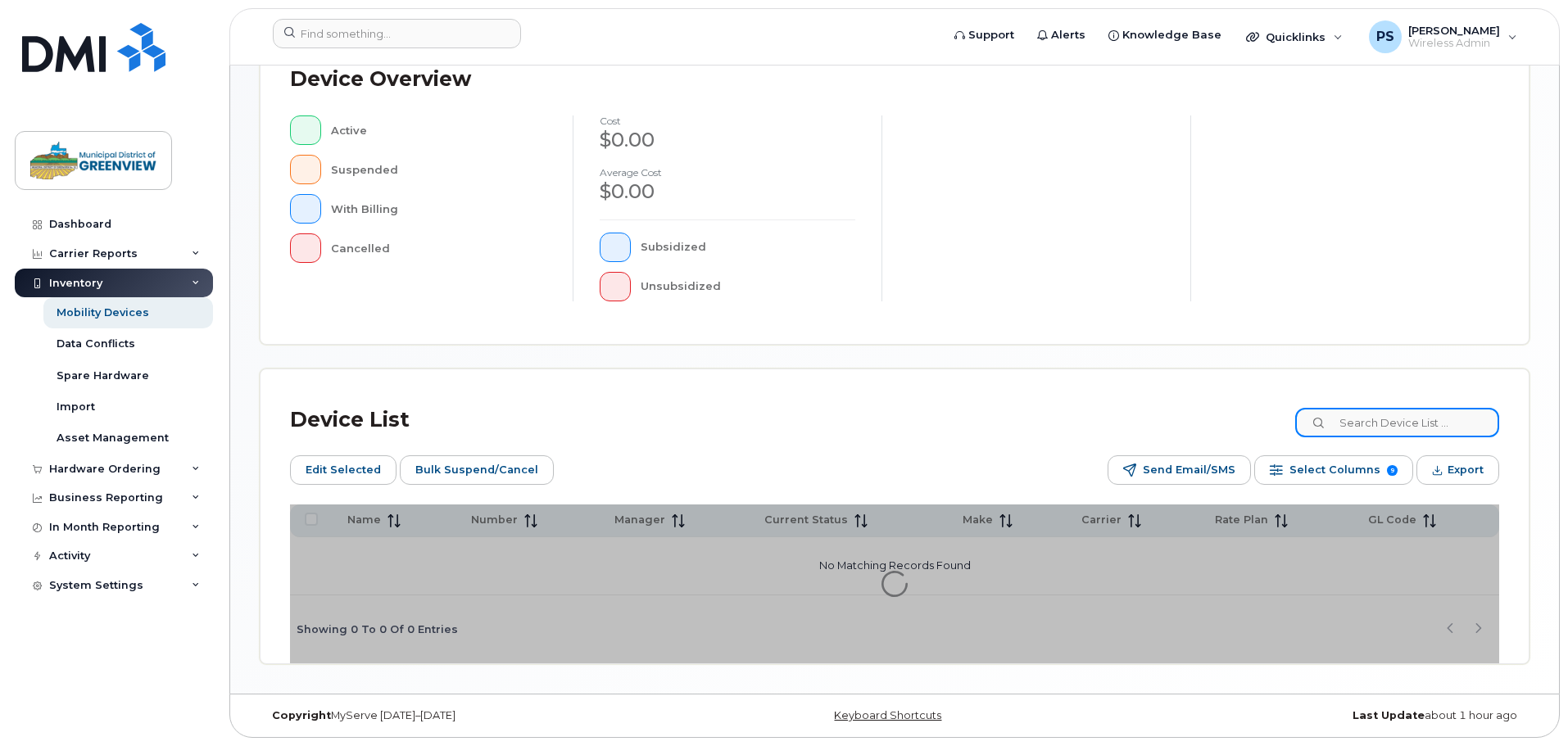
click at [1368, 425] on input at bounding box center [1397, 423] width 204 height 30
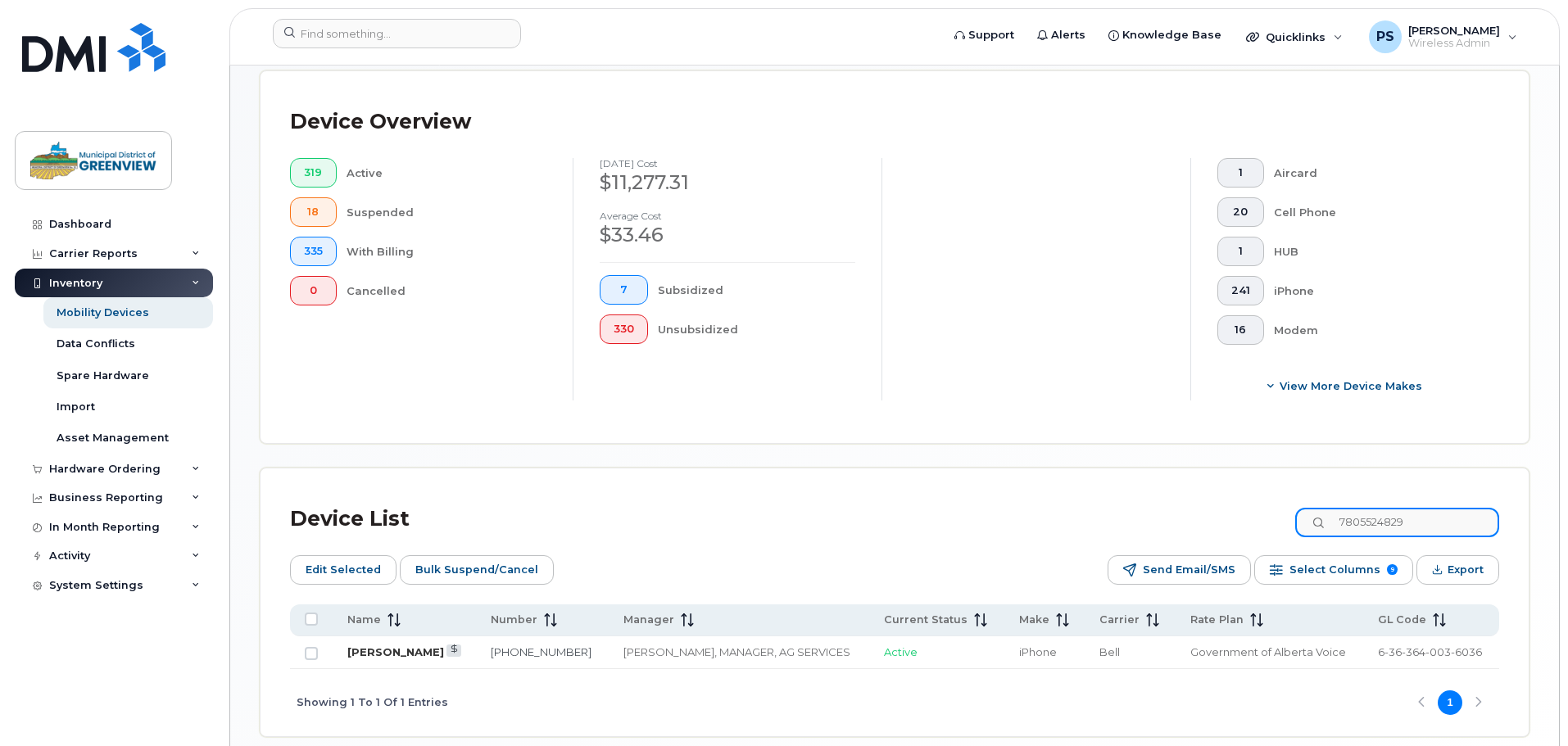
type input "7805524829"
click at [381, 645] on link "[PERSON_NAME]" at bounding box center [395, 651] width 97 height 13
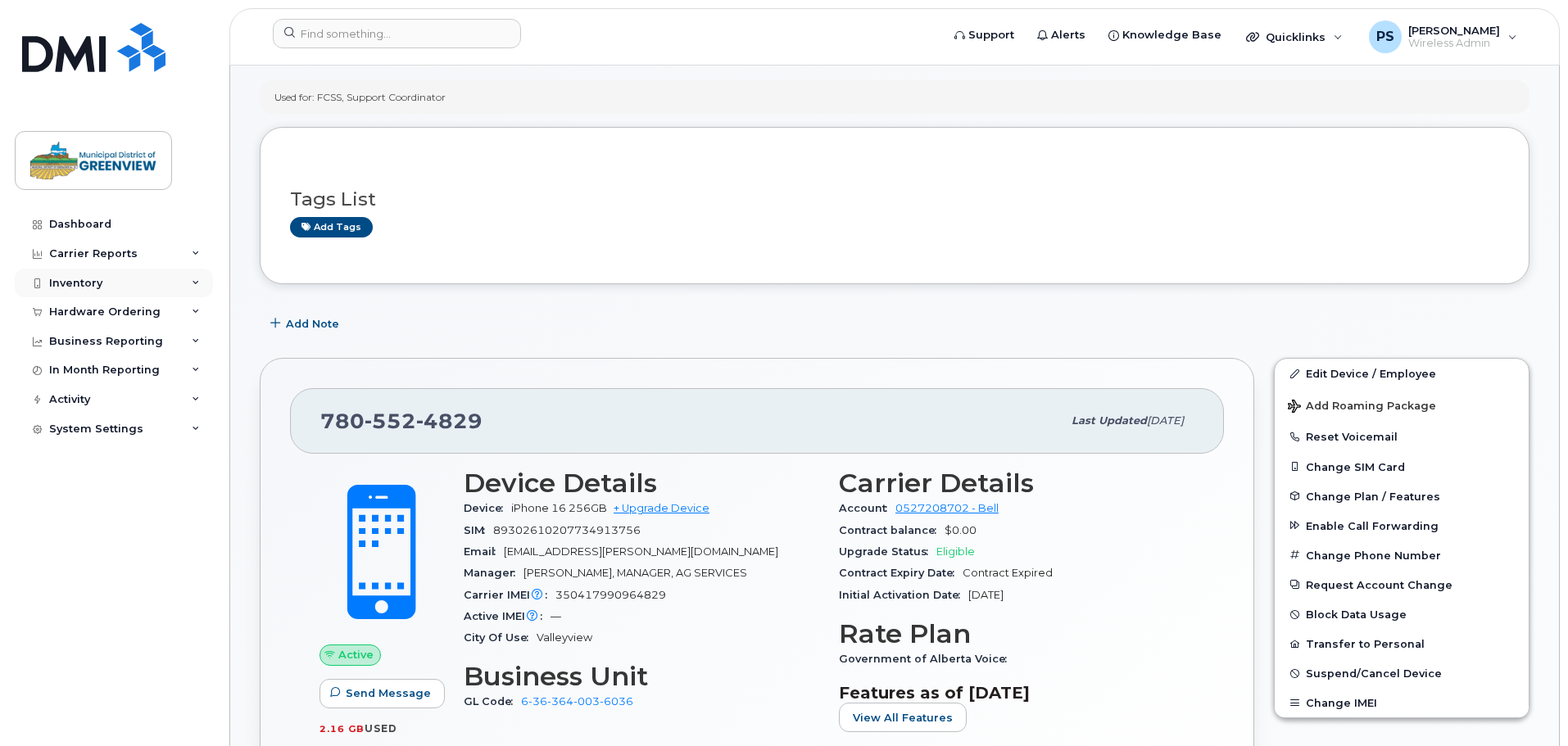
scroll to position [164, 0]
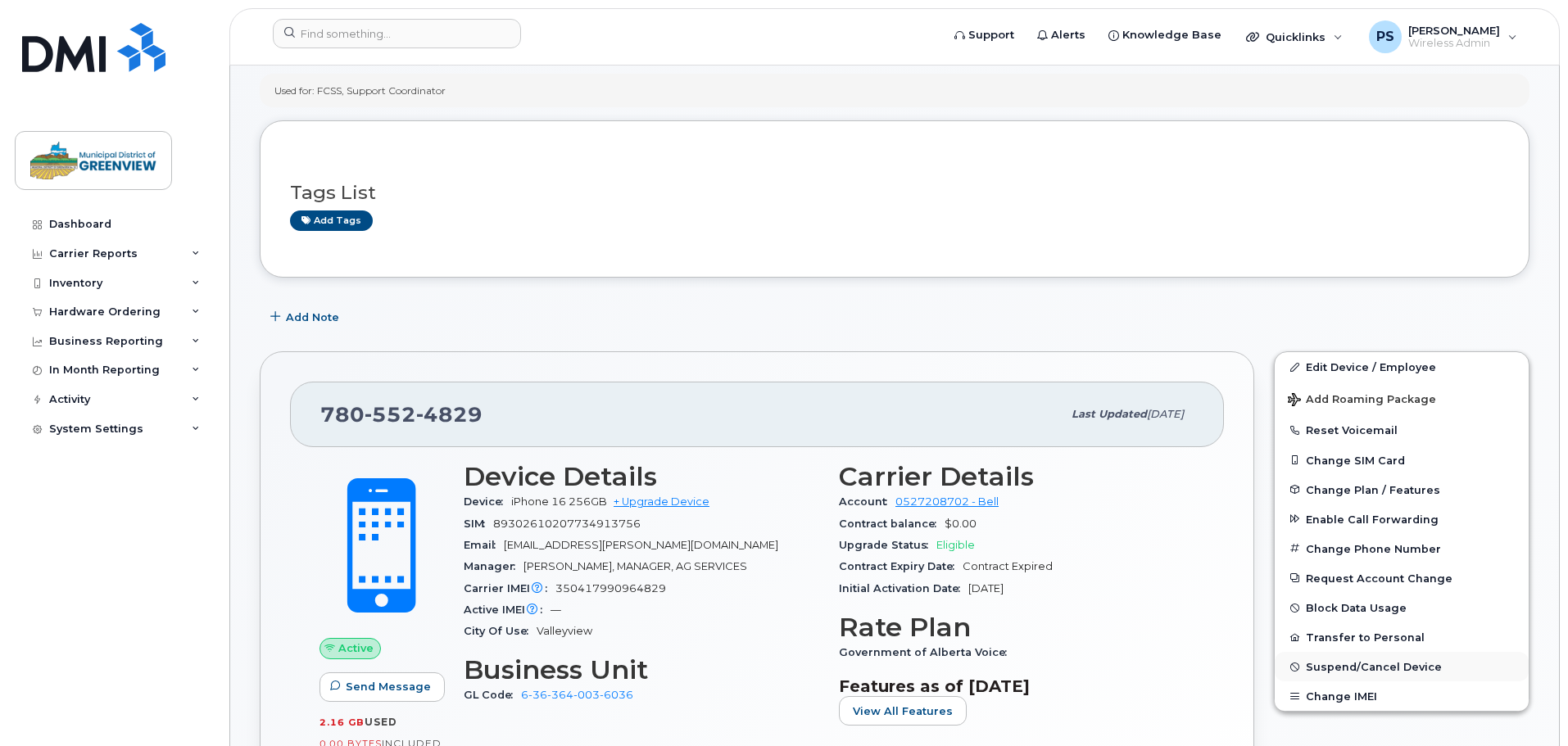
click at [1365, 669] on span "Suspend/Cancel Device" at bounding box center [1374, 667] width 136 height 12
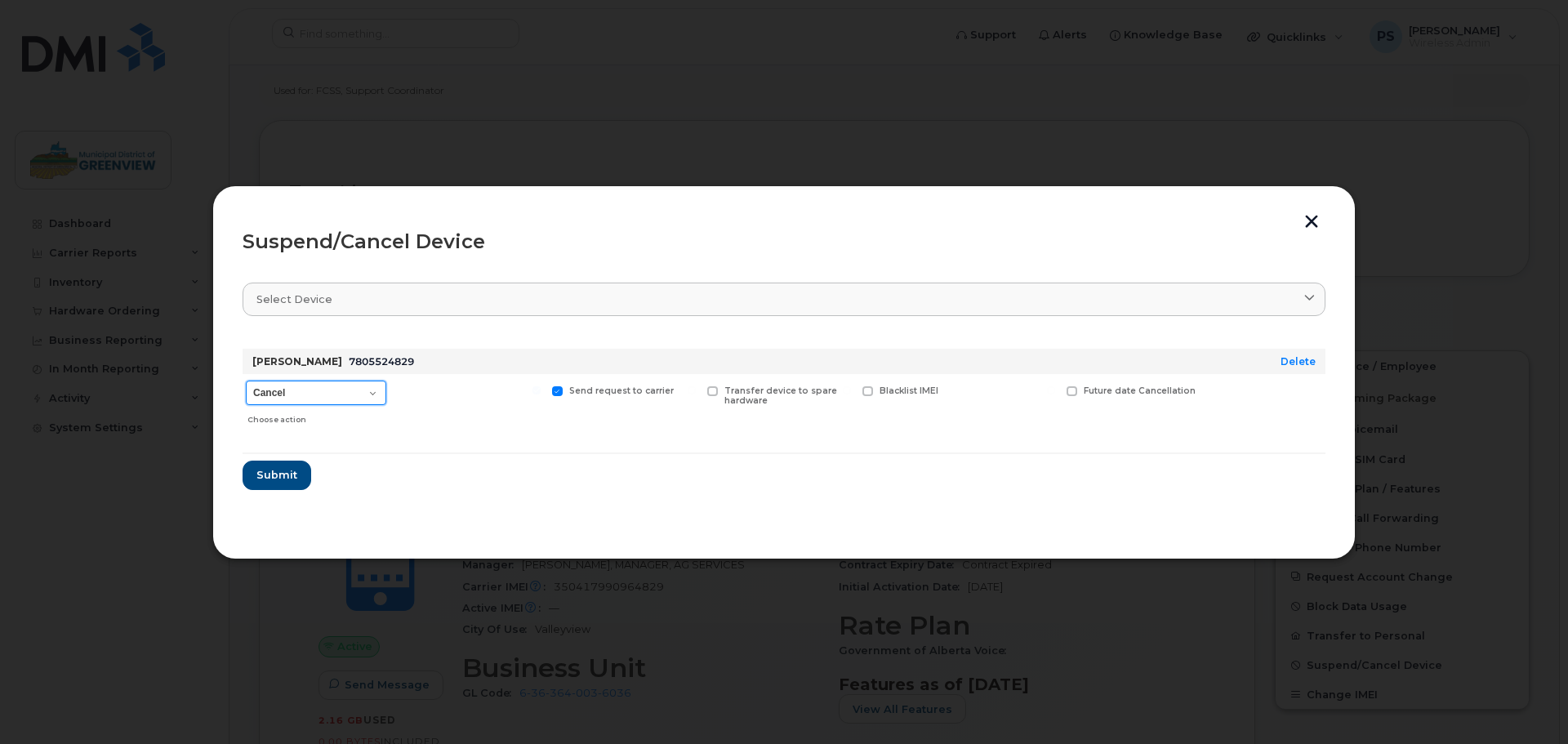
click at [297, 394] on select "Cancel Suspend - Extend Suspension Suspend - Reduced Rate Suspend - Full Rate S…" at bounding box center [316, 393] width 141 height 24
select select "[object Object]"
click at [246, 381] on select "Cancel Suspend - Extend Suspension Suspend - Reduced Rate Suspend - Full Rate S…" at bounding box center [316, 393] width 141 height 24
click at [275, 483] on button "Submit" at bounding box center [276, 475] width 67 height 30
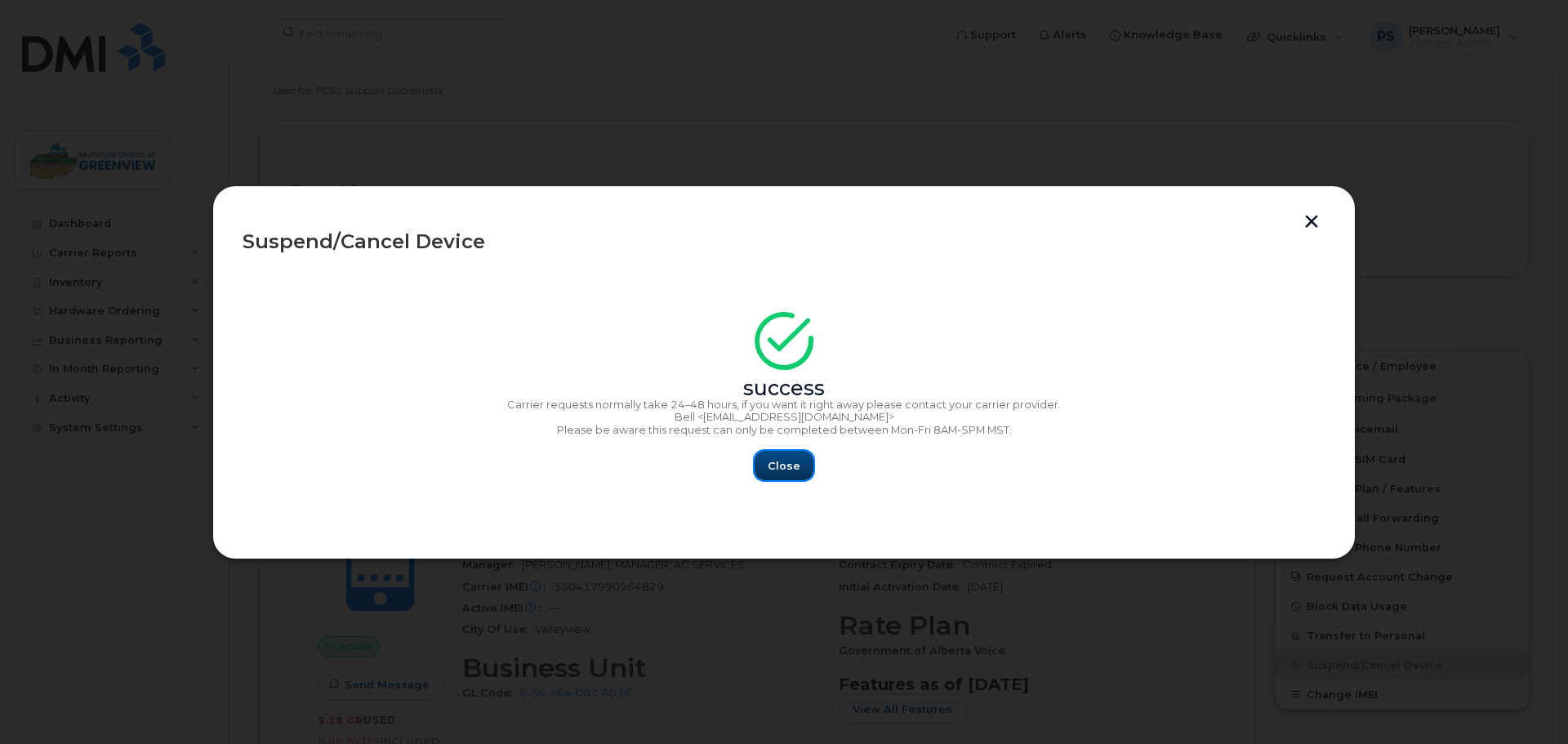
click at [791, 468] on span "Close" at bounding box center [784, 466] width 33 height 16
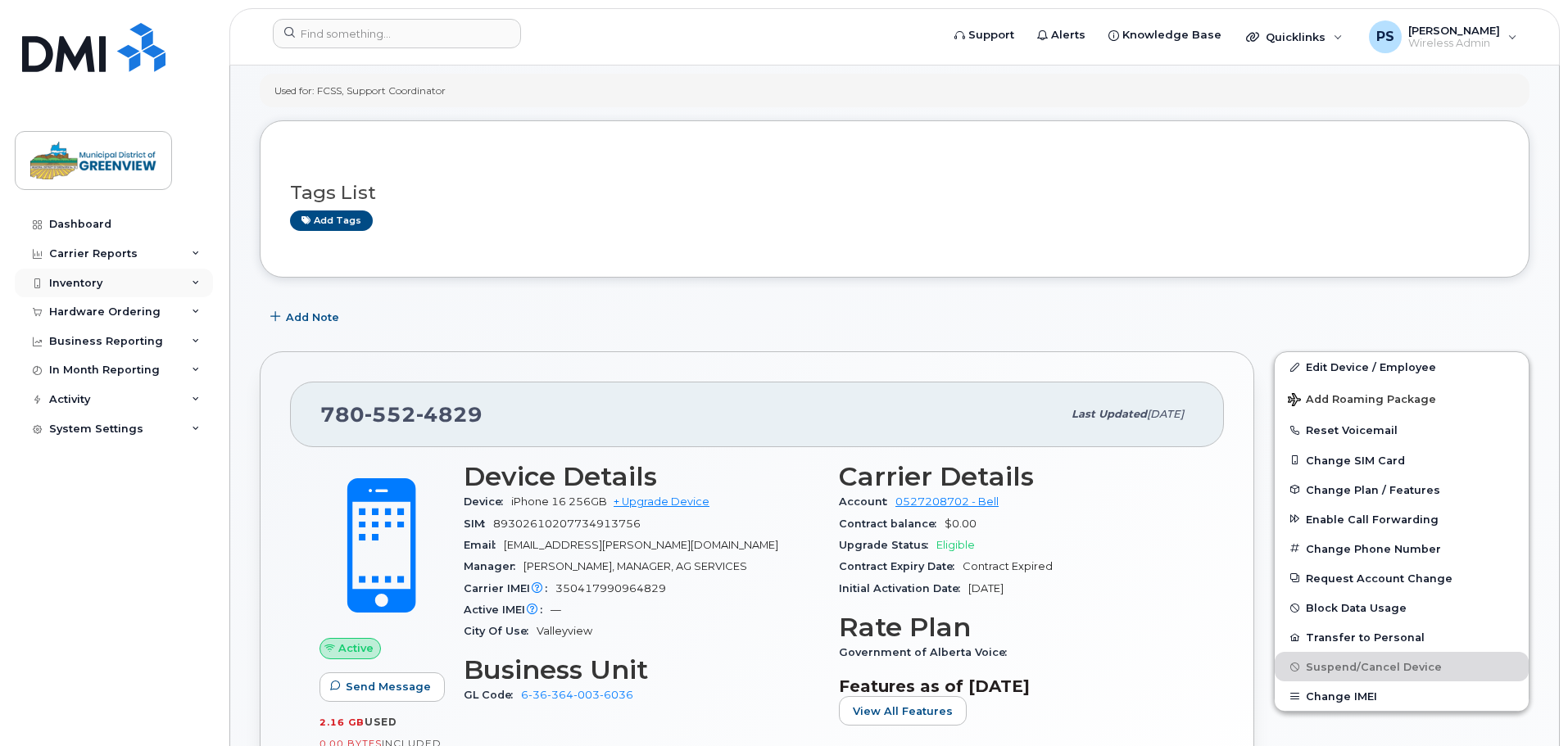
click at [76, 281] on div "Inventory" at bounding box center [75, 283] width 53 height 13
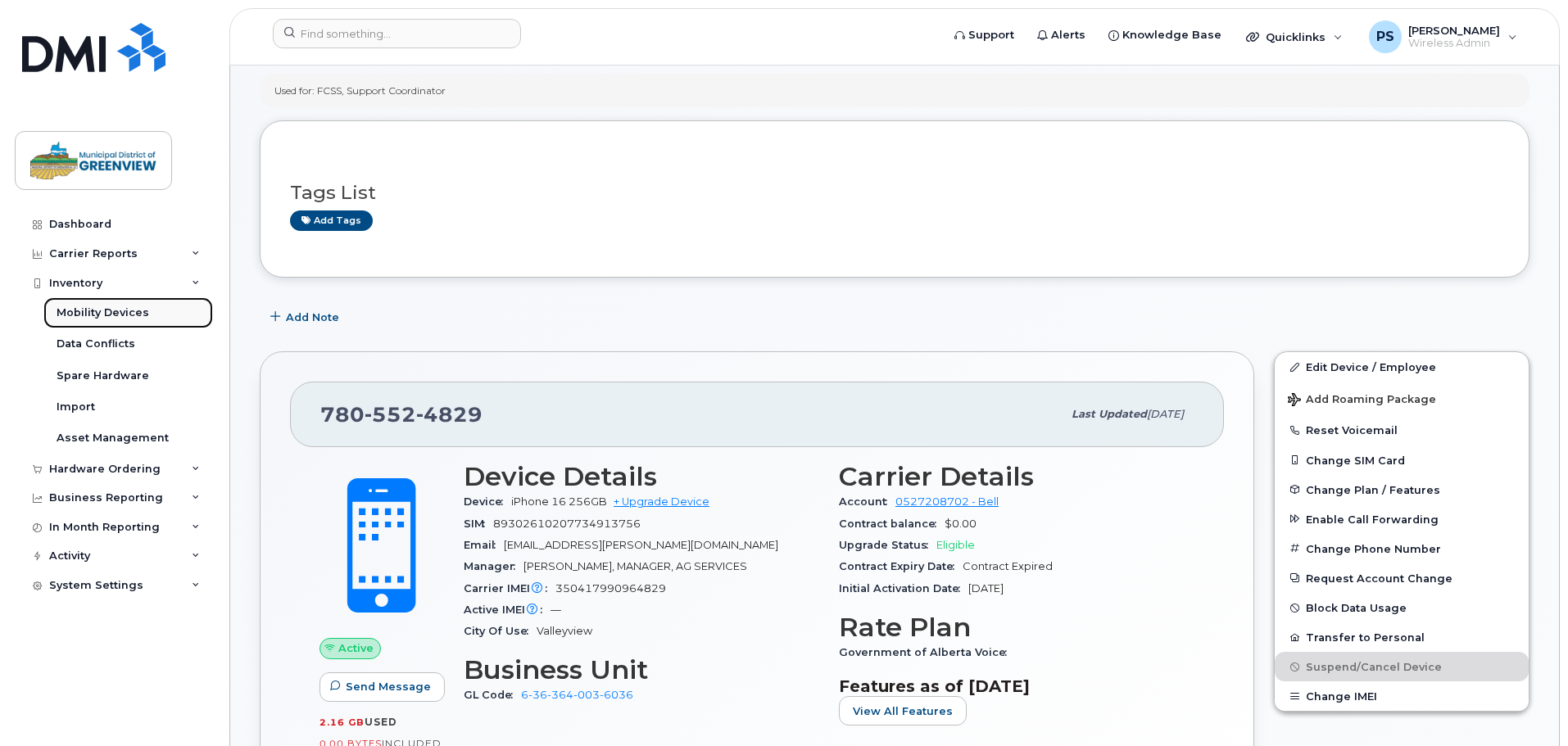
click at [105, 315] on div "Mobility Devices" at bounding box center [103, 313] width 92 height 15
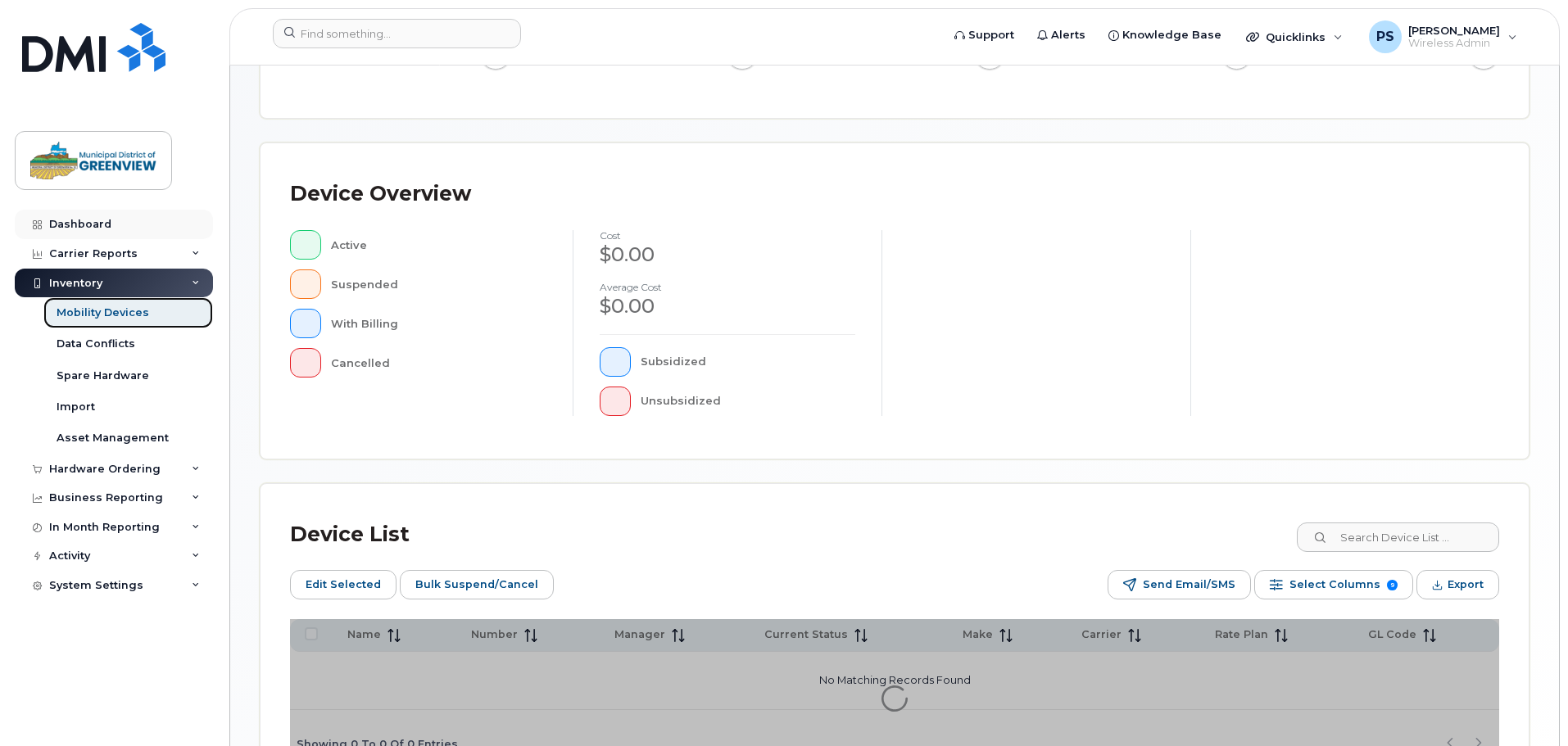
scroll to position [246, 0]
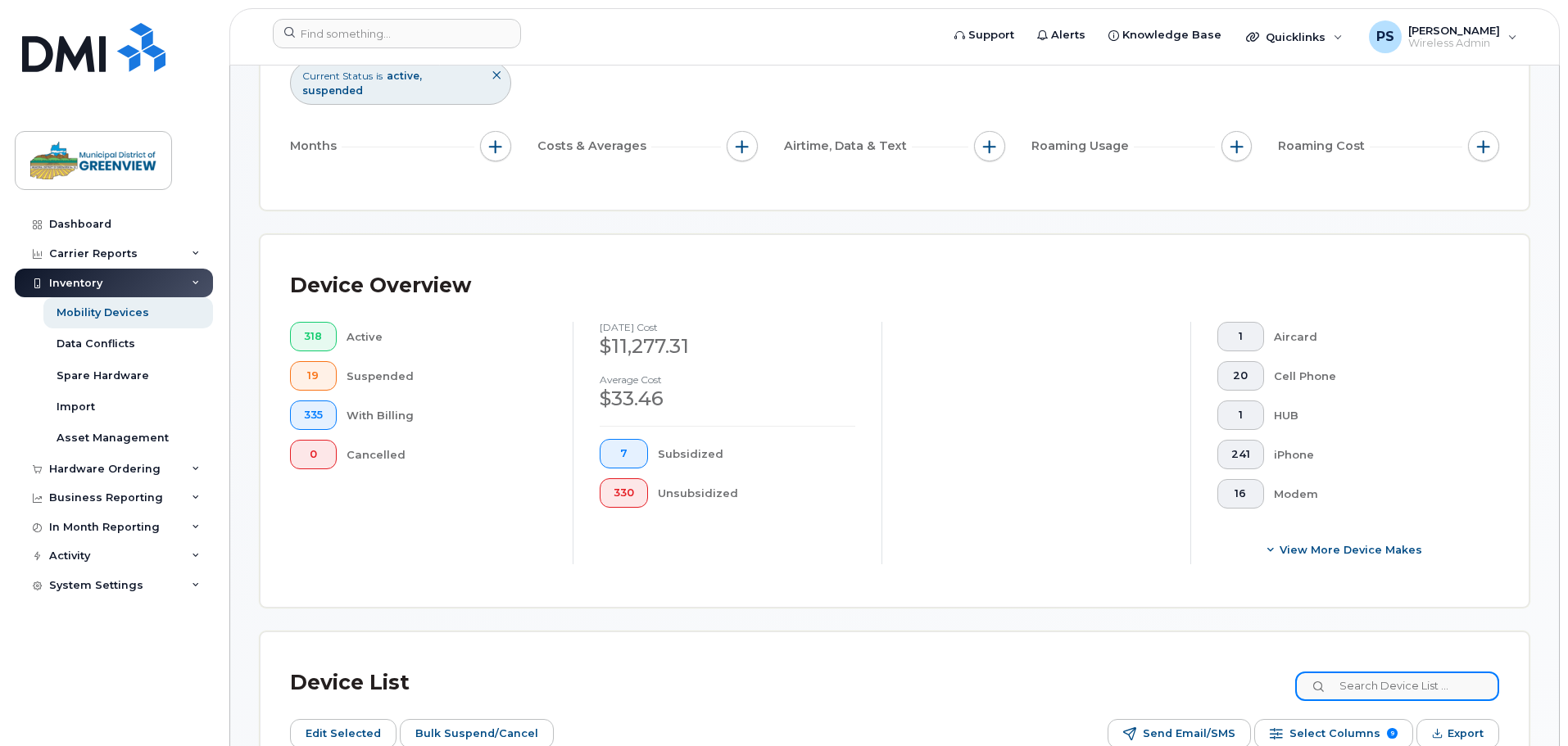
click at [1365, 675] on input at bounding box center [1397, 687] width 204 height 30
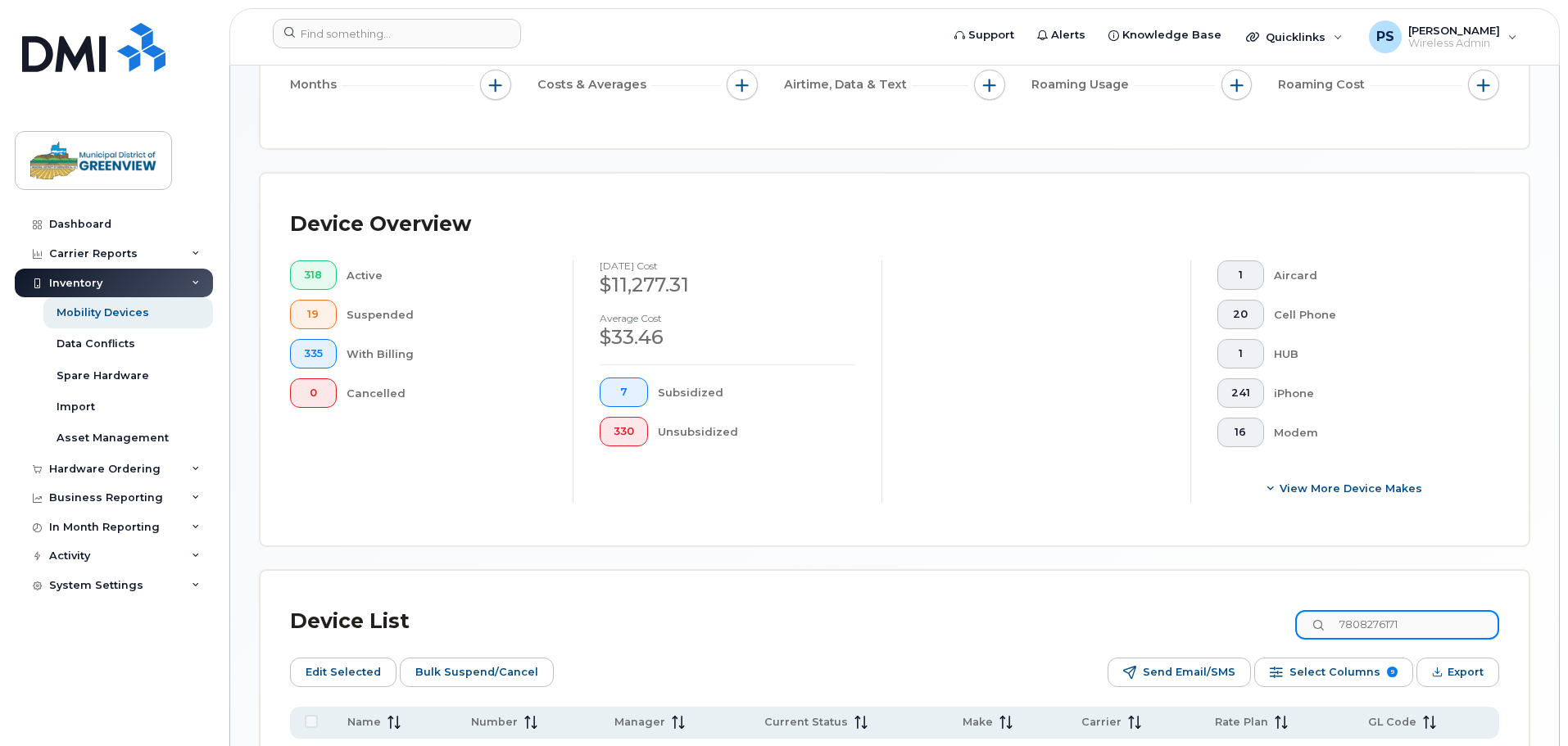
scroll to position [495, 0]
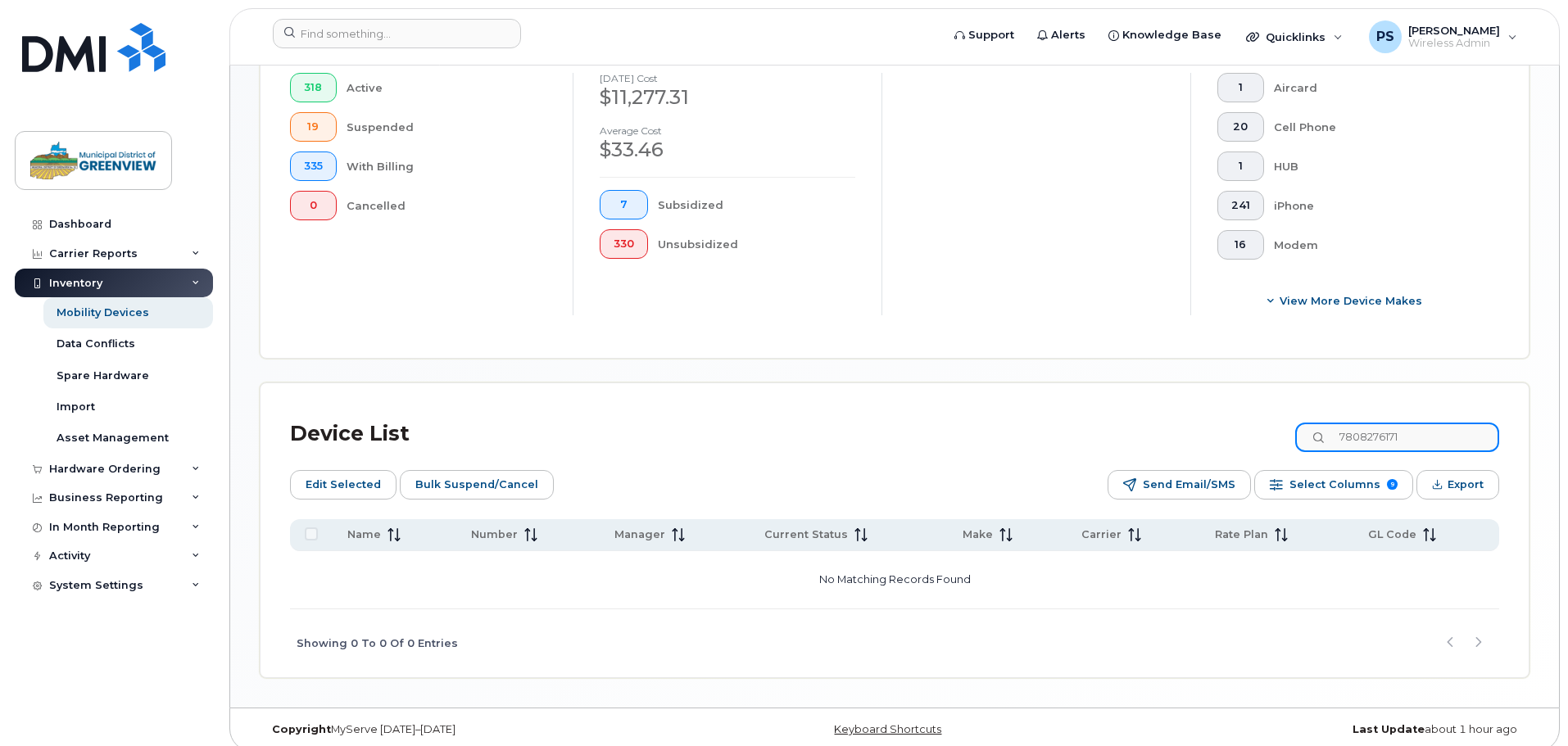
click at [1439, 424] on input "7808276171" at bounding box center [1397, 437] width 204 height 30
type input "7"
drag, startPoint x: 1434, startPoint y: 424, endPoint x: 1182, endPoint y: 414, distance: 252.2
click at [1182, 414] on div "Device List 7808276171" at bounding box center [894, 434] width 1209 height 43
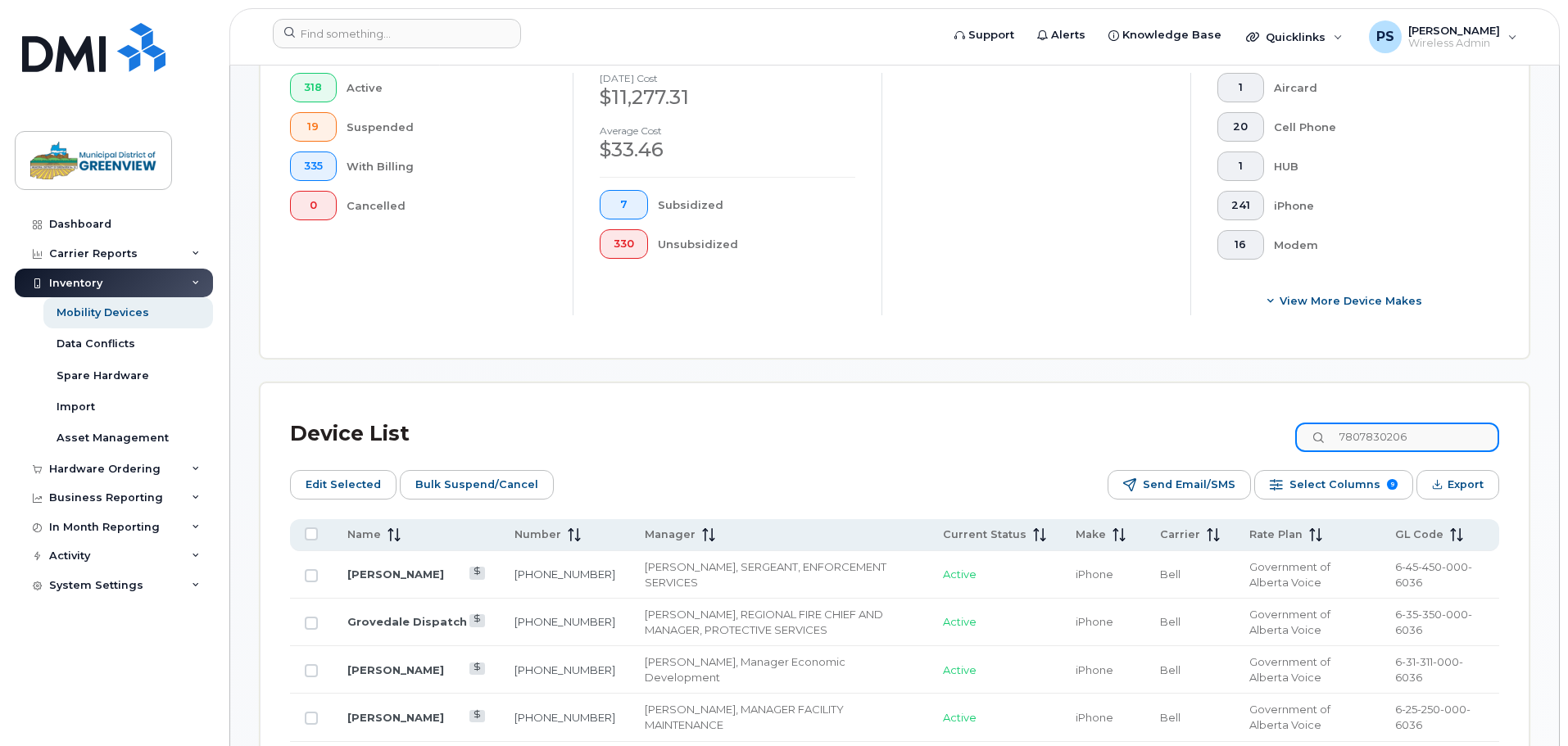
type input "7807830206"
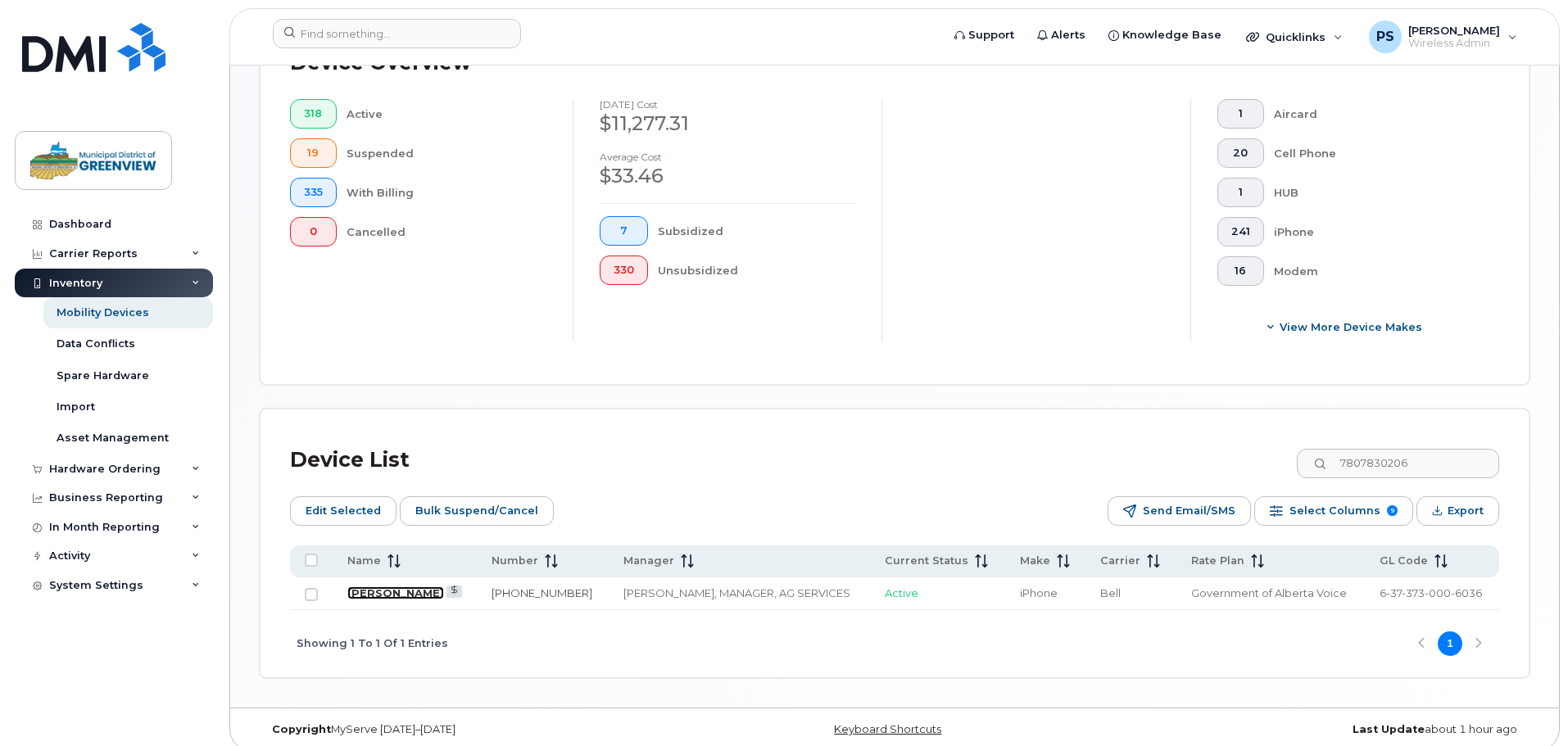
click at [409, 587] on link "Josie Moberly" at bounding box center [395, 593] width 97 height 13
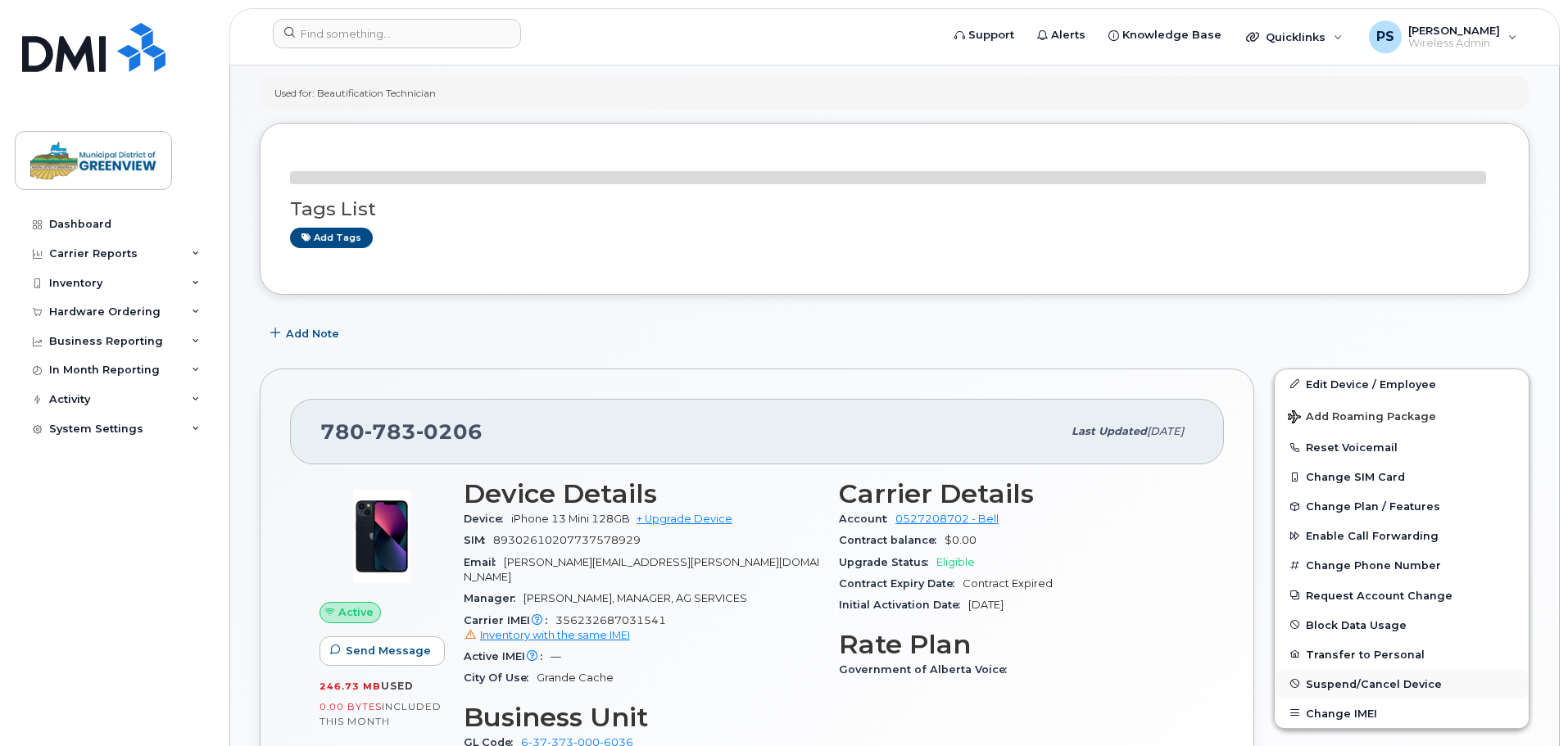
scroll to position [246, 0]
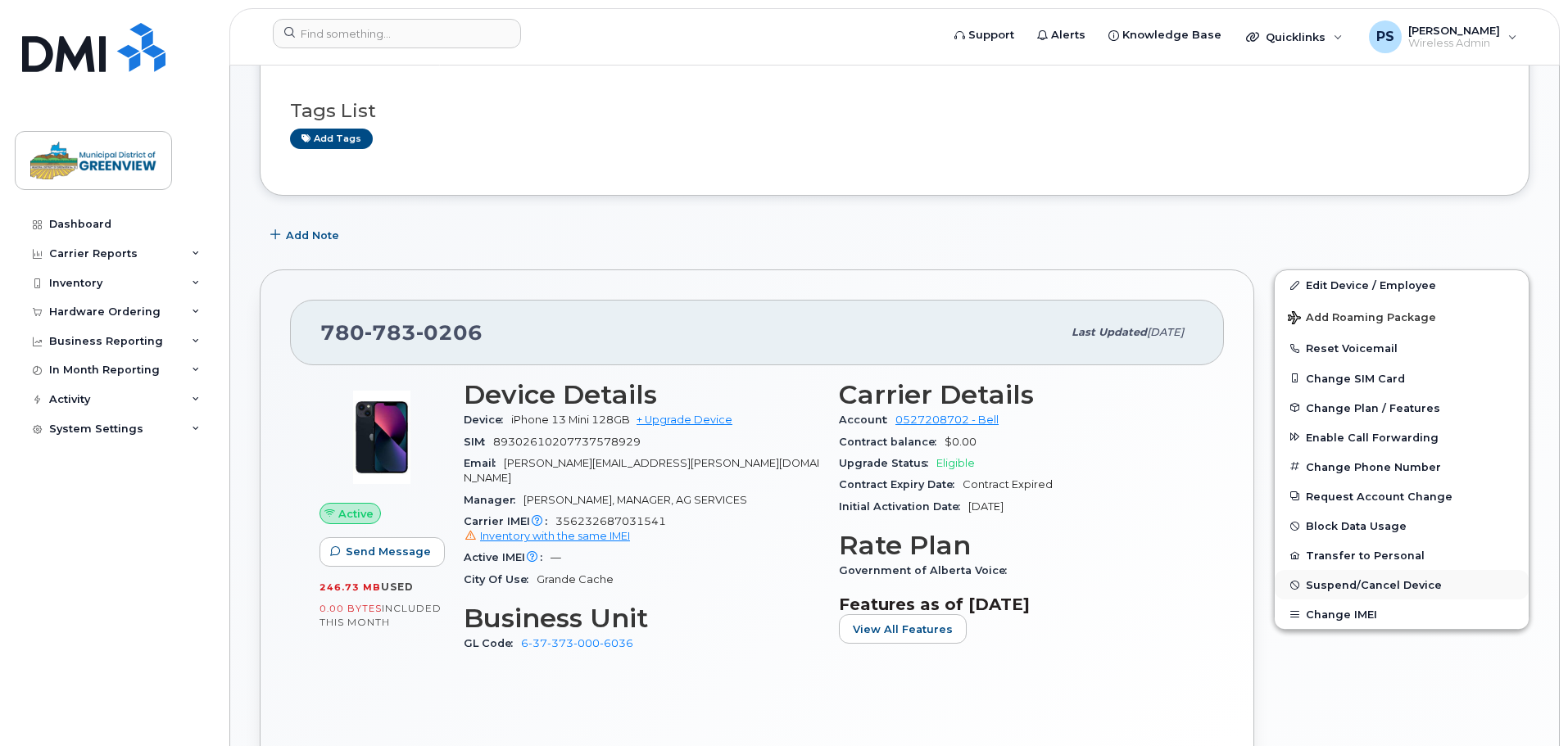
click at [1368, 582] on span "Suspend/Cancel Device" at bounding box center [1374, 585] width 136 height 12
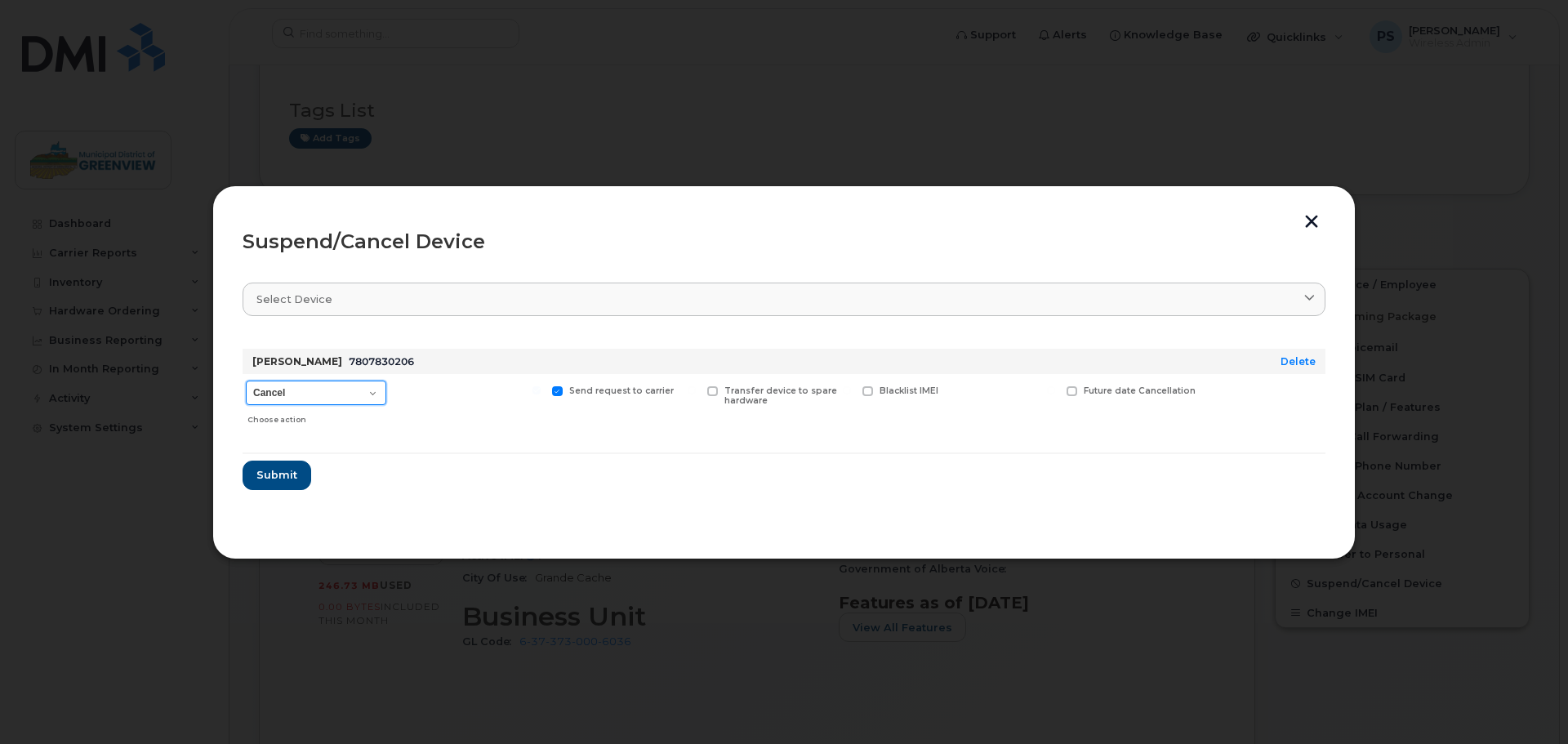
click at [297, 390] on select "Cancel Suspend - Extend Suspension Suspend - Reduced Rate Suspend - Full Rate S…" at bounding box center [316, 393] width 141 height 24
select select "[object Object]"
click at [246, 381] on select "Cancel Suspend - Extend Suspension Suspend - Reduced Rate Suspend - Full Rate S…" at bounding box center [316, 393] width 141 height 24
click at [266, 473] on span "Submit" at bounding box center [276, 475] width 41 height 16
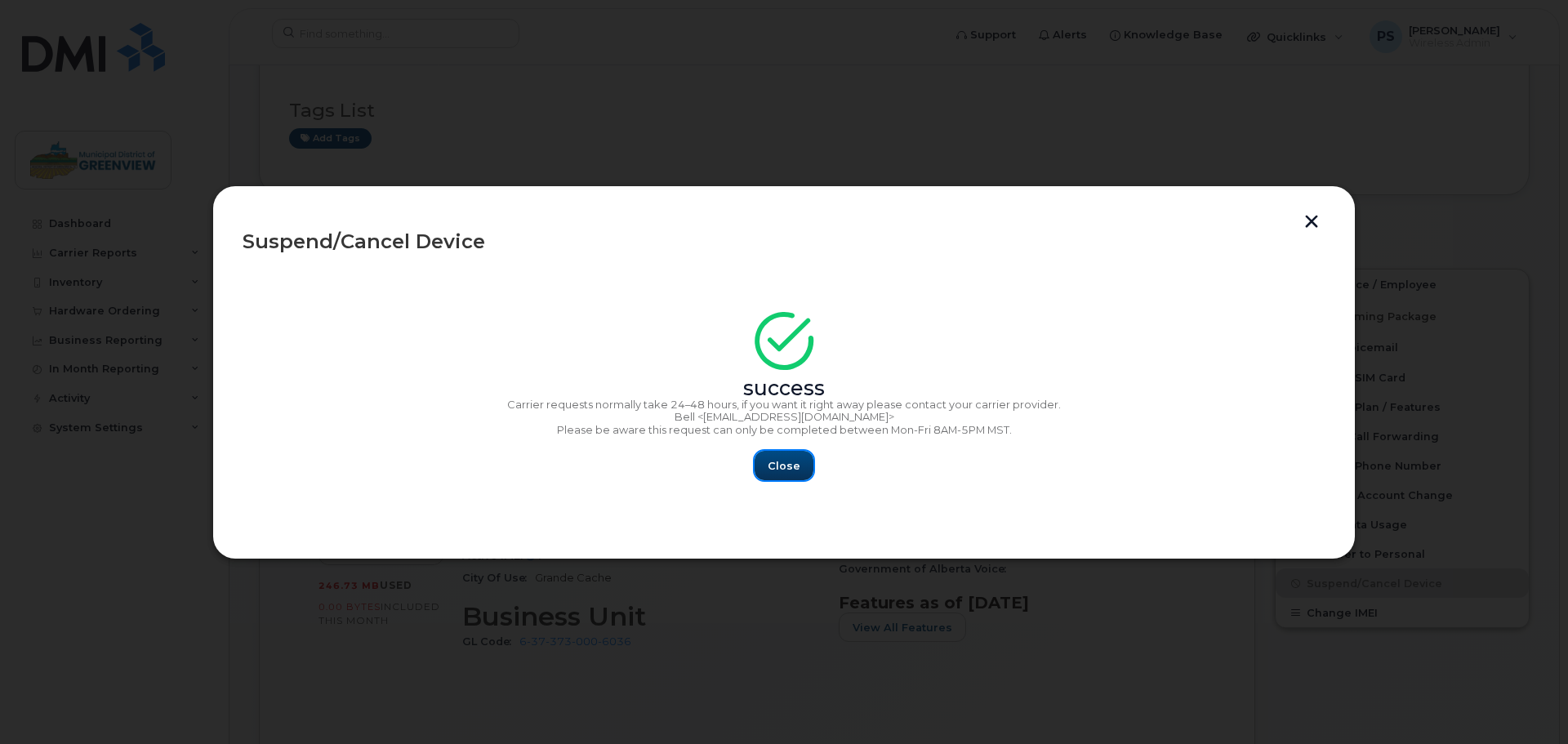
click at [781, 465] on span "Close" at bounding box center [784, 466] width 33 height 16
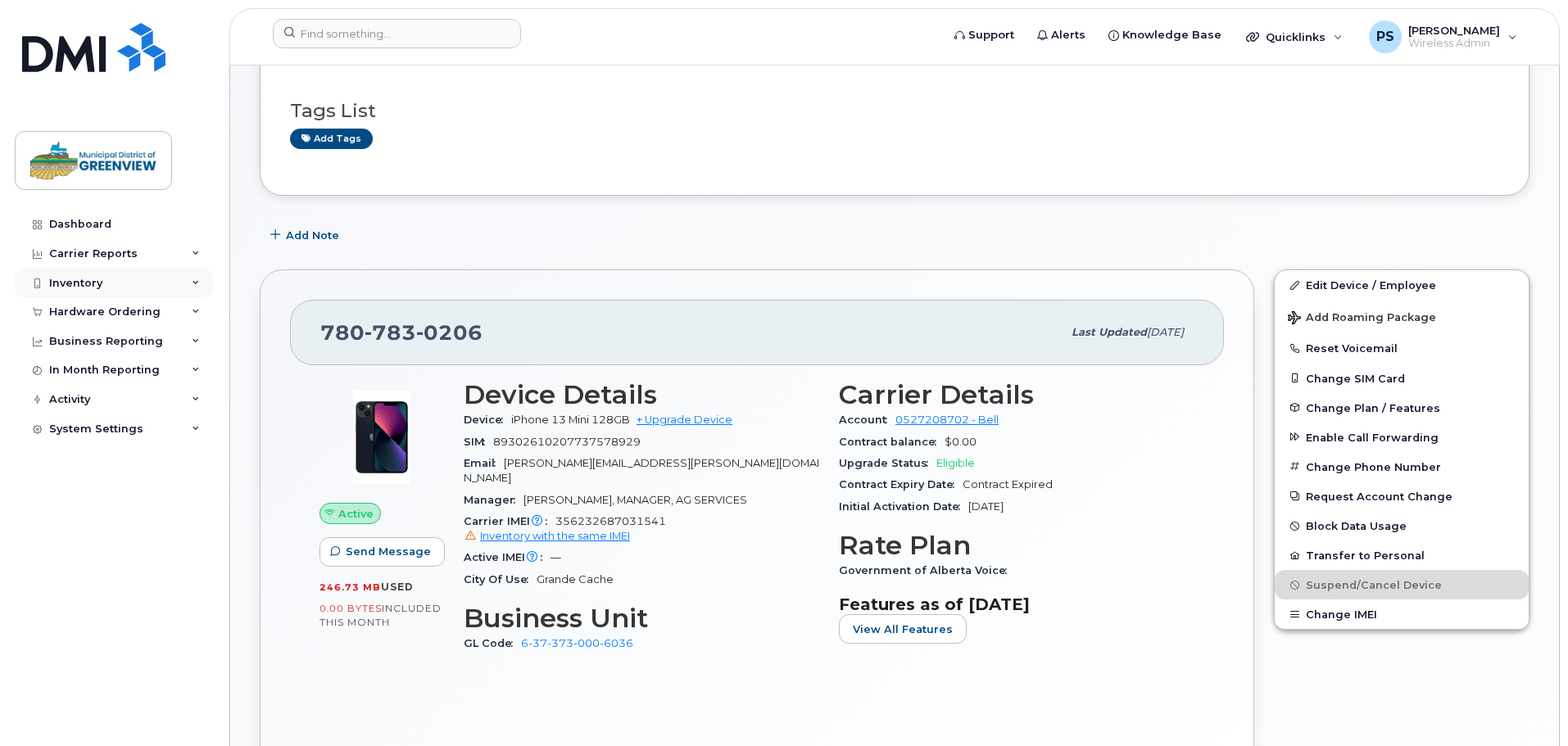
click at [92, 278] on div "Inventory" at bounding box center [75, 283] width 53 height 13
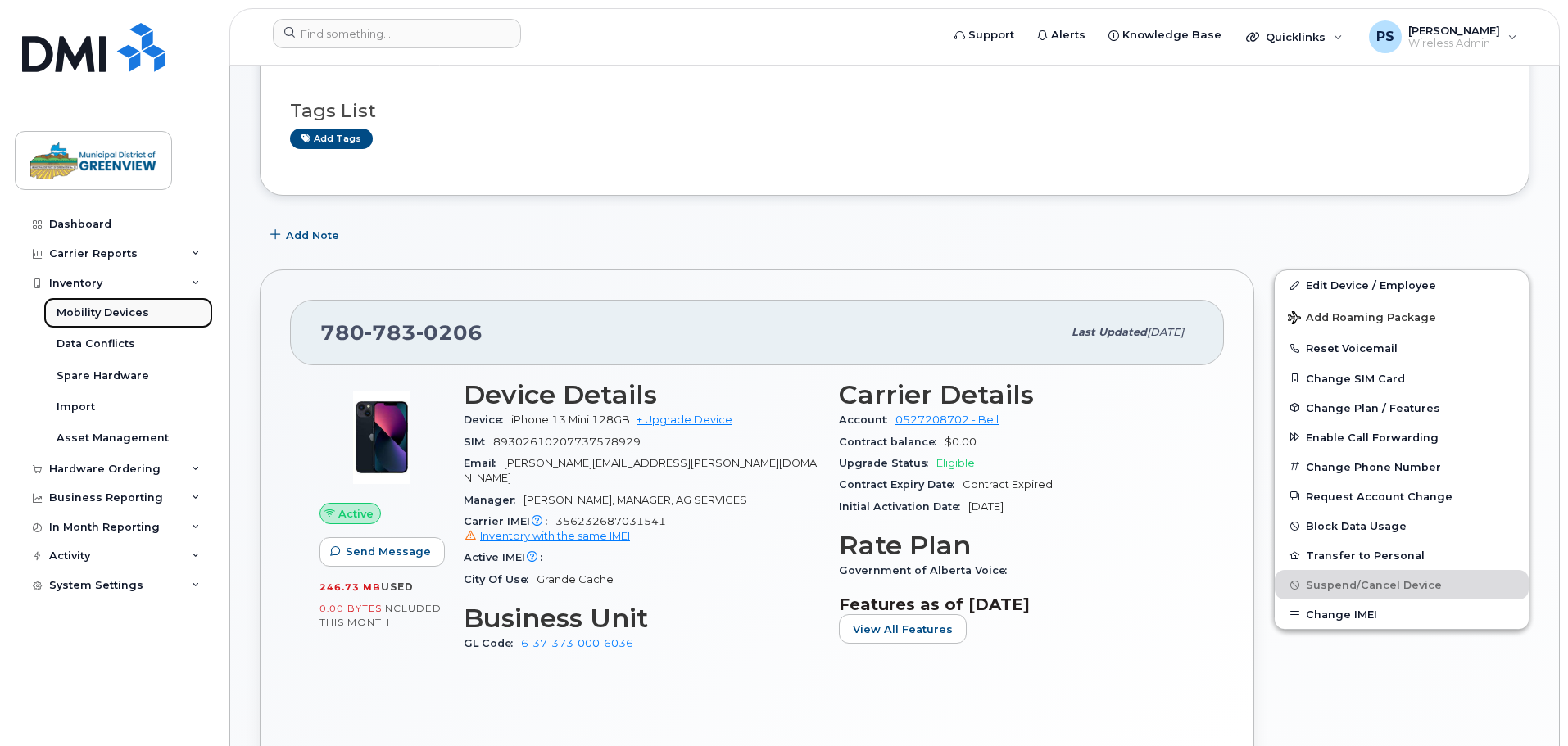
click at [135, 309] on div "Mobility Devices" at bounding box center [103, 313] width 92 height 15
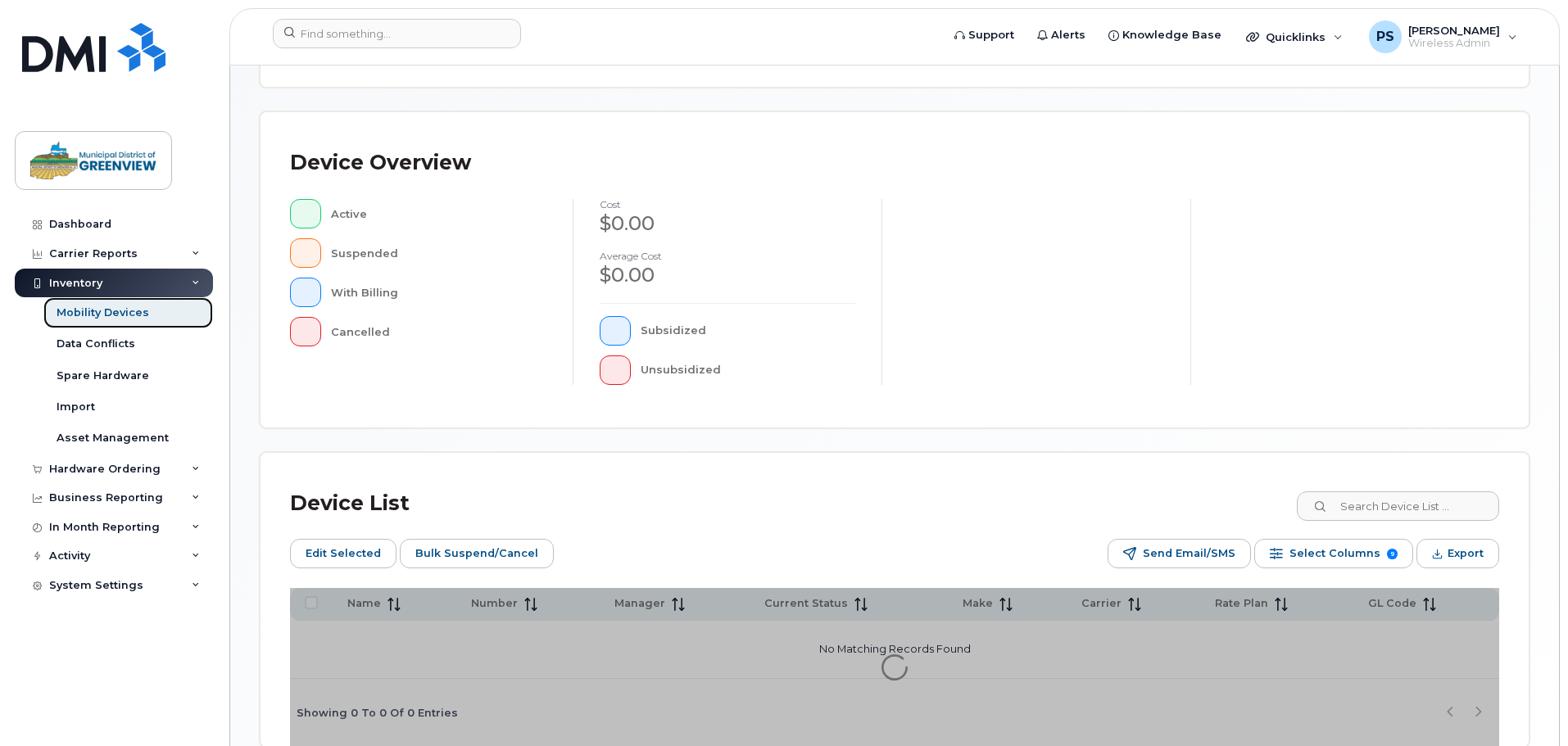
scroll to position [410, 0]
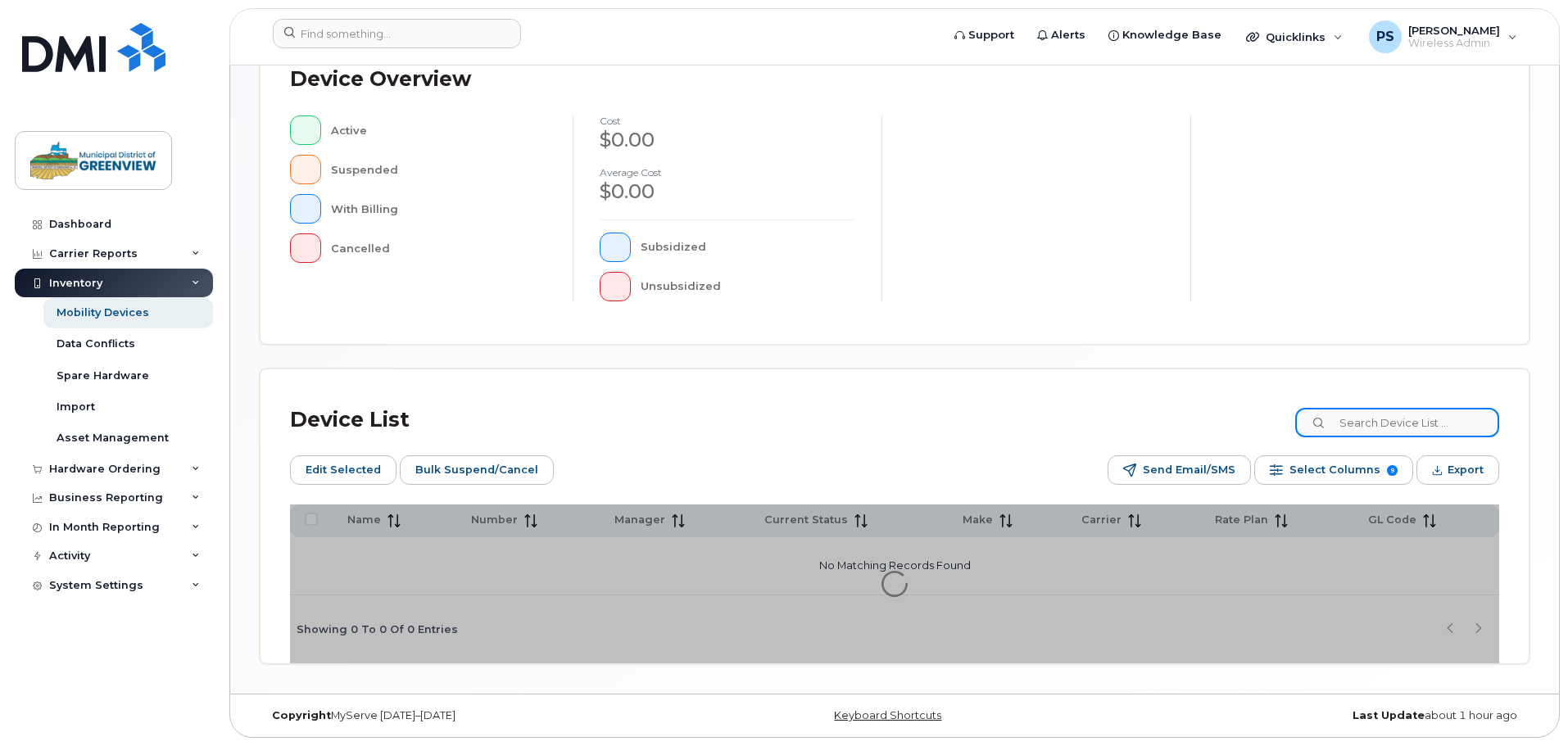
click at [1406, 417] on input at bounding box center [1397, 423] width 204 height 30
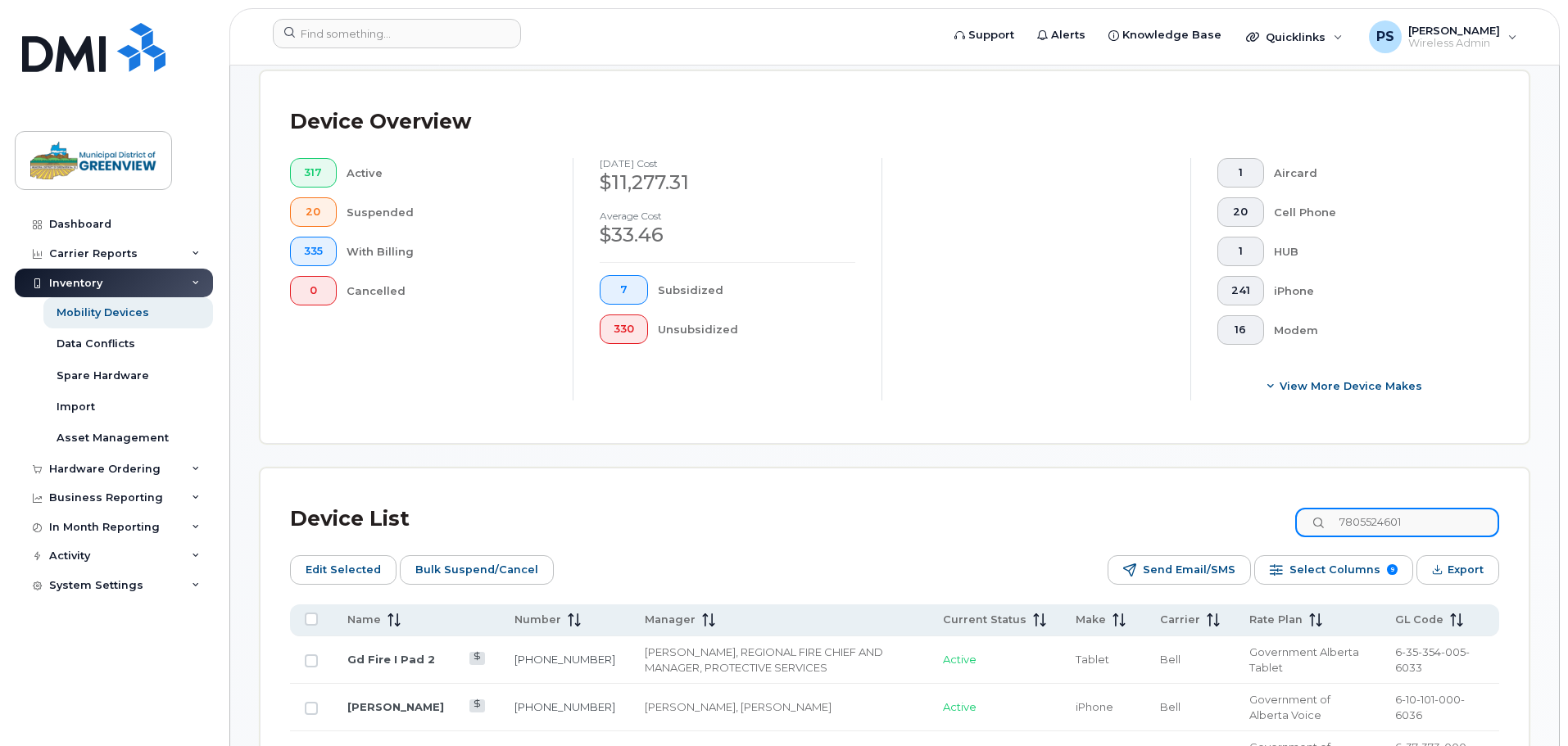
type input "7805524601"
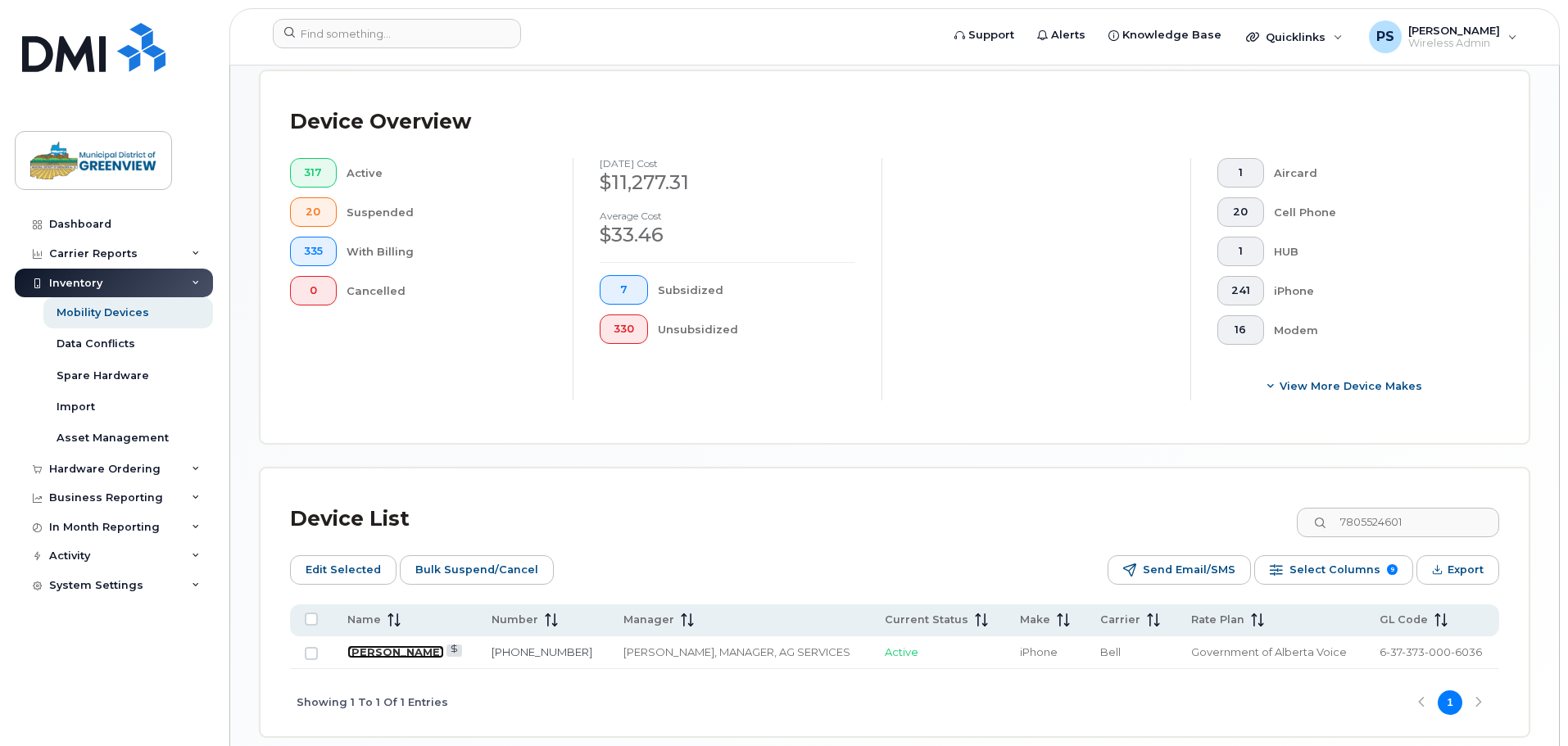
click at [404, 645] on link "[PERSON_NAME]" at bounding box center [395, 651] width 97 height 13
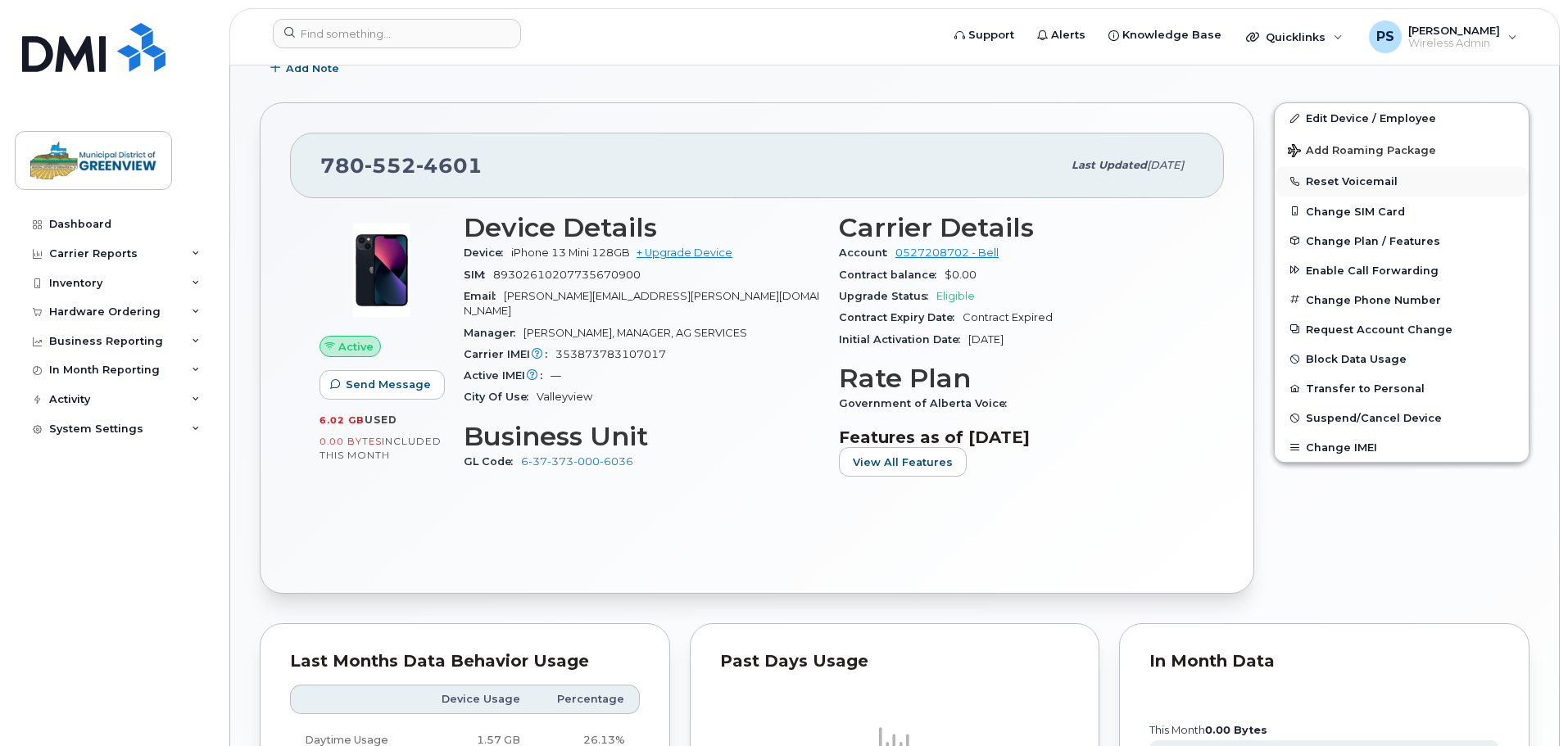
scroll to position [573, 0]
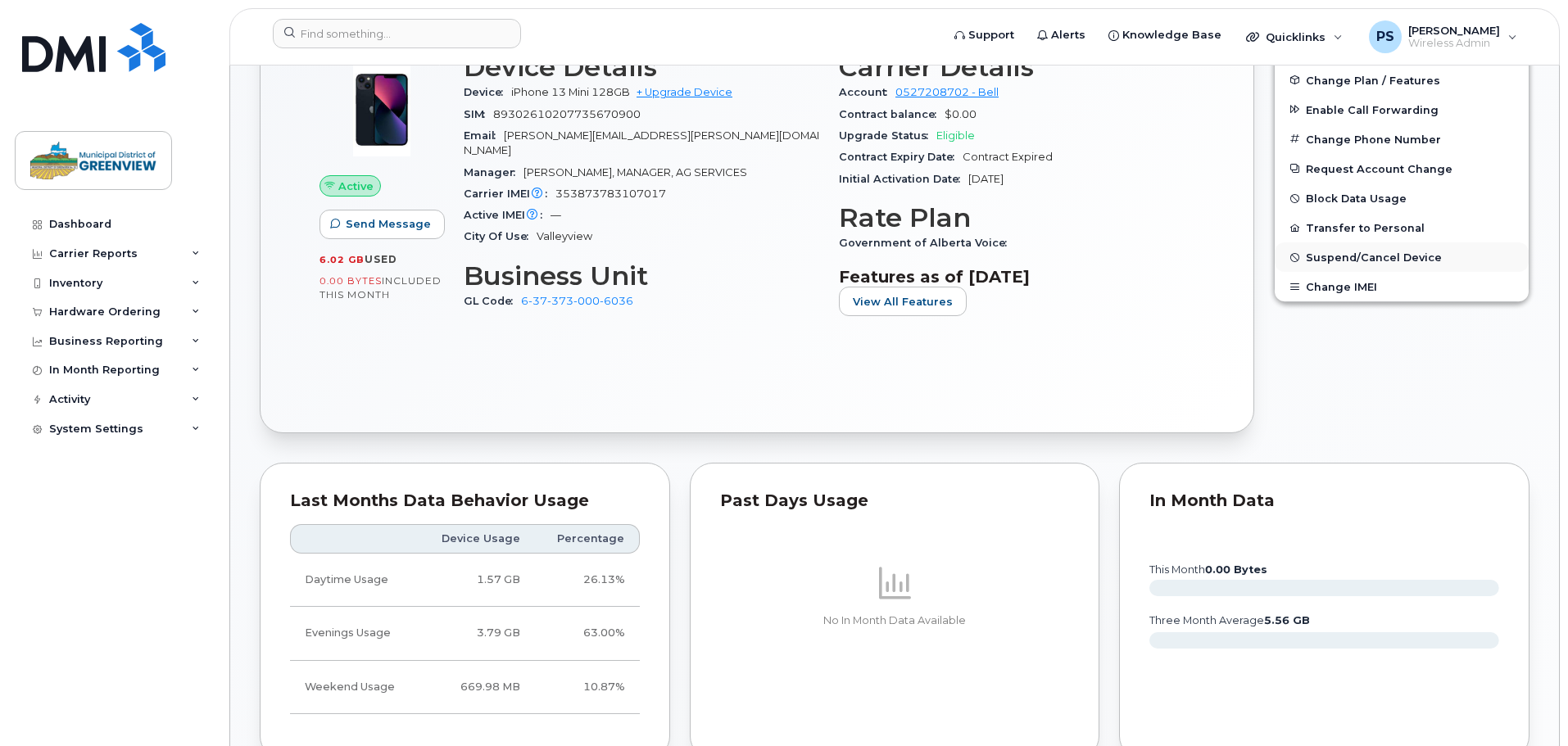
click at [1371, 256] on span "Suspend/Cancel Device" at bounding box center [1374, 257] width 136 height 12
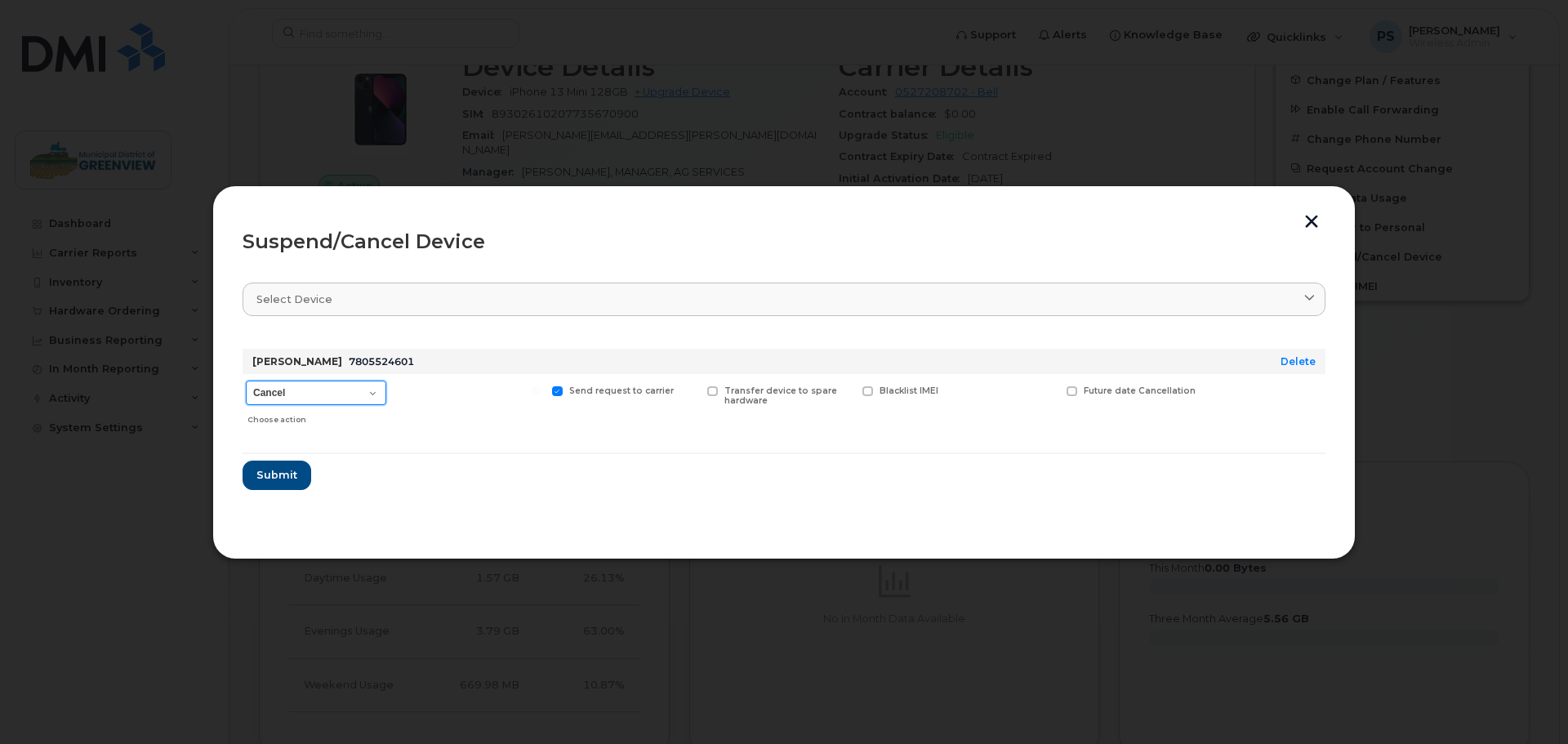
click at [293, 395] on select "Cancel Suspend - Extend Suspension Suspend - Reduced Rate Suspend - Full Rate S…" at bounding box center [316, 393] width 141 height 24
select select "[object Object]"
click at [246, 381] on select "Cancel Suspend - Extend Suspension Suspend - Reduced Rate Suspend - Full Rate S…" at bounding box center [316, 393] width 141 height 24
click at [277, 473] on span "Submit" at bounding box center [276, 475] width 41 height 16
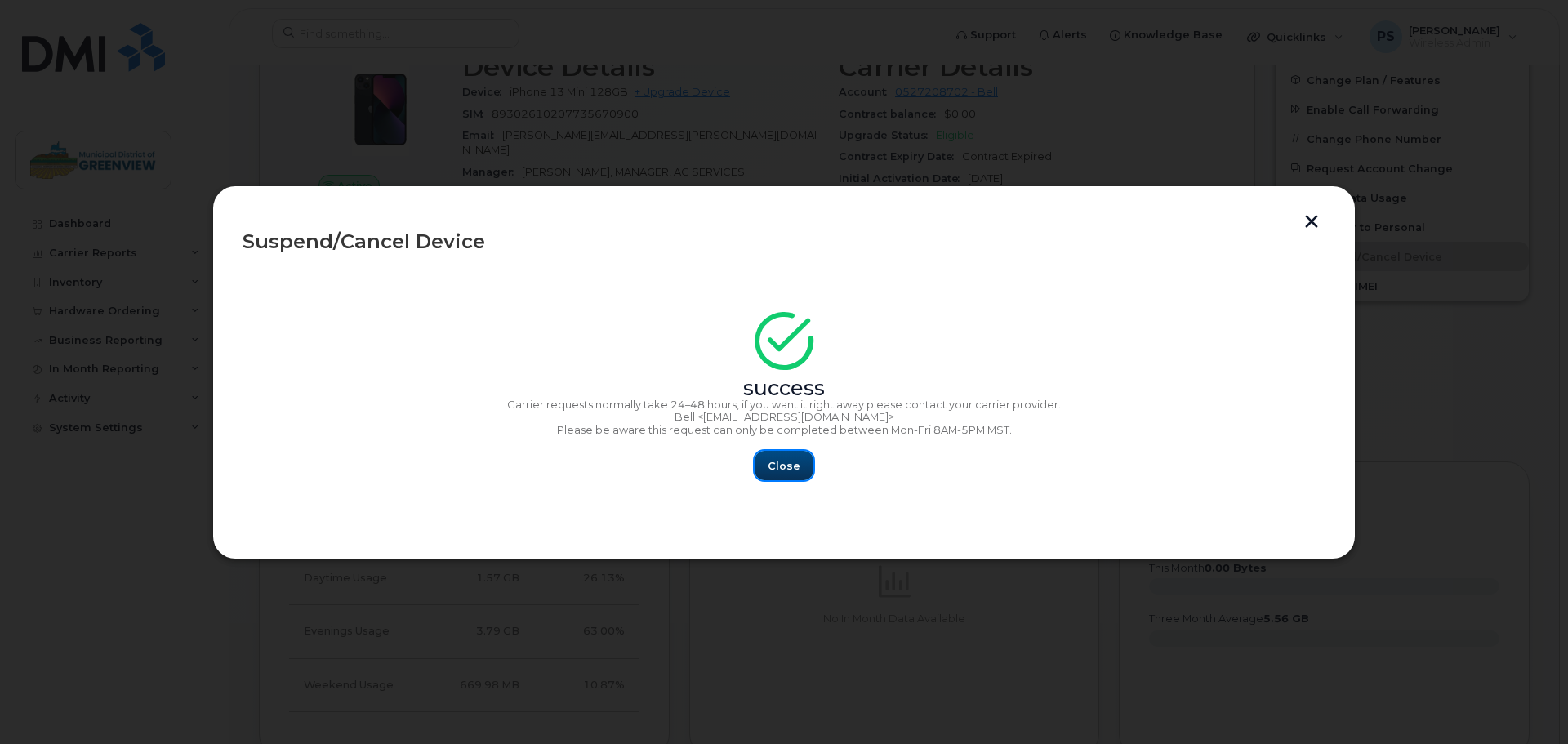
click at [778, 468] on span "Close" at bounding box center [784, 466] width 33 height 16
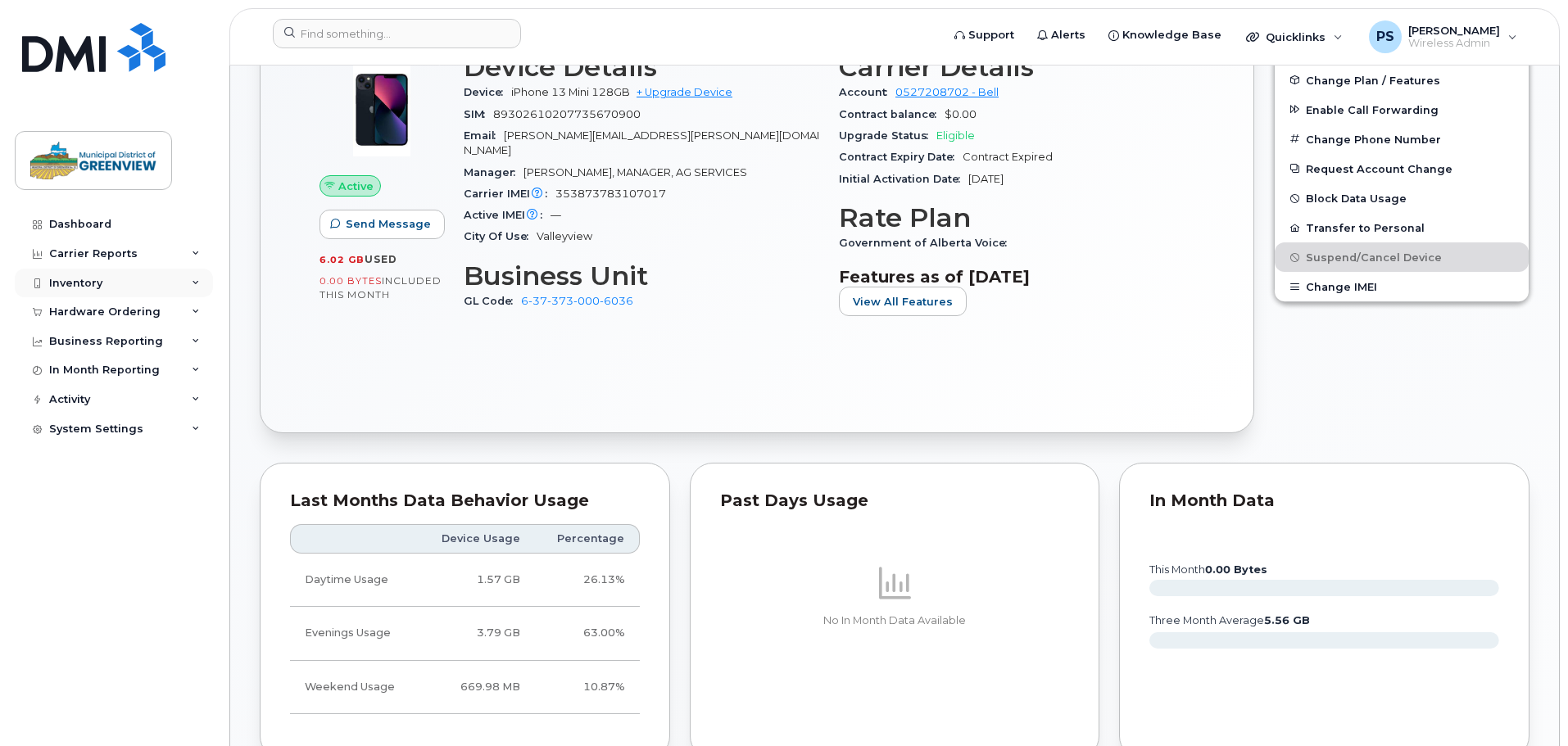
click at [86, 285] on div "Inventory" at bounding box center [75, 283] width 53 height 13
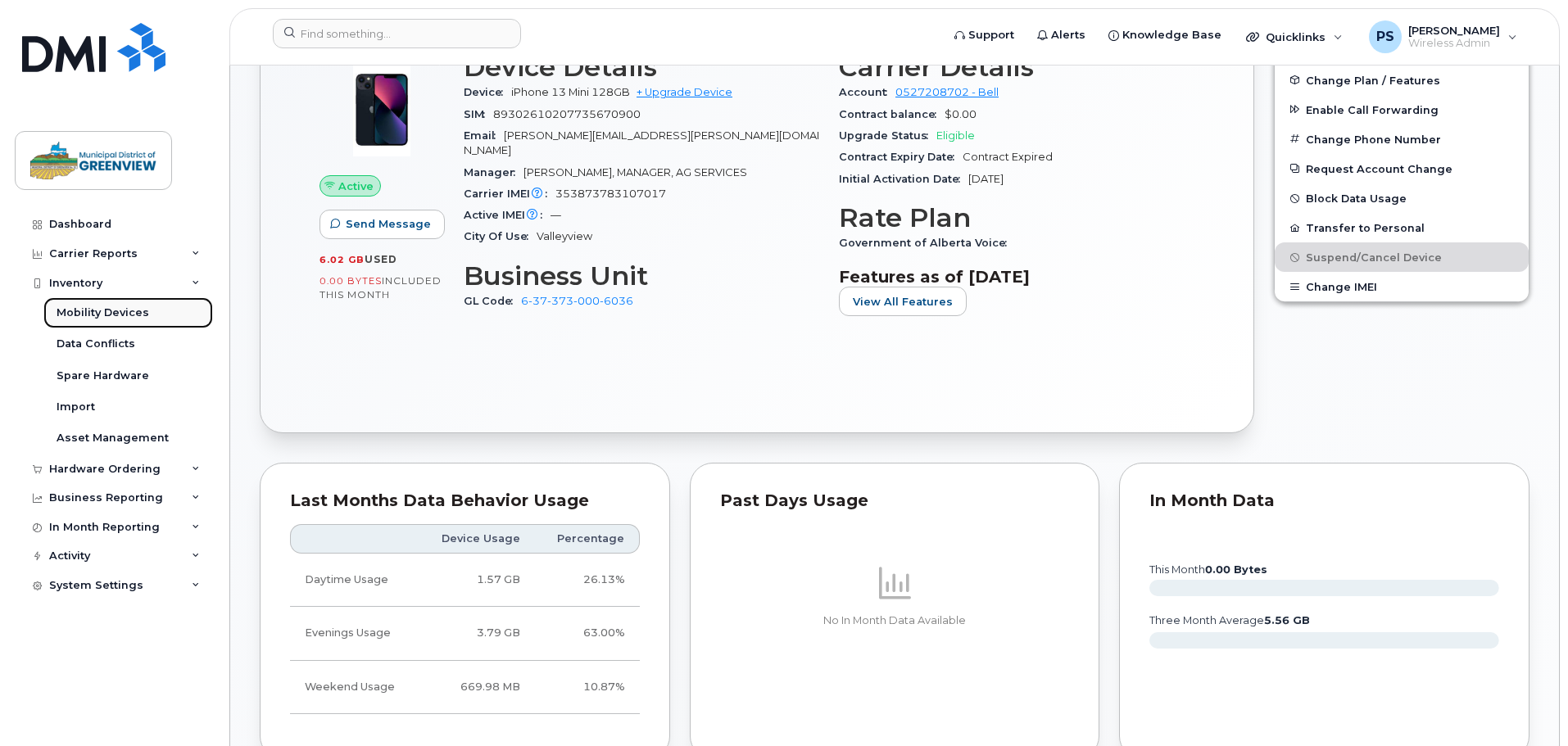
click at [104, 309] on div "Mobility Devices" at bounding box center [103, 313] width 92 height 15
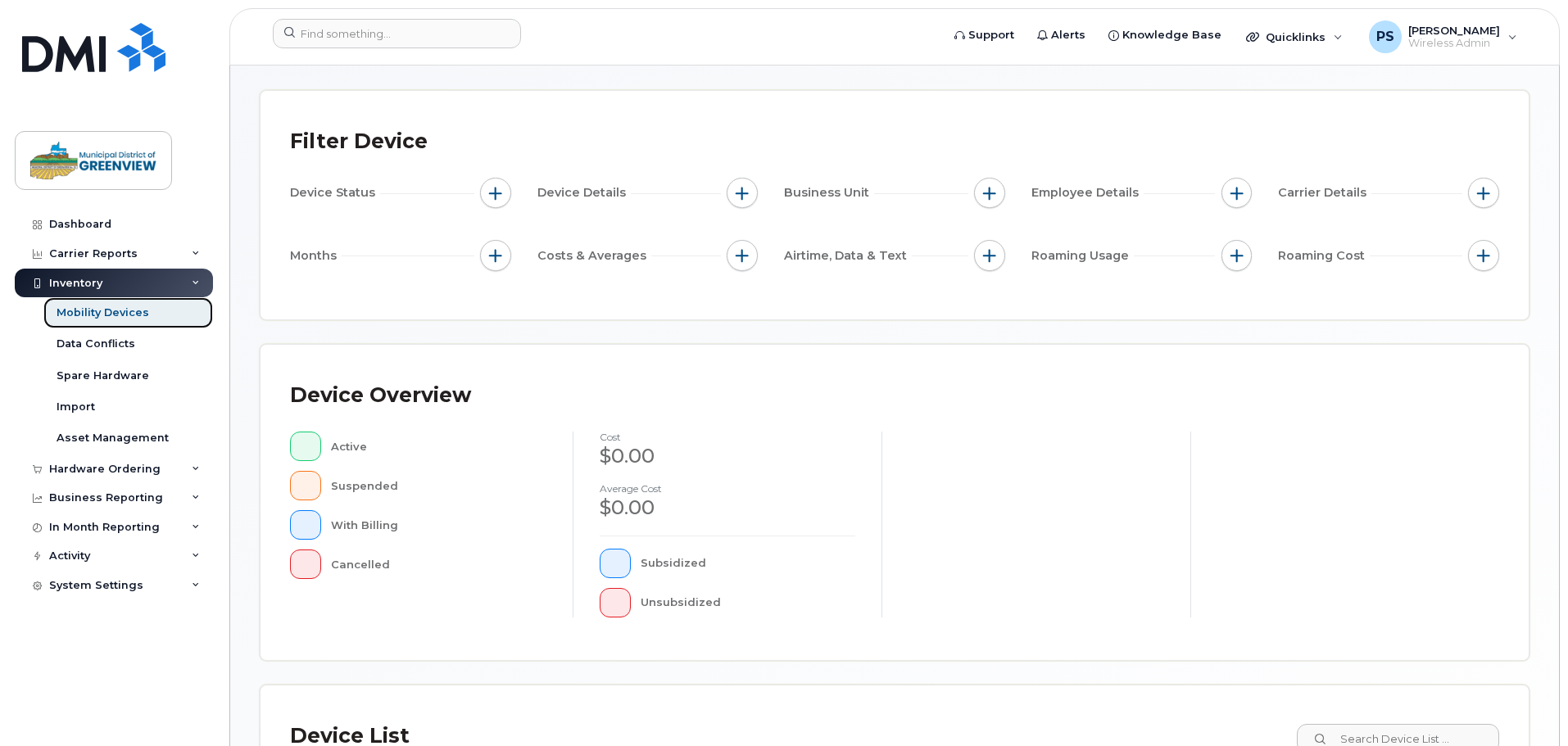
scroll to position [410, 0]
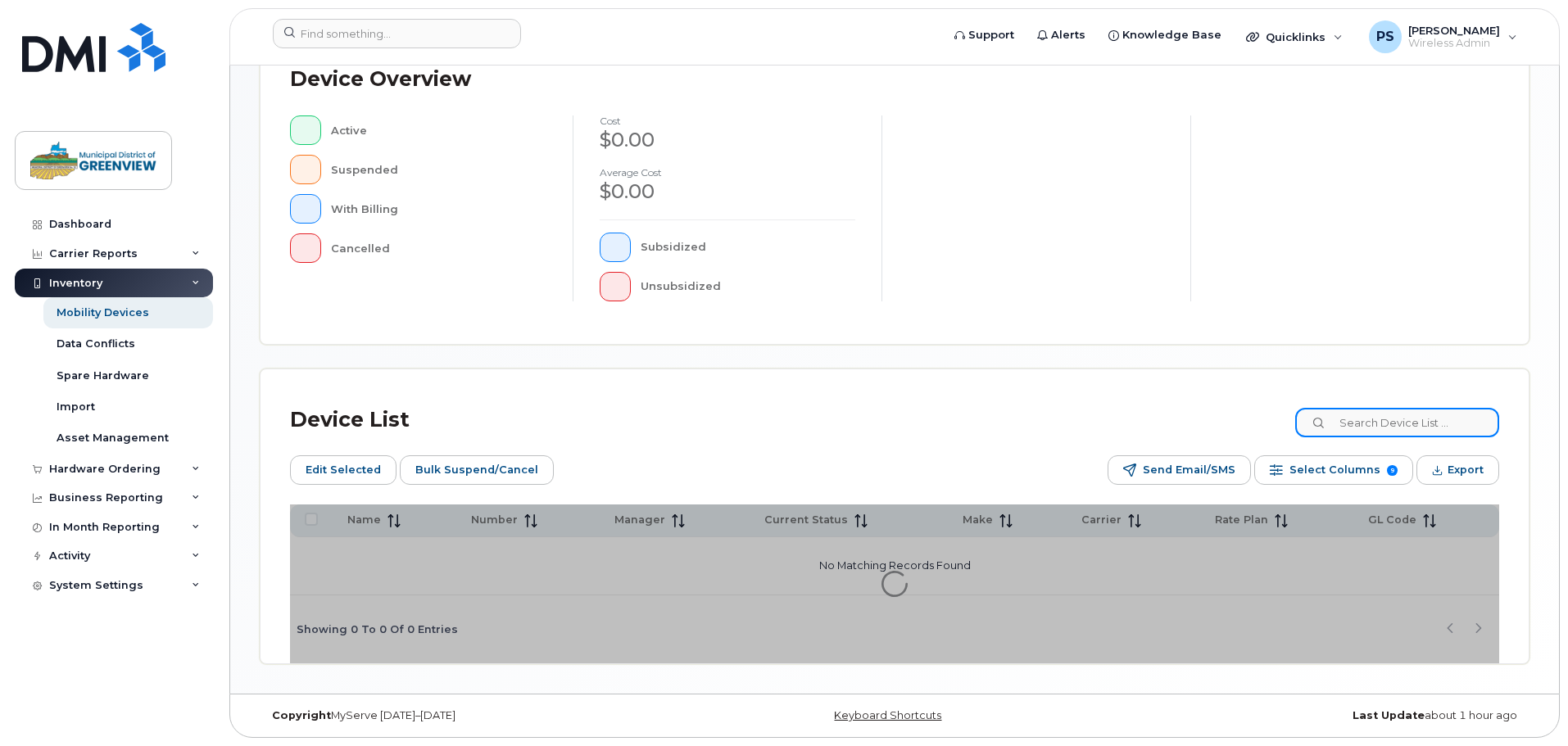
click at [1425, 424] on input at bounding box center [1397, 423] width 204 height 30
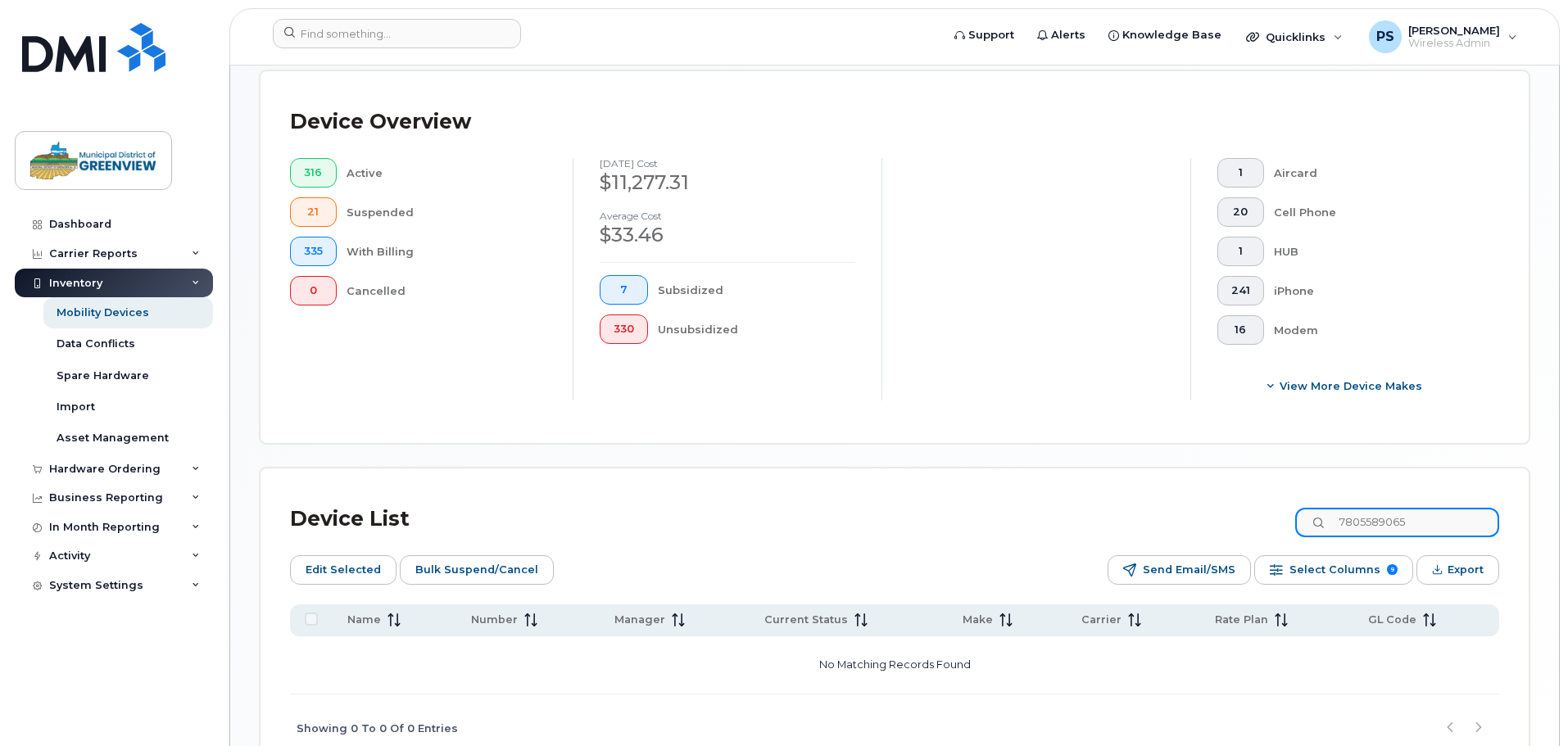
drag, startPoint x: 1442, startPoint y: 507, endPoint x: 1127, endPoint y: 478, distance: 316.3
click at [1127, 478] on div "Device List 7805589065 Edit Selected Bulk Suspend/Cancel Send Email/SMS Select …" at bounding box center [894, 615] width 1268 height 294
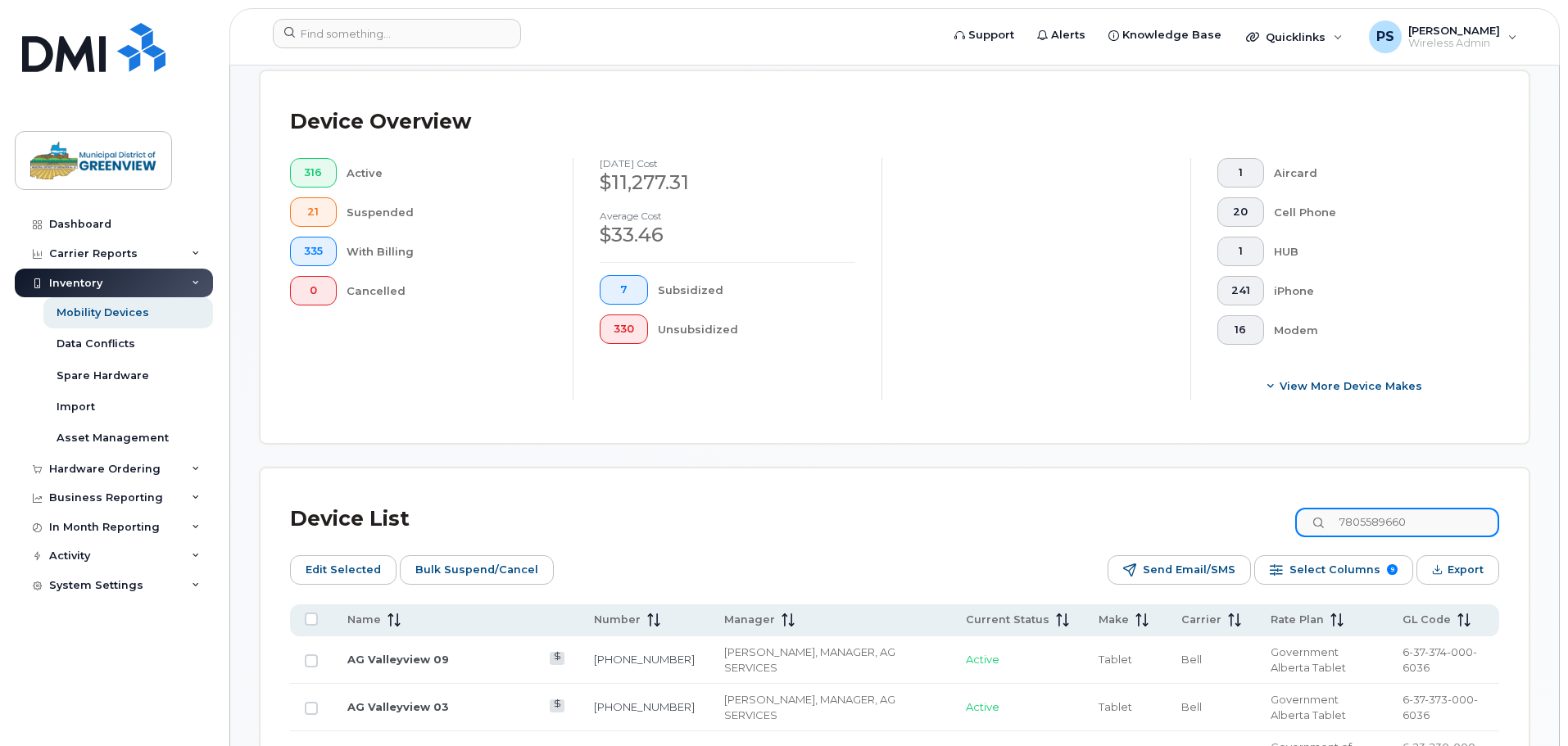
type input "7805589660"
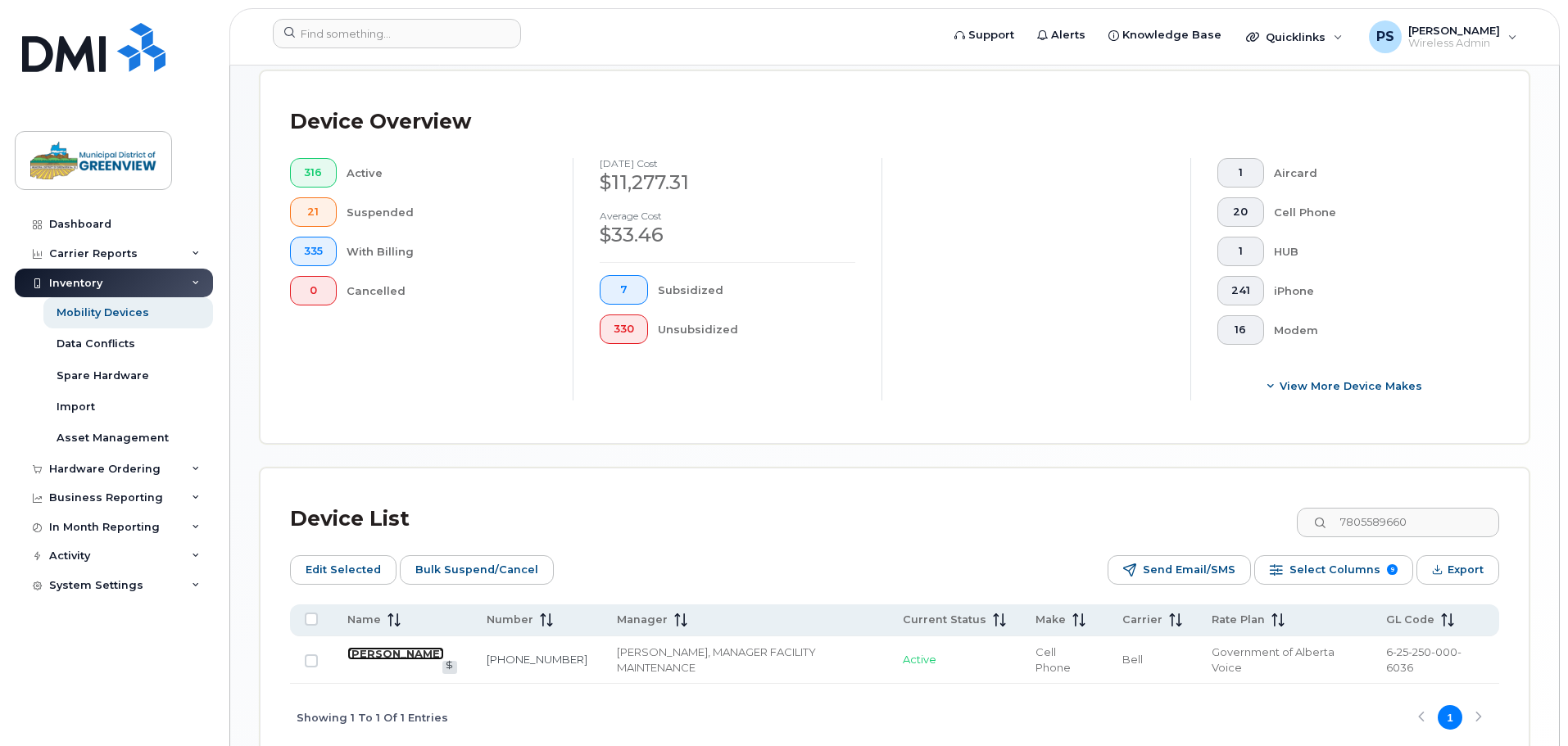
drag, startPoint x: 384, startPoint y: 639, endPoint x: 373, endPoint y: 645, distance: 12.5
click at [384, 647] on link "Shelby Sonnishsen" at bounding box center [395, 653] width 97 height 13
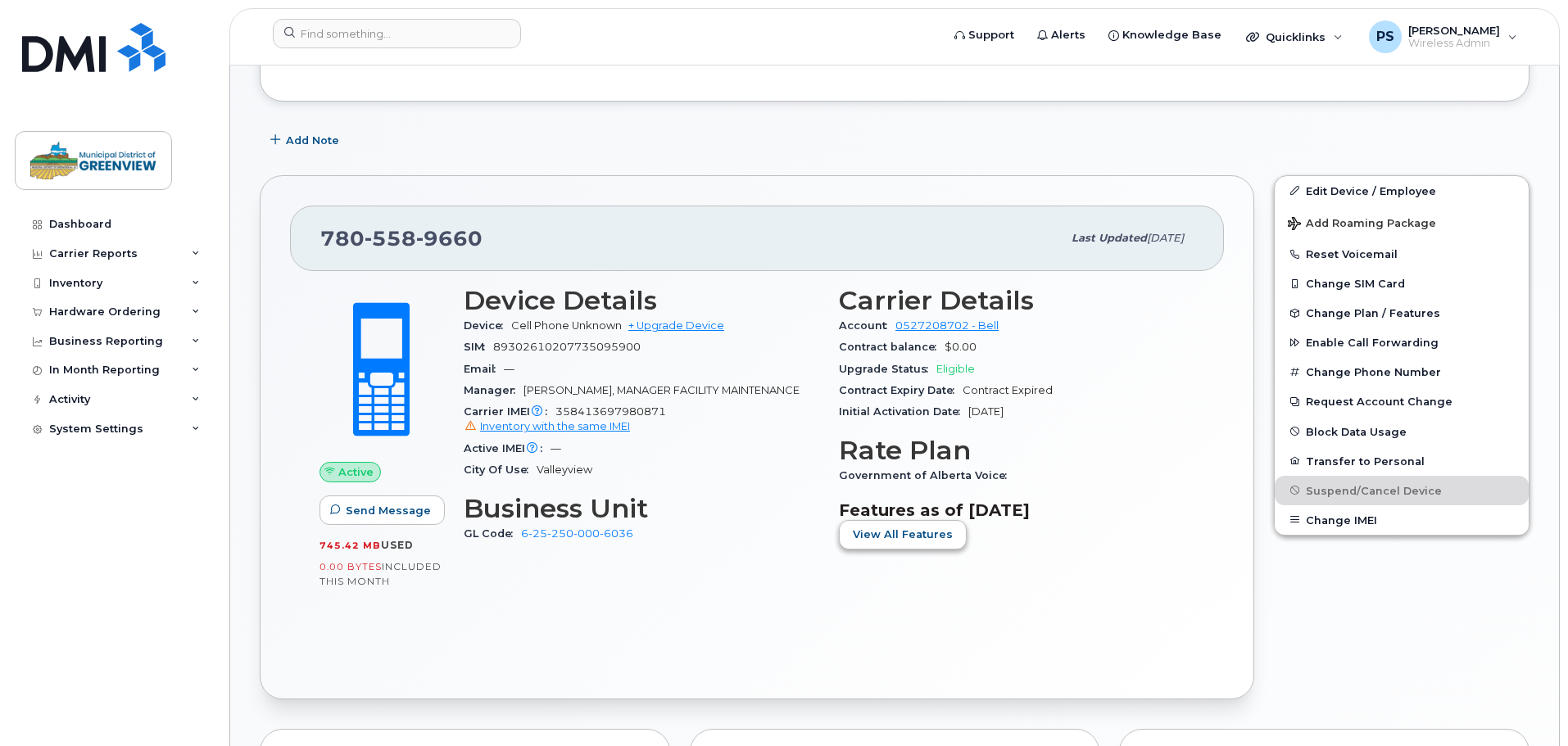
scroll to position [159, 0]
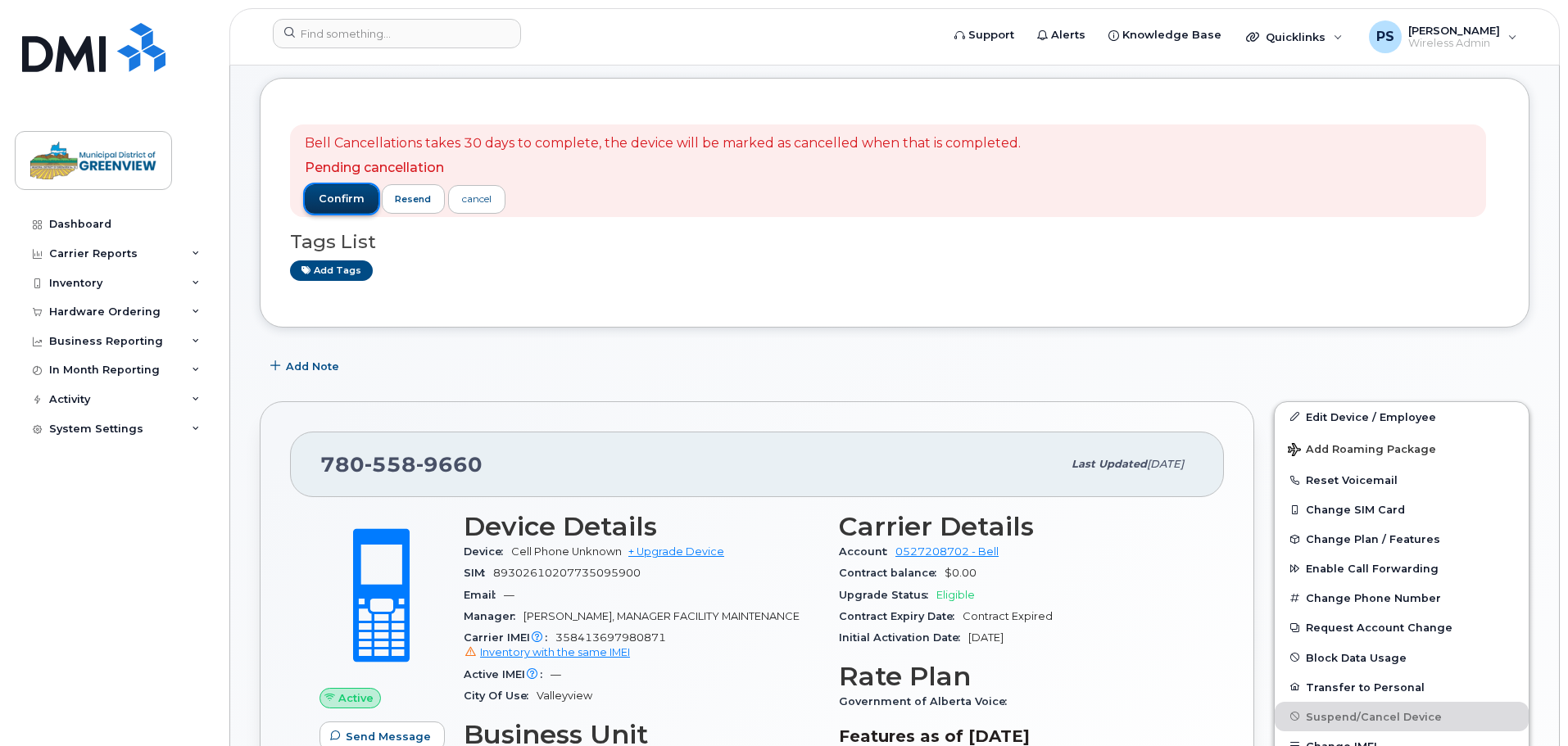
click at [350, 190] on button "confirm" at bounding box center [342, 199] width 74 height 30
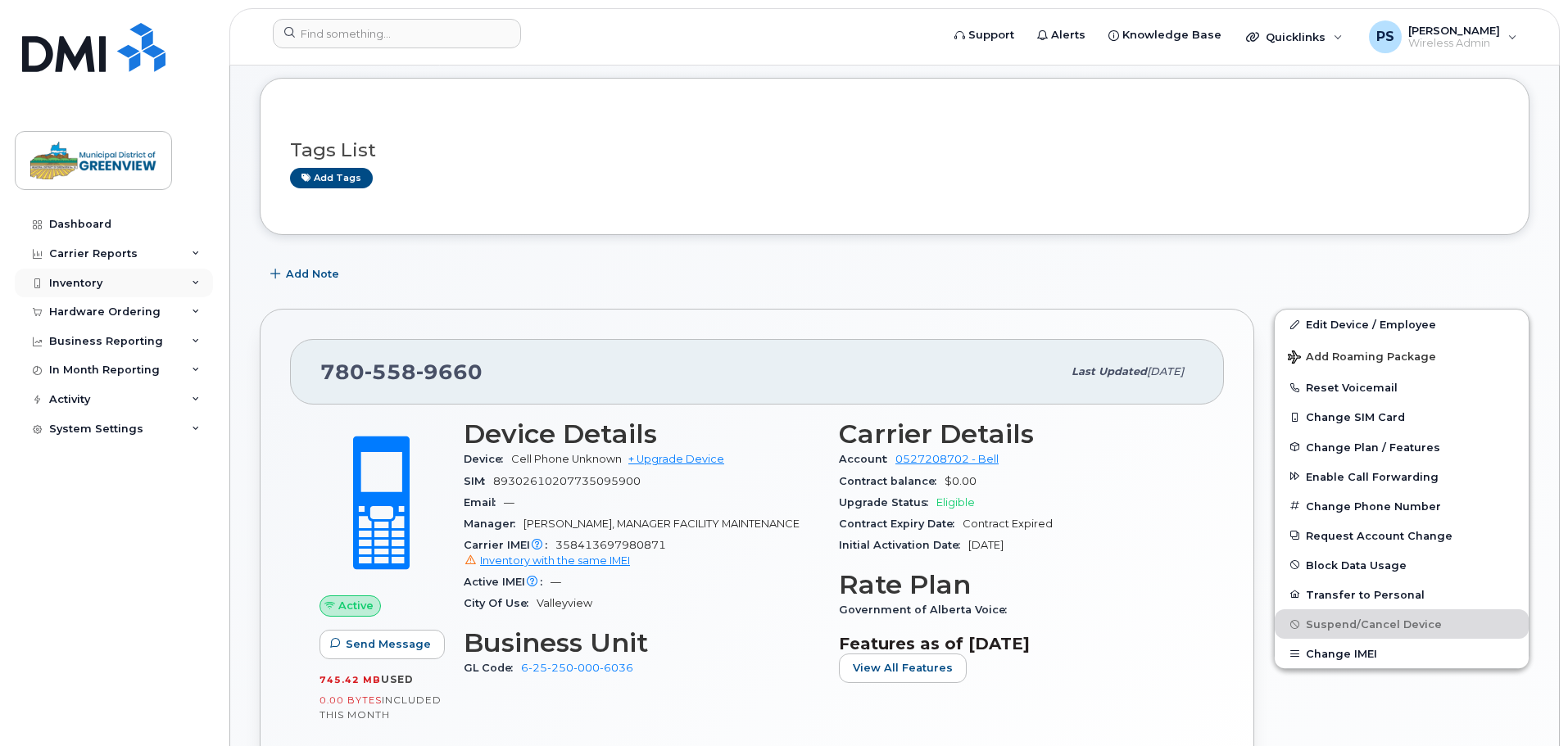
click at [90, 288] on div "Inventory" at bounding box center [75, 283] width 53 height 13
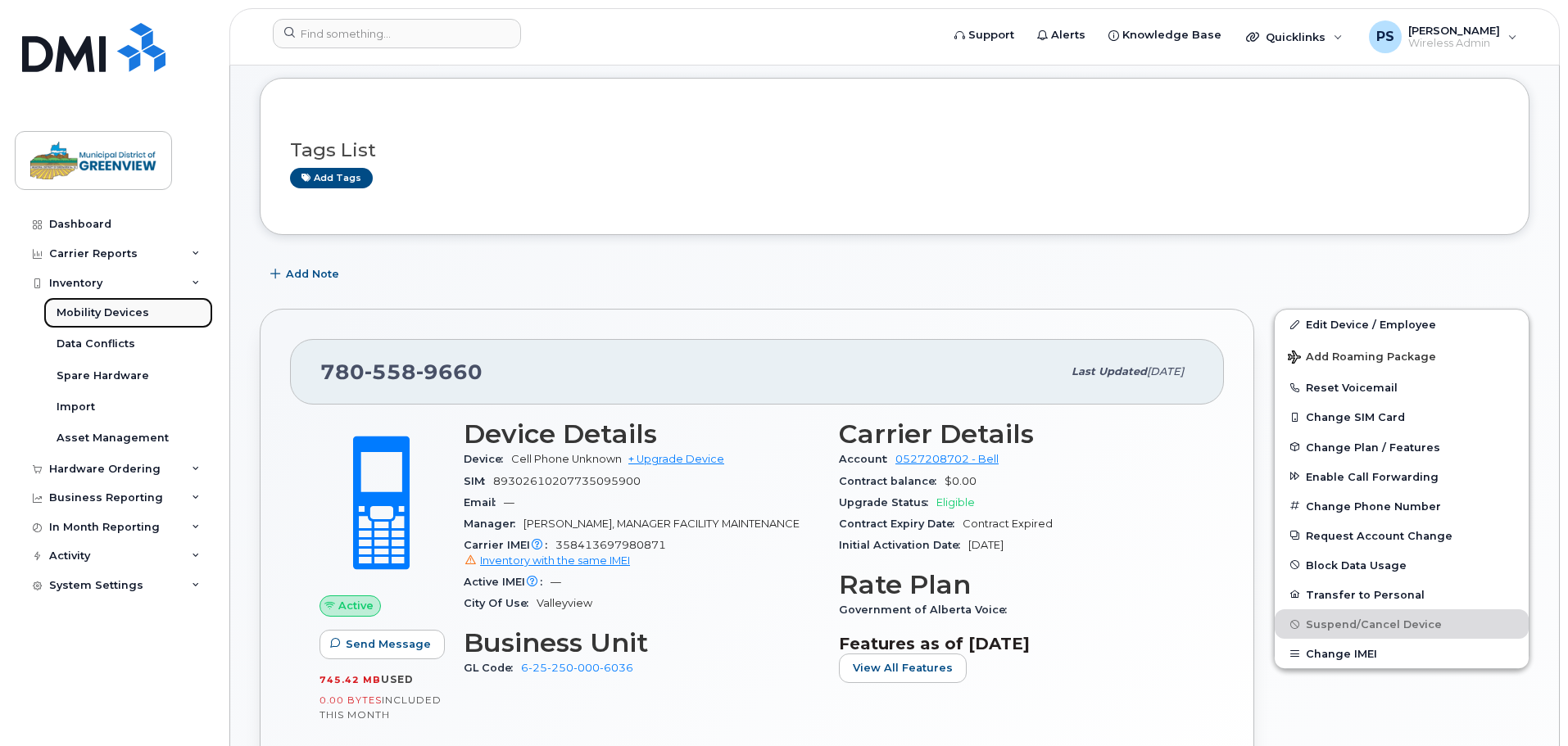
click at [101, 313] on div "Mobility Devices" at bounding box center [103, 313] width 92 height 15
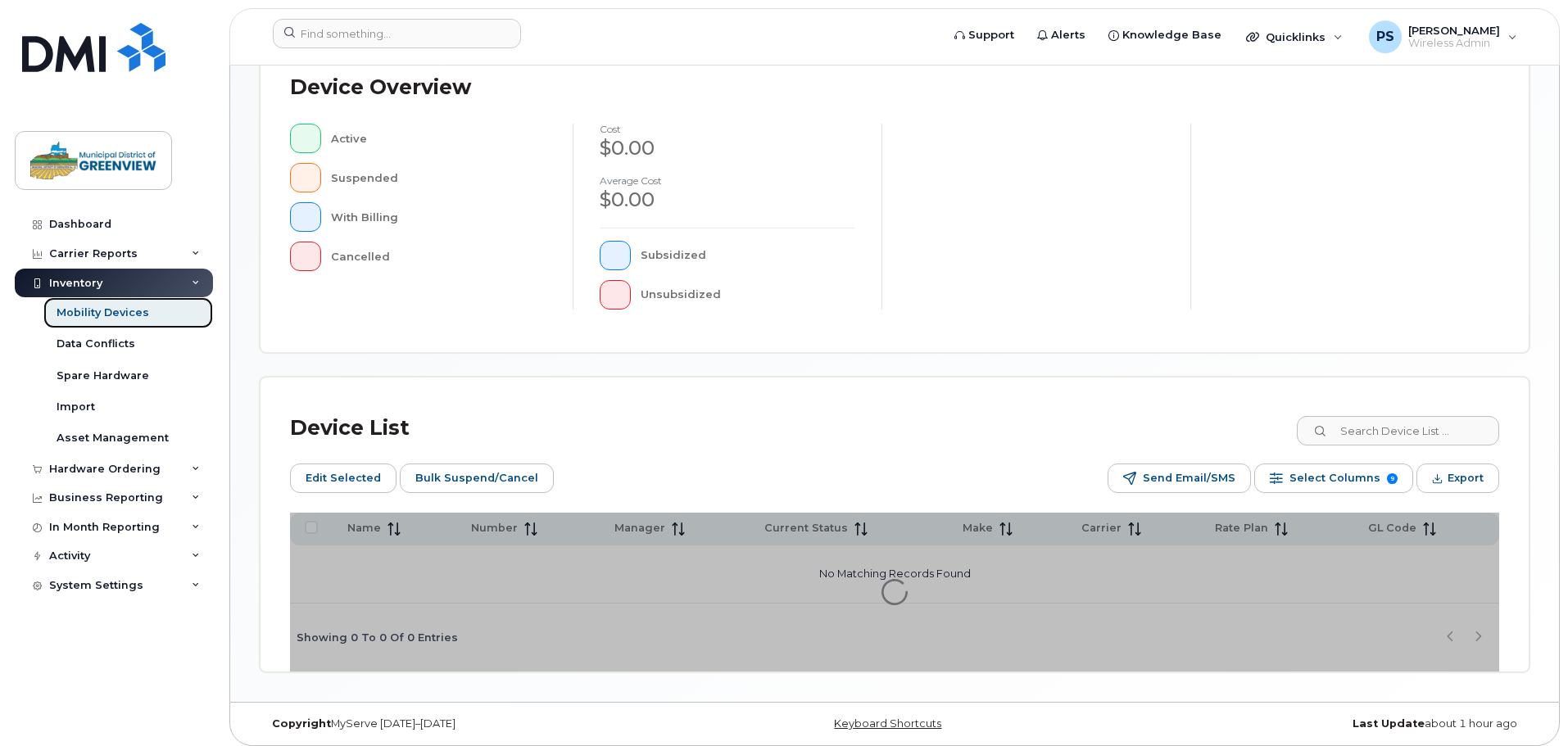
scroll to position [410, 0]
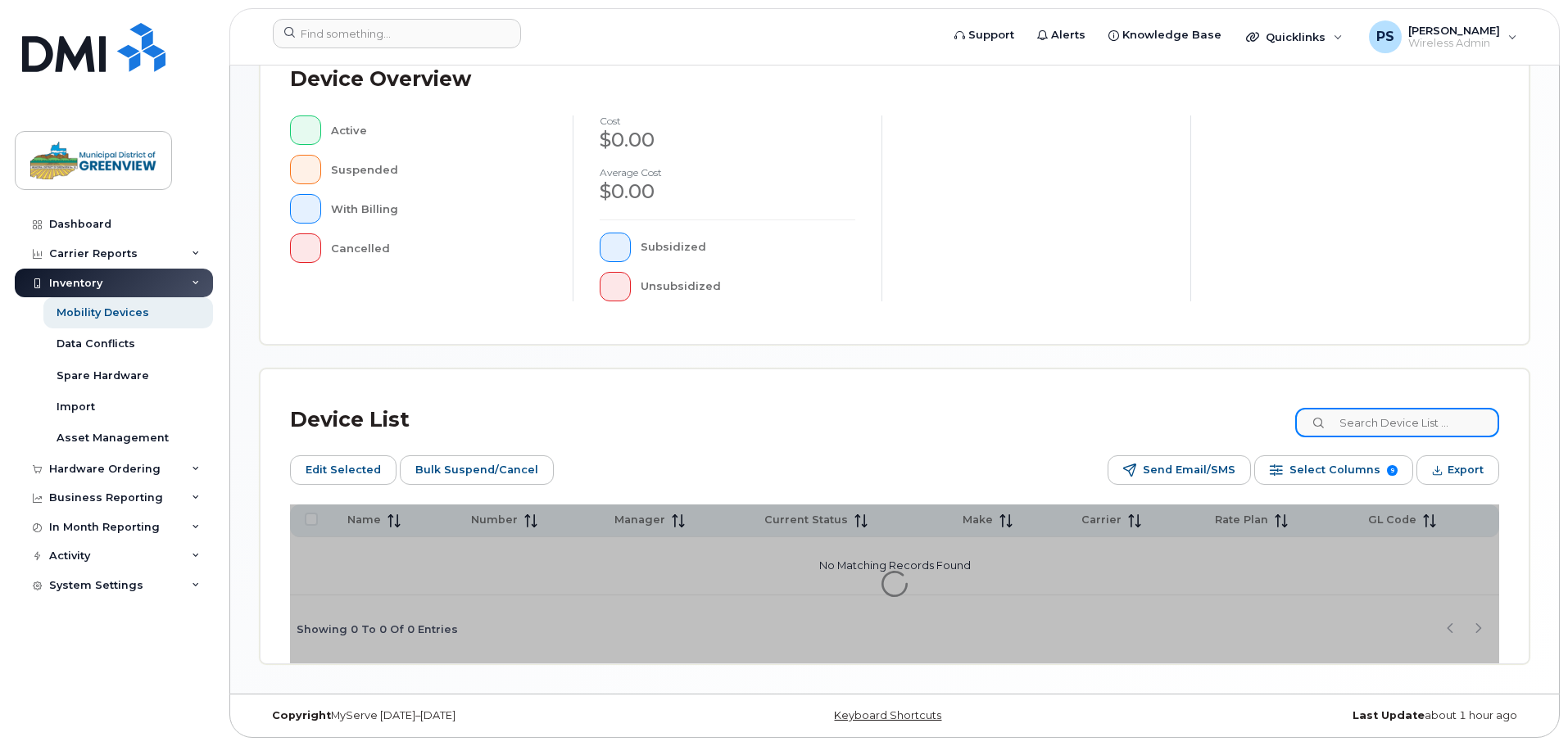
click at [1378, 424] on input at bounding box center [1397, 423] width 204 height 30
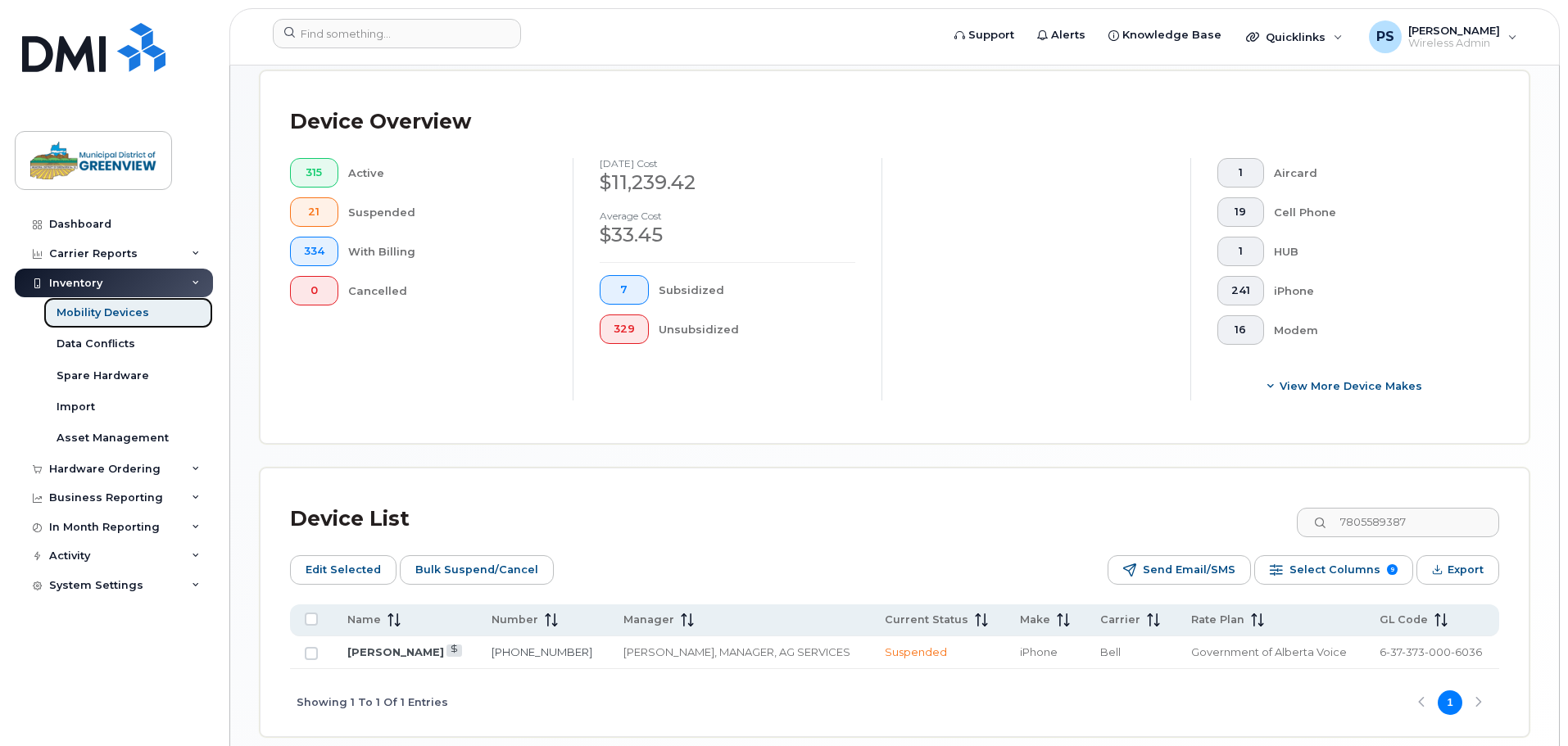
click at [110, 314] on div "Mobility Devices" at bounding box center [103, 313] width 92 height 15
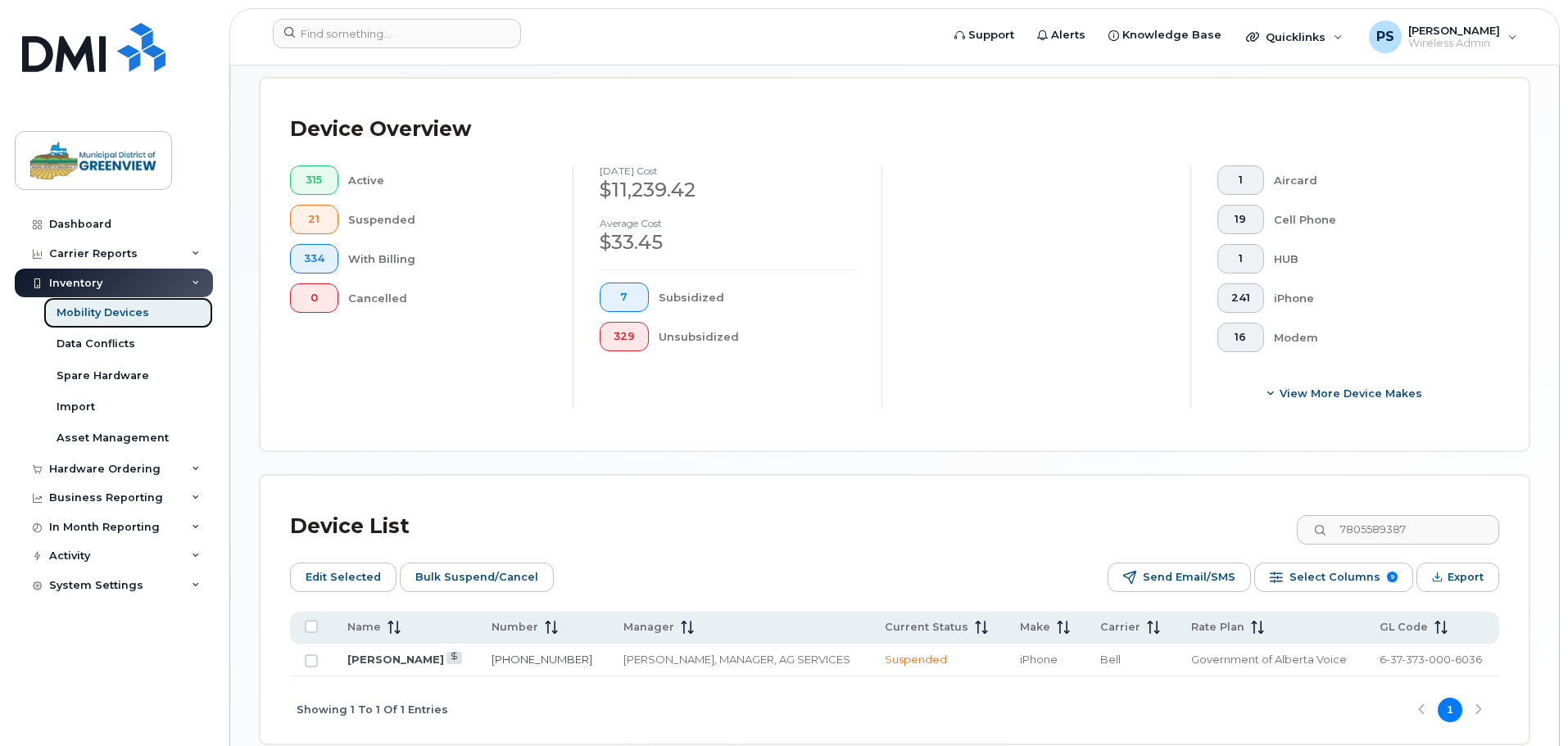
scroll to position [410, 0]
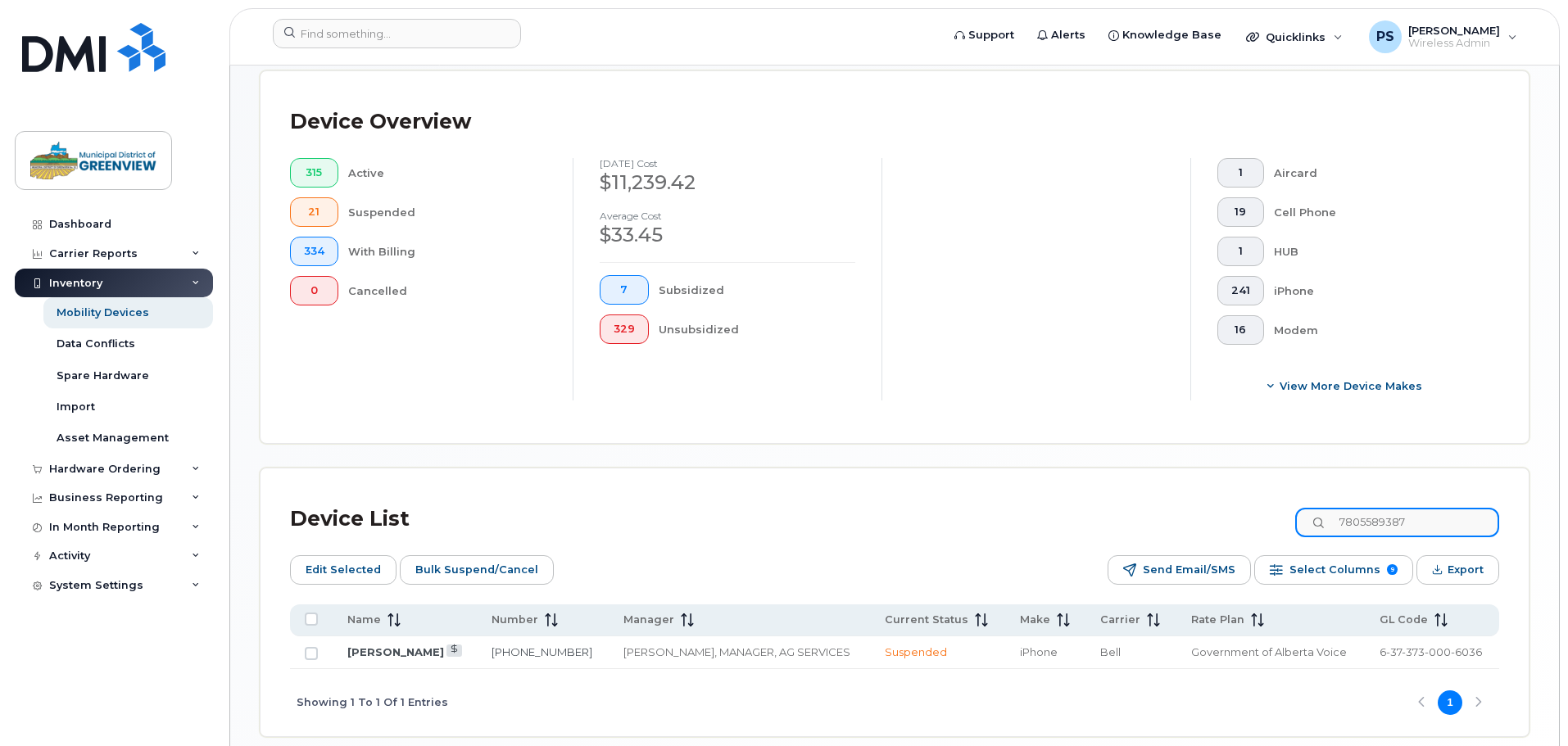
drag, startPoint x: 1446, startPoint y: 512, endPoint x: 1128, endPoint y: 466, distance: 321.3
click at [1128, 469] on div "Device List 7805589387 Edit Selected Bulk Suspend/Cancel Send Email/SMS Select …" at bounding box center [894, 602] width 1268 height 268
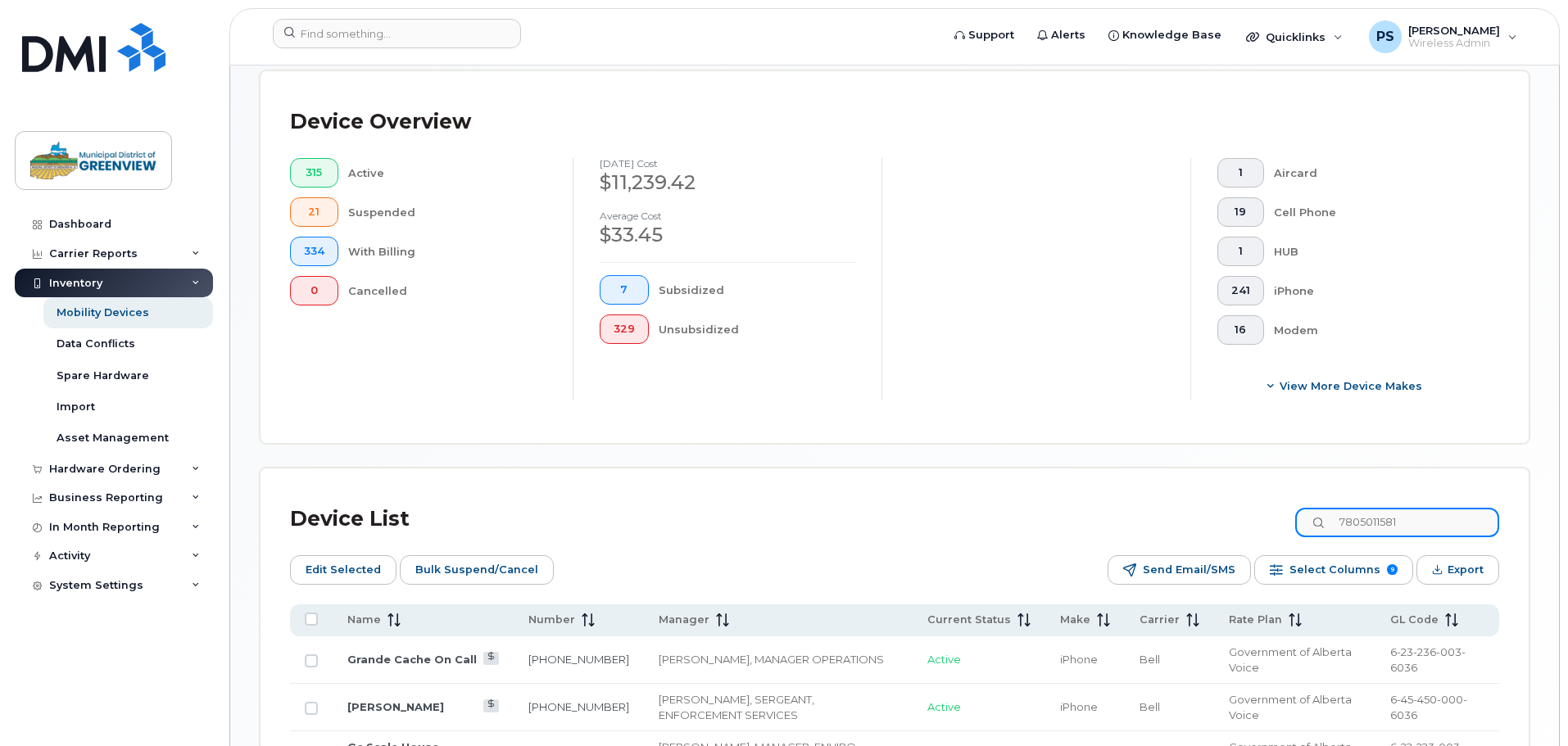
type input "7805011581"
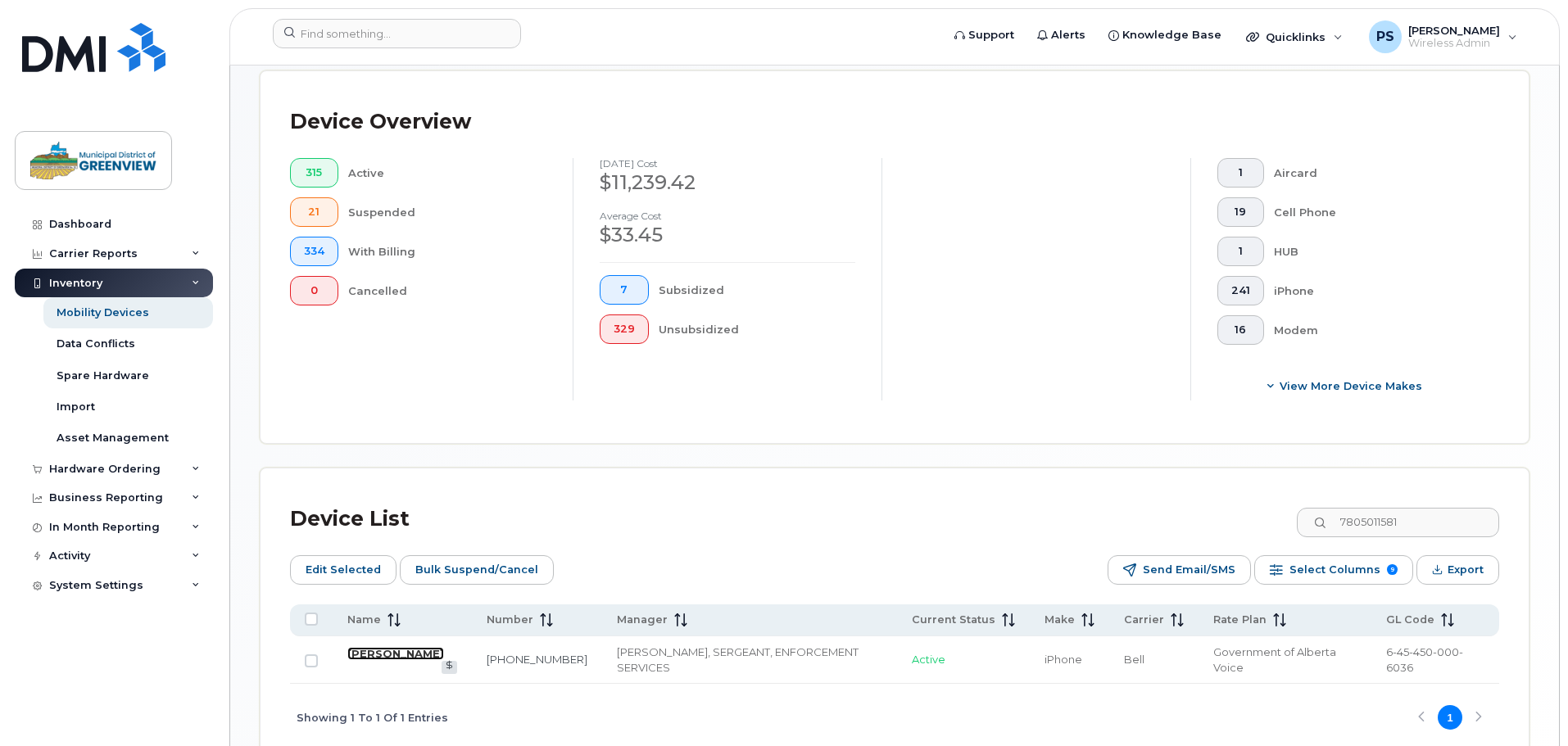
click at [375, 647] on link "Tom Steil" at bounding box center [395, 653] width 97 height 13
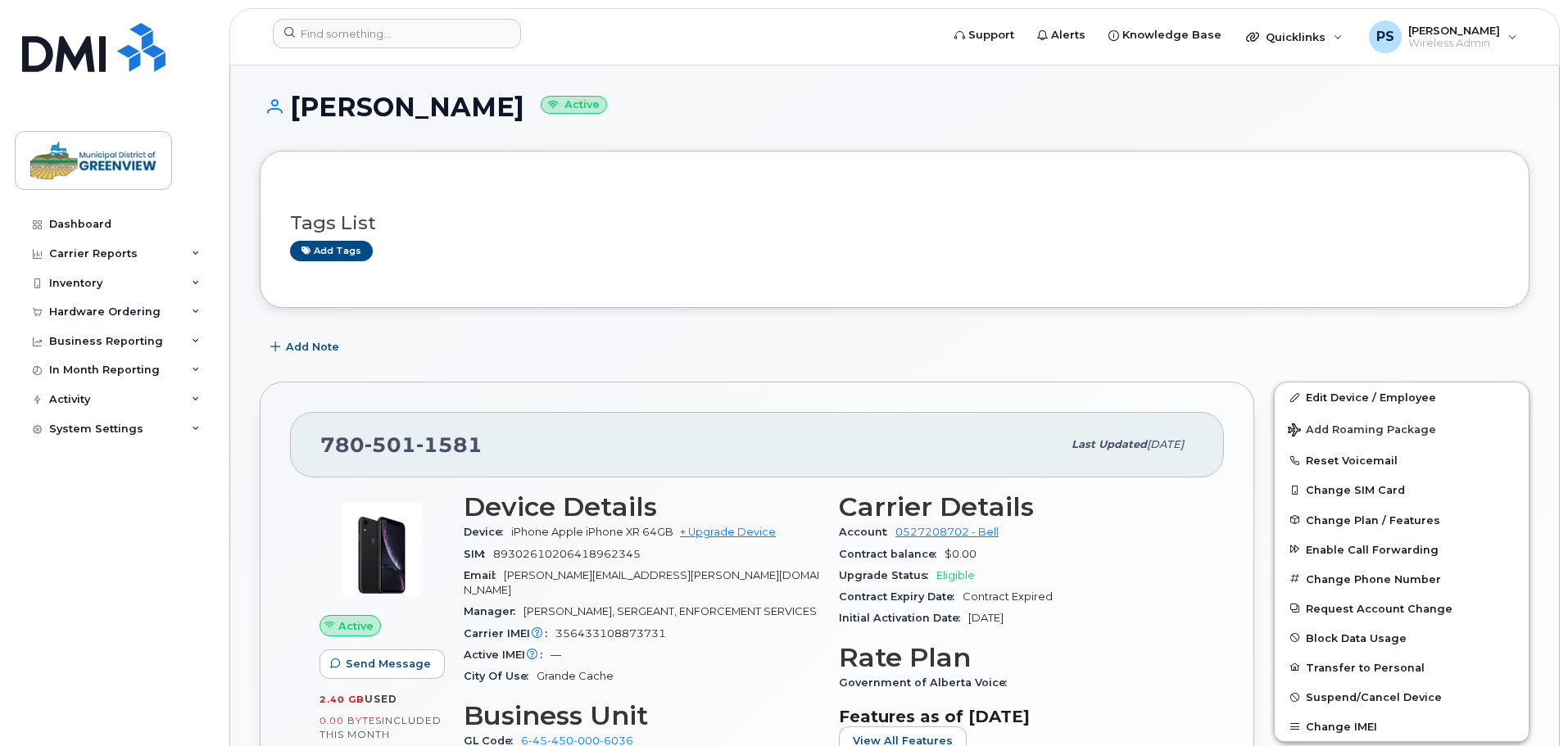
scroll to position [246, 0]
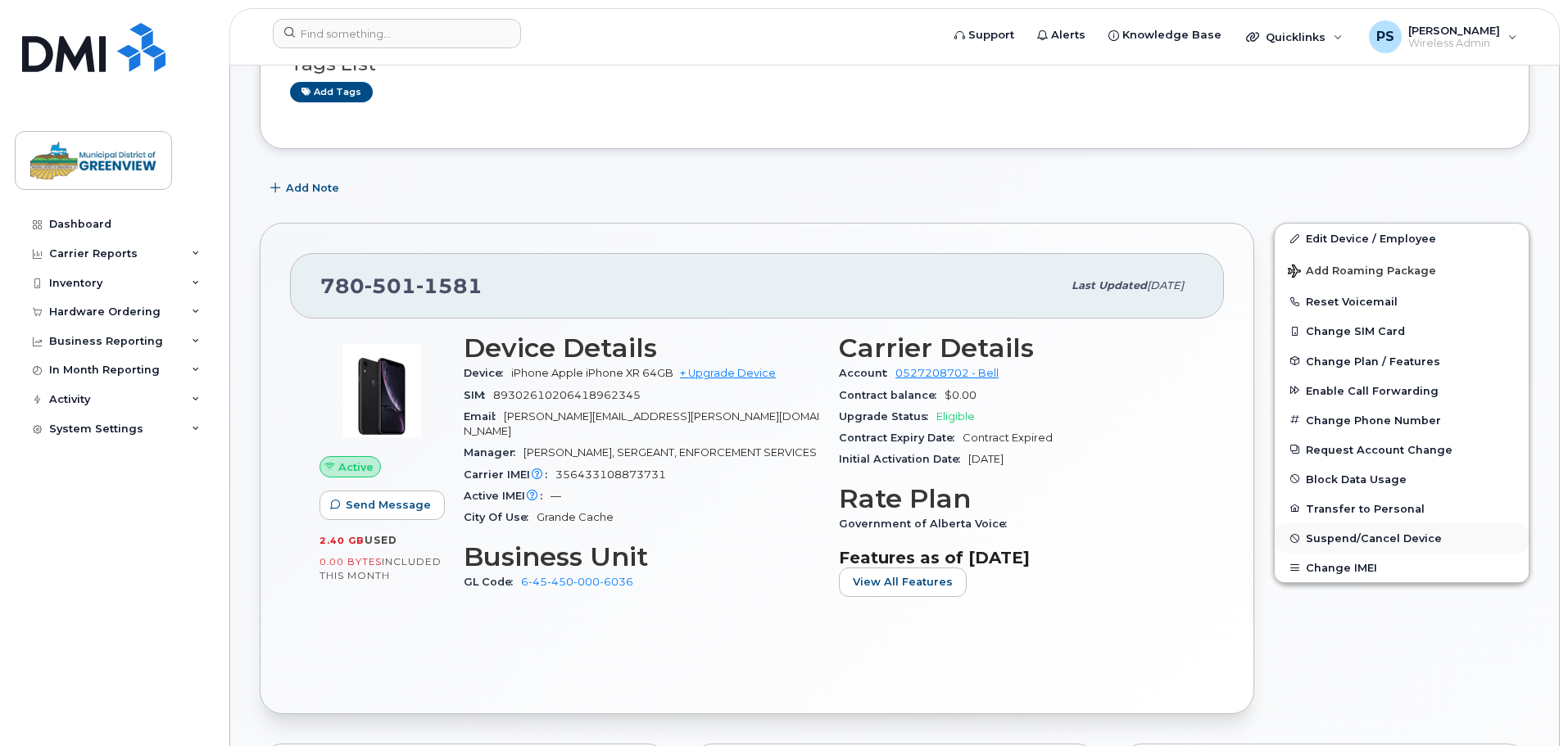
click at [1365, 541] on span "Suspend/Cancel Device" at bounding box center [1374, 539] width 136 height 12
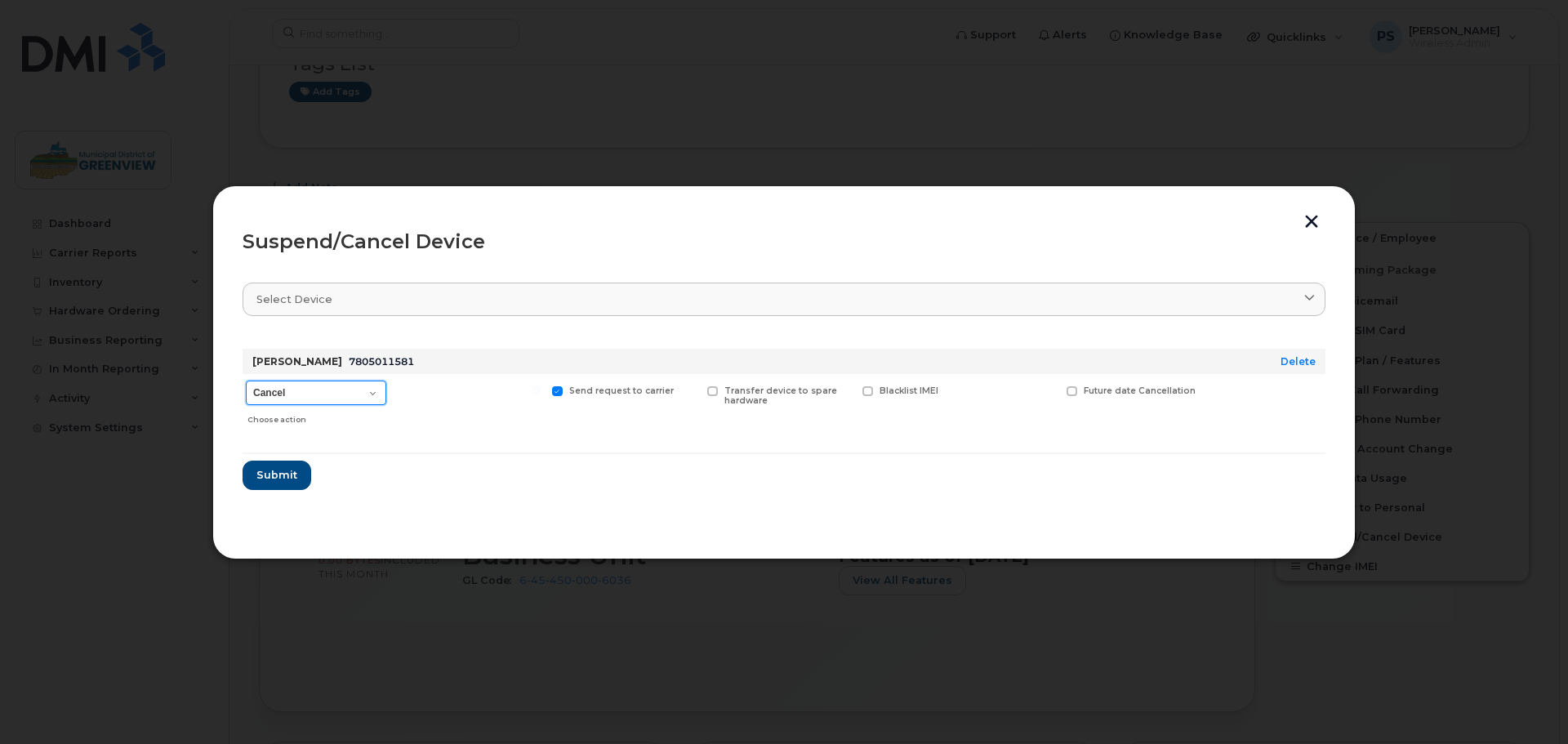
click at [325, 394] on select "Cancel Suspend - Extend Suspension Suspend - Reduced Rate Suspend - Full Rate S…" at bounding box center [316, 393] width 141 height 24
select select "[object Object]"
click at [246, 381] on select "Cancel Suspend - Extend Suspension Suspend - Reduced Rate Suspend - Full Rate S…" at bounding box center [316, 393] width 141 height 24
click at [284, 476] on span "Submit" at bounding box center [276, 475] width 41 height 16
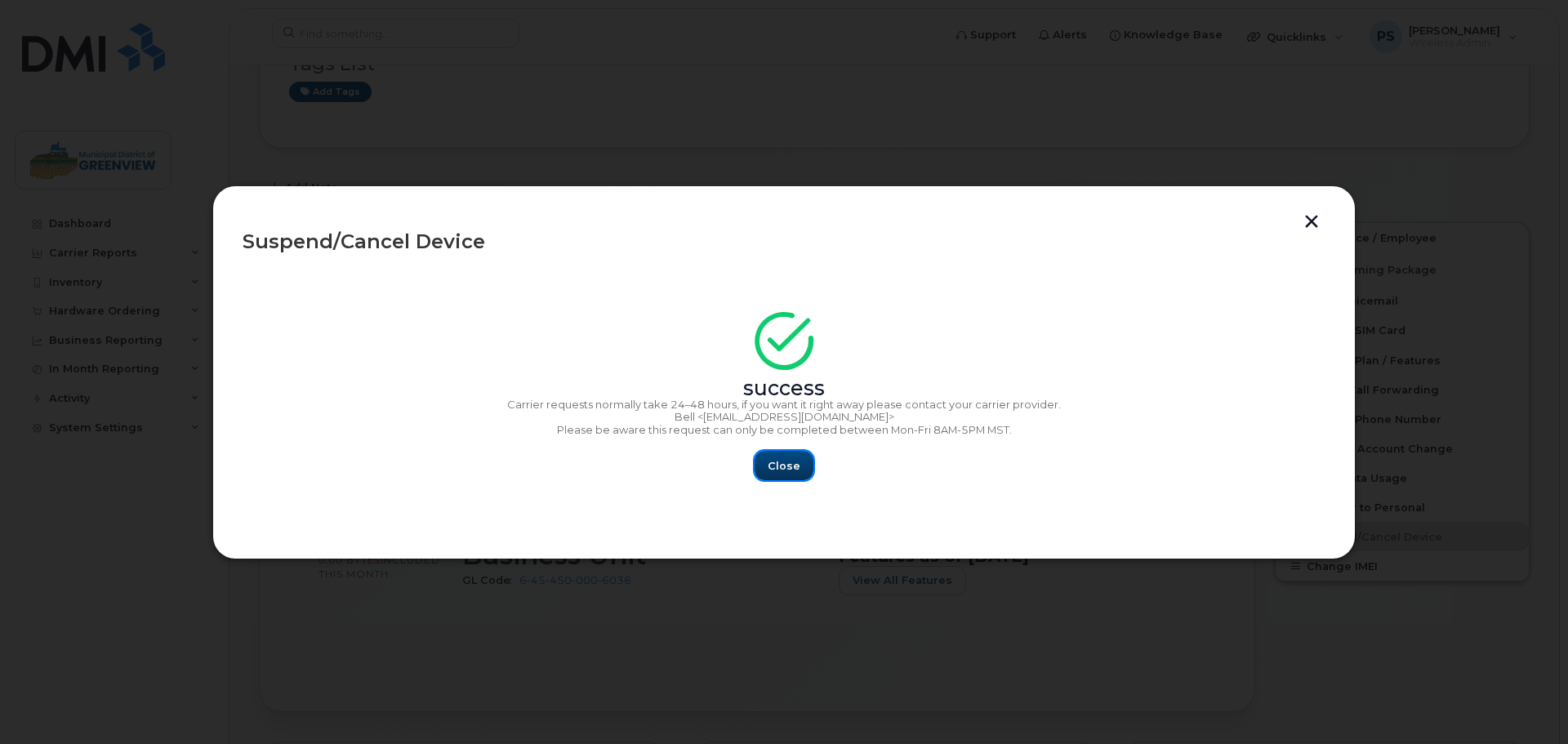
click at [782, 459] on span "Close" at bounding box center [784, 466] width 33 height 16
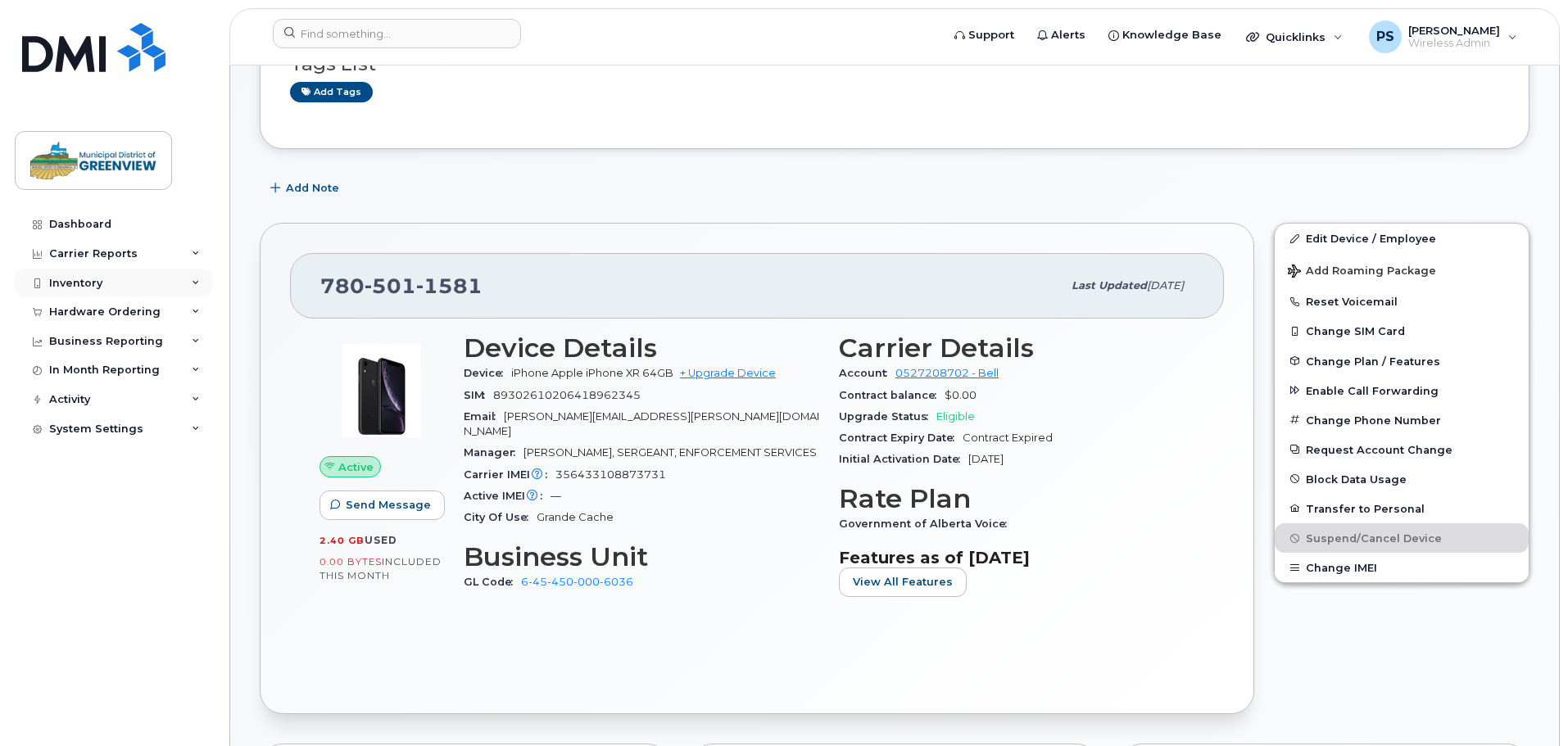
click at [85, 279] on div "Inventory" at bounding box center [75, 283] width 53 height 13
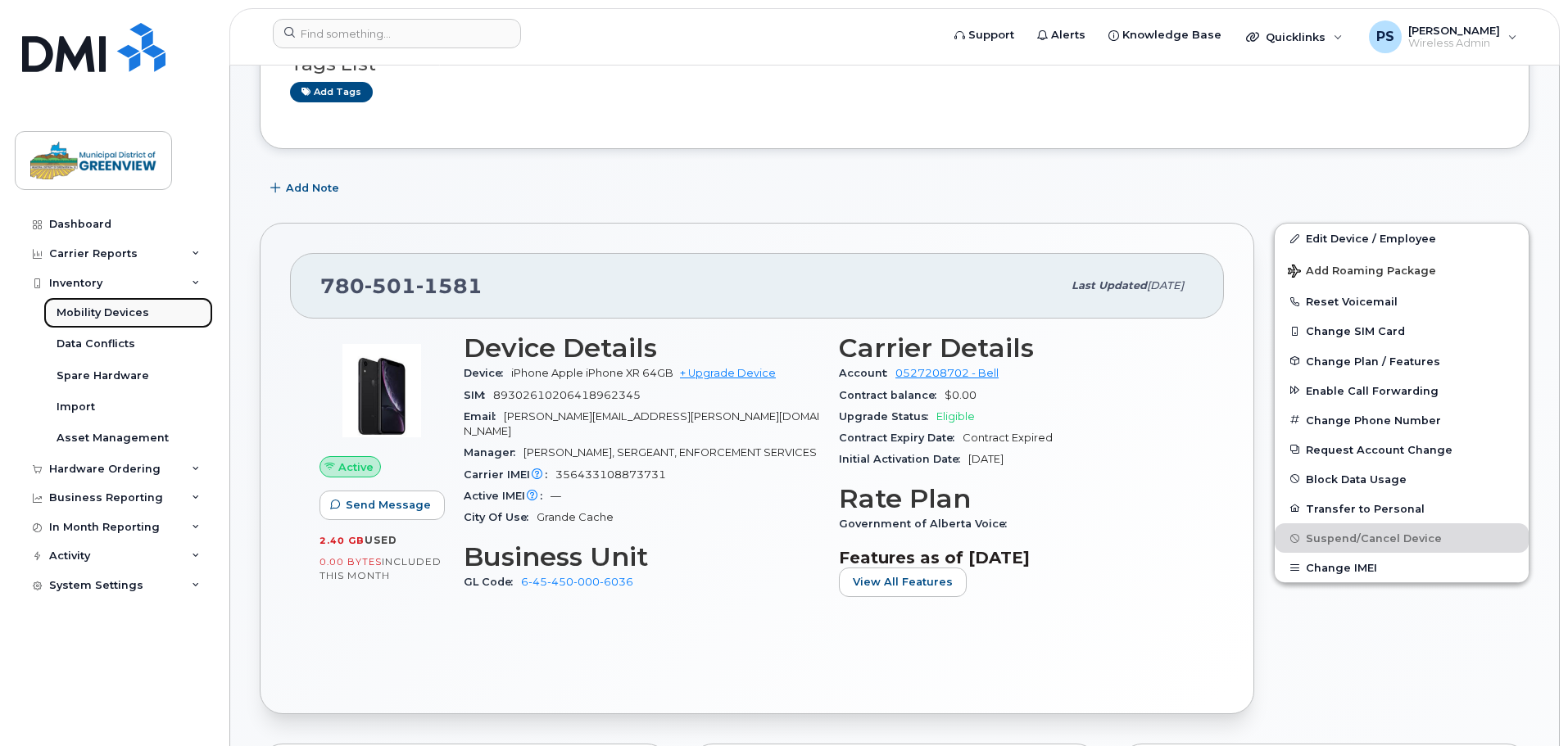
click at [112, 310] on div "Mobility Devices" at bounding box center [103, 313] width 92 height 15
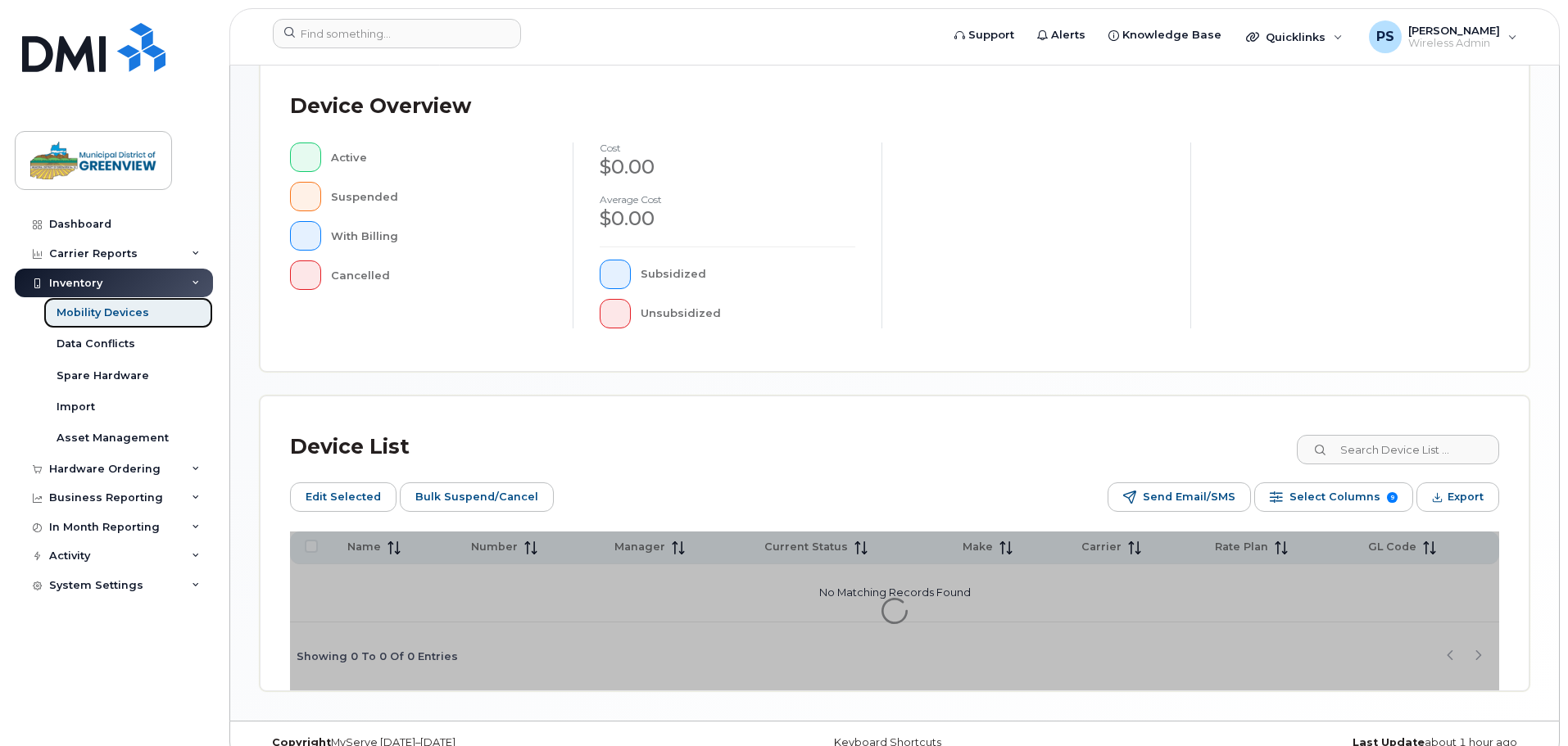
scroll to position [410, 0]
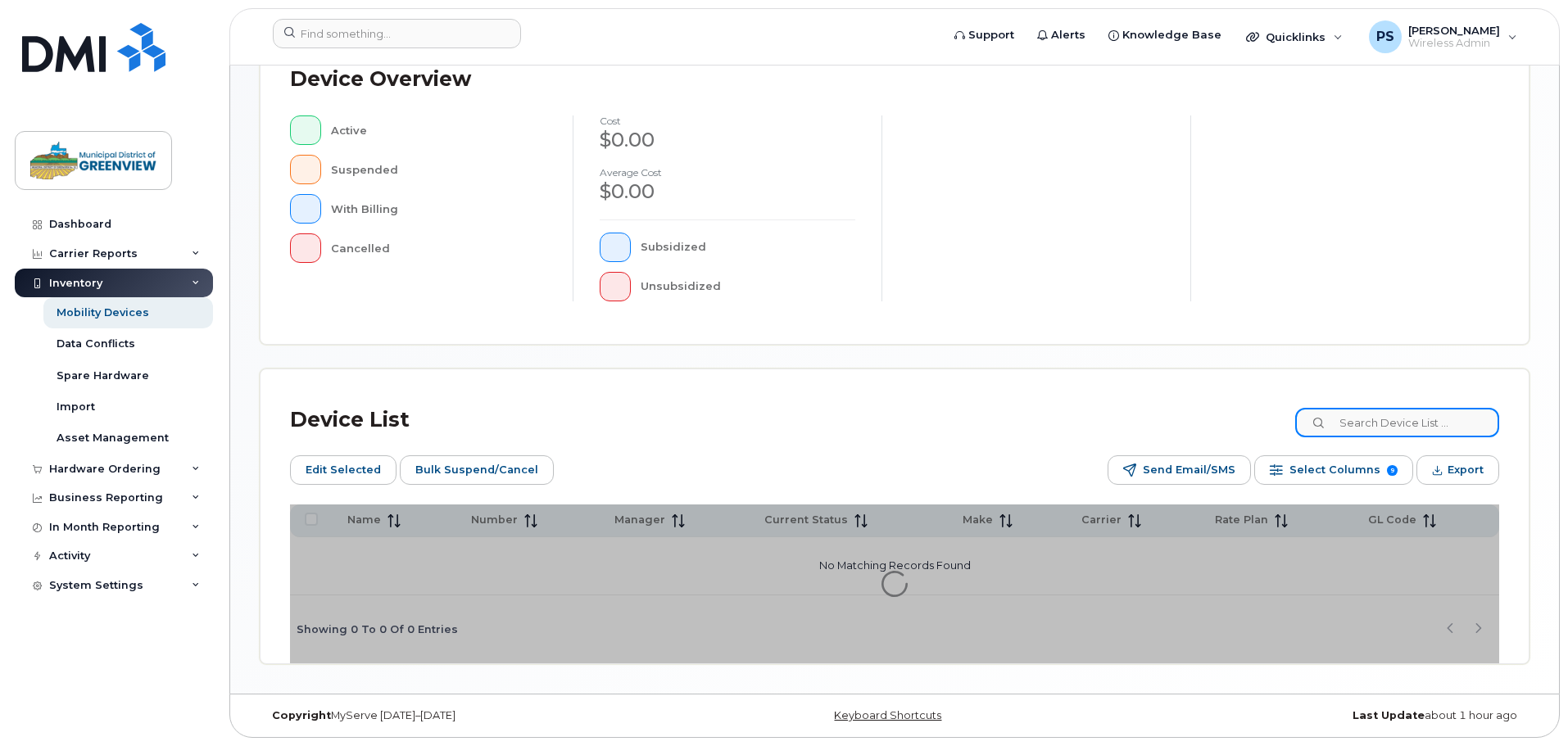
click at [1429, 417] on input at bounding box center [1397, 423] width 204 height 30
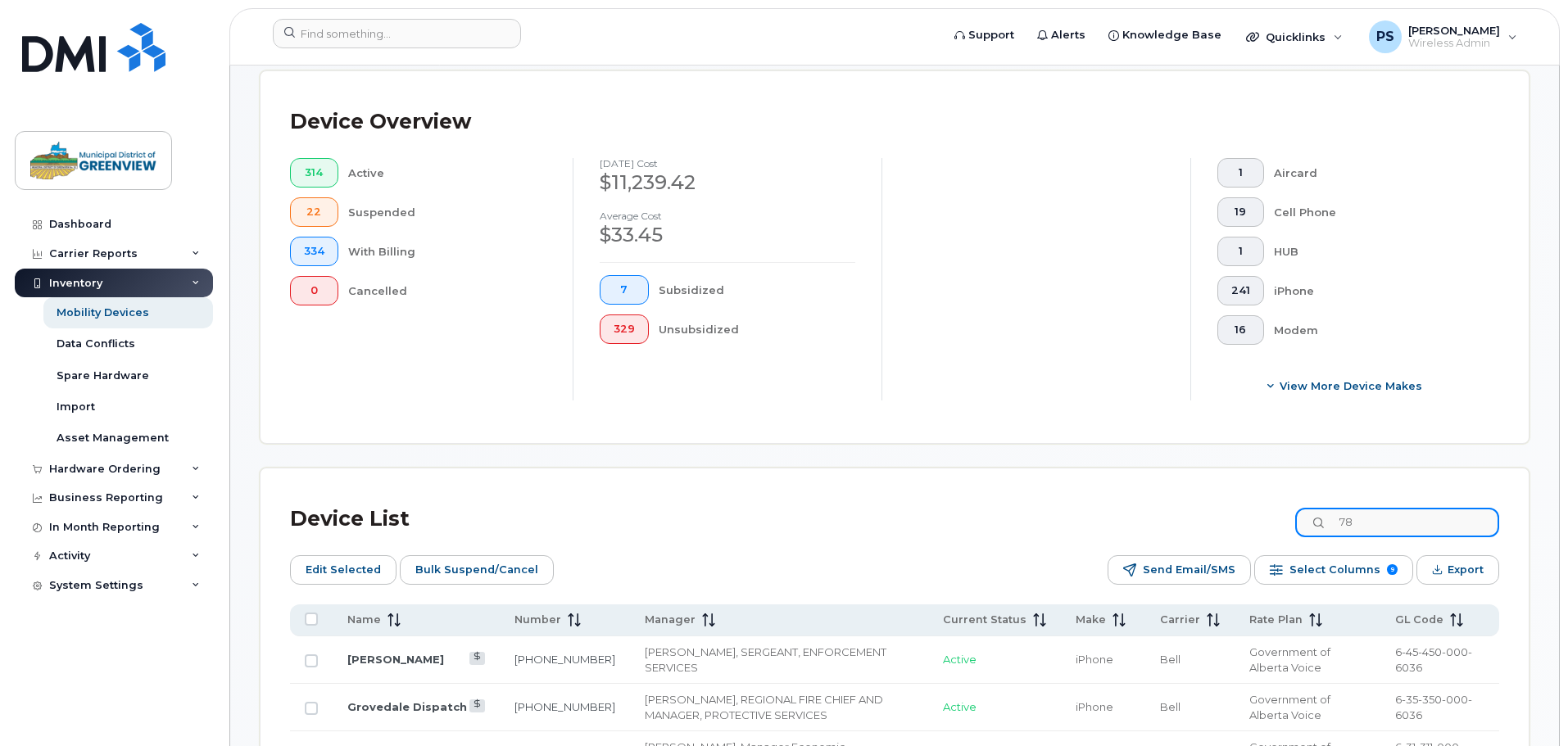
type input "7"
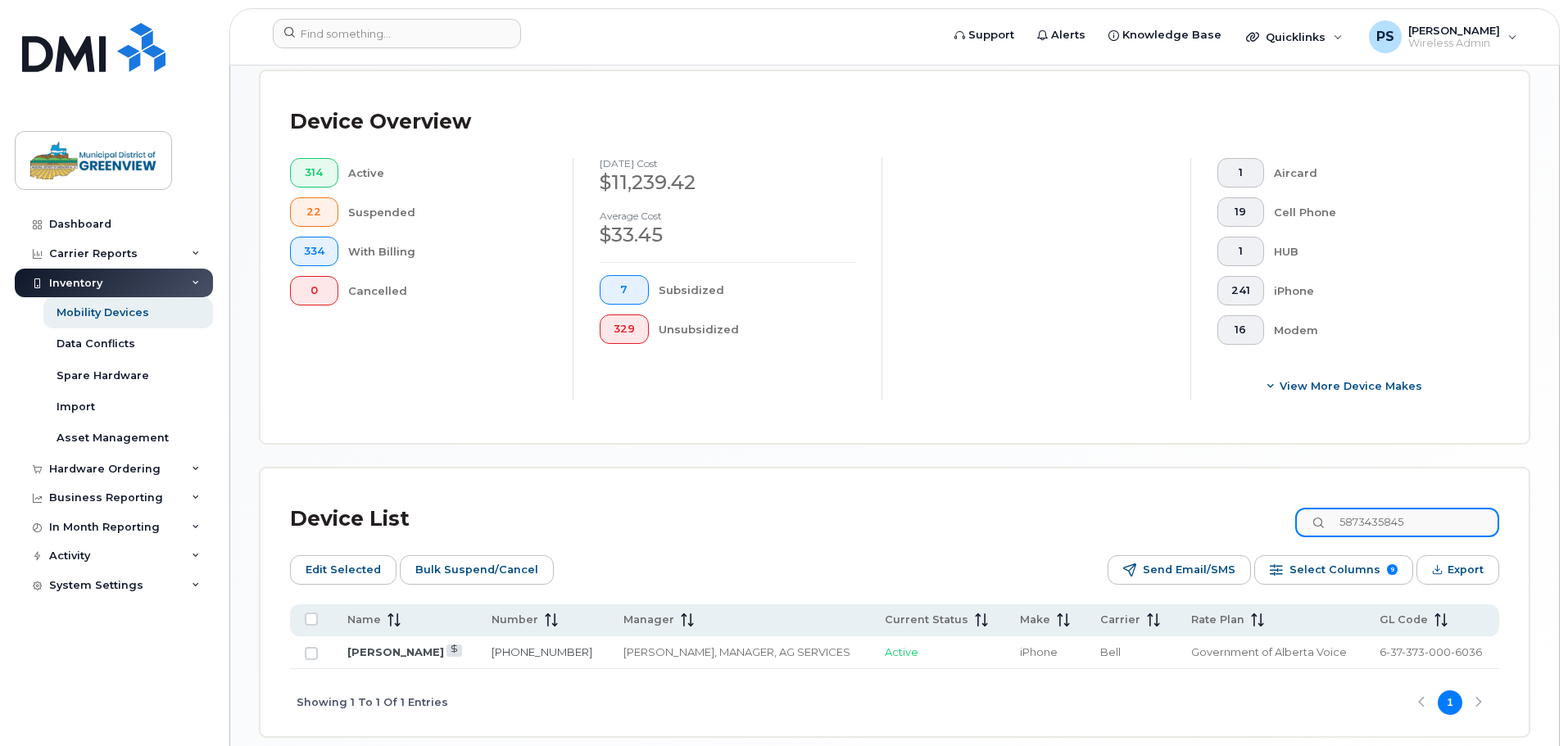
type input "5873435845"
click at [402, 645] on link "[PERSON_NAME]" at bounding box center [395, 651] width 97 height 13
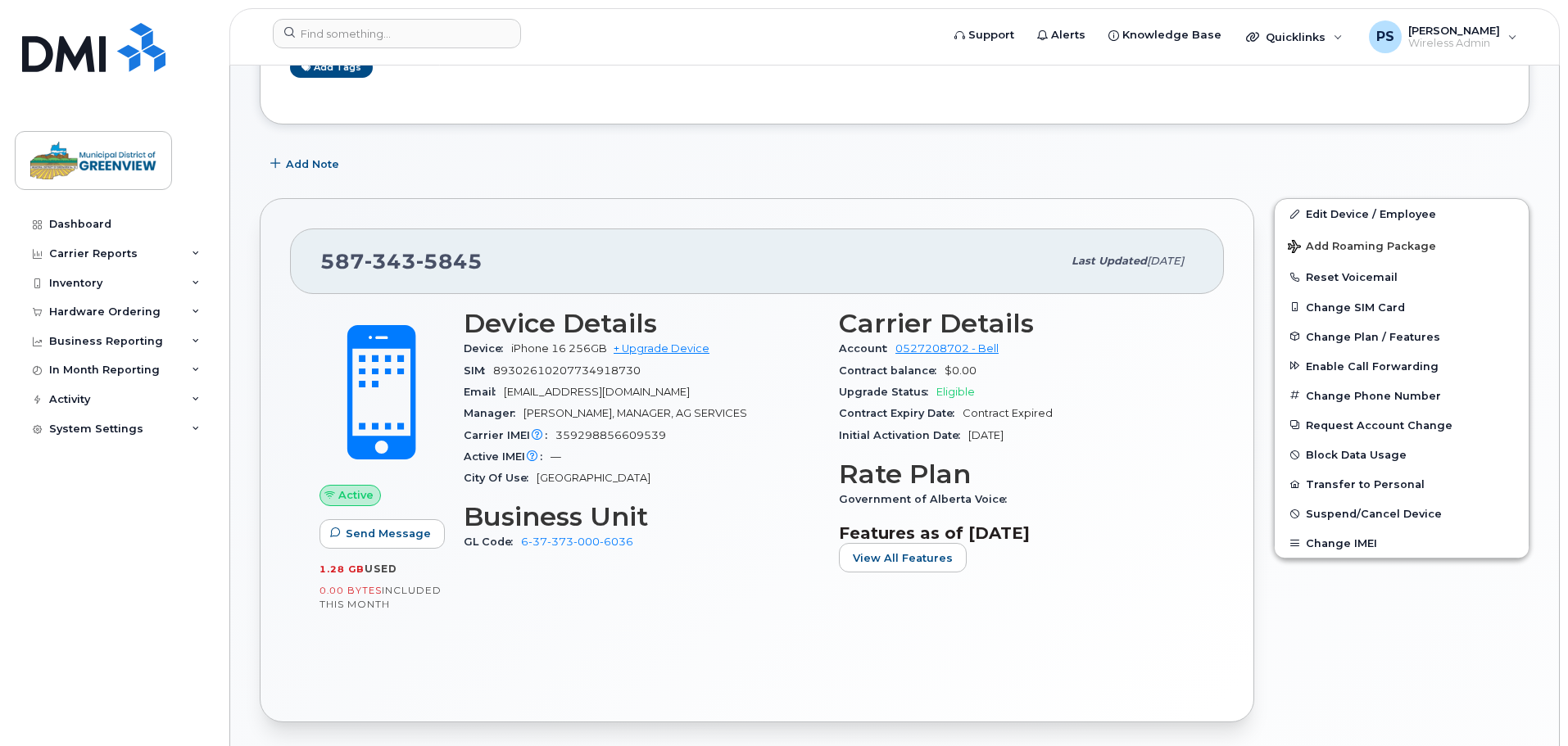
scroll to position [492, 0]
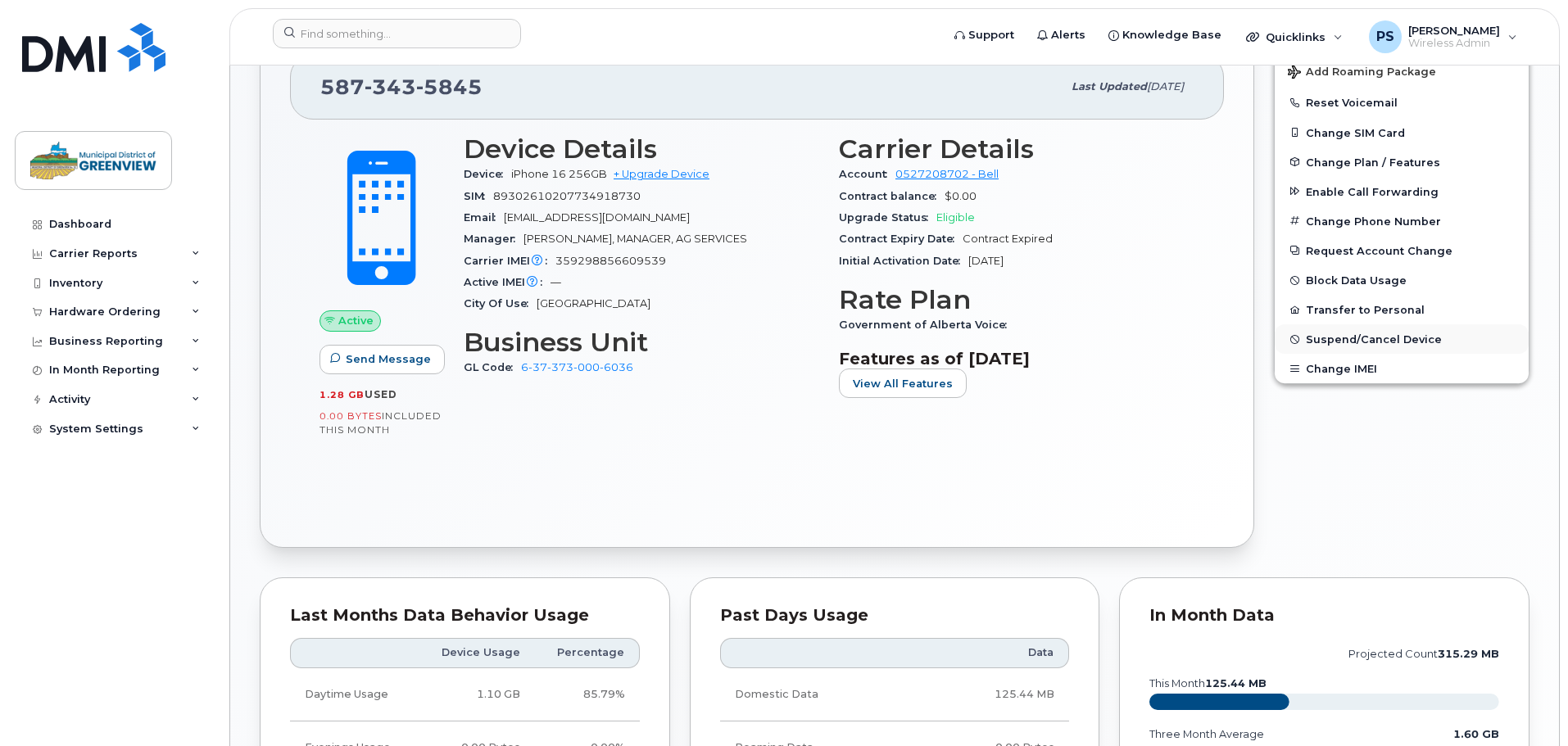
click at [1355, 337] on span "Suspend/Cancel Device" at bounding box center [1374, 339] width 136 height 12
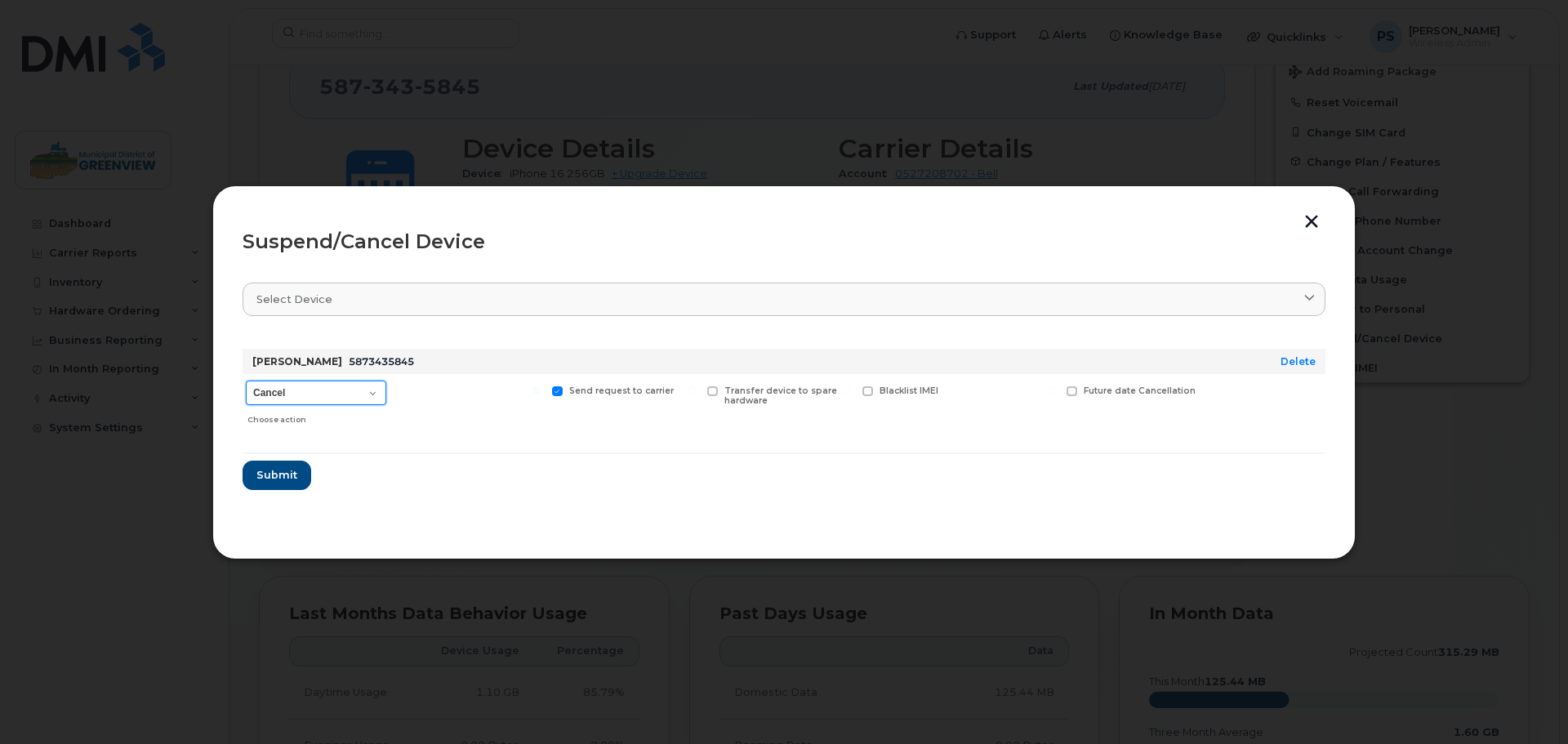
click at [348, 393] on select "Cancel Suspend - Extend Suspension Suspend - Reduced Rate Suspend - Full Rate S…" at bounding box center [316, 393] width 141 height 24
select select "[object Object]"
click at [246, 381] on select "Cancel Suspend - Extend Suspension Suspend - Reduced Rate Suspend - Full Rate S…" at bounding box center [316, 393] width 141 height 24
click at [282, 471] on span "Submit" at bounding box center [276, 475] width 41 height 16
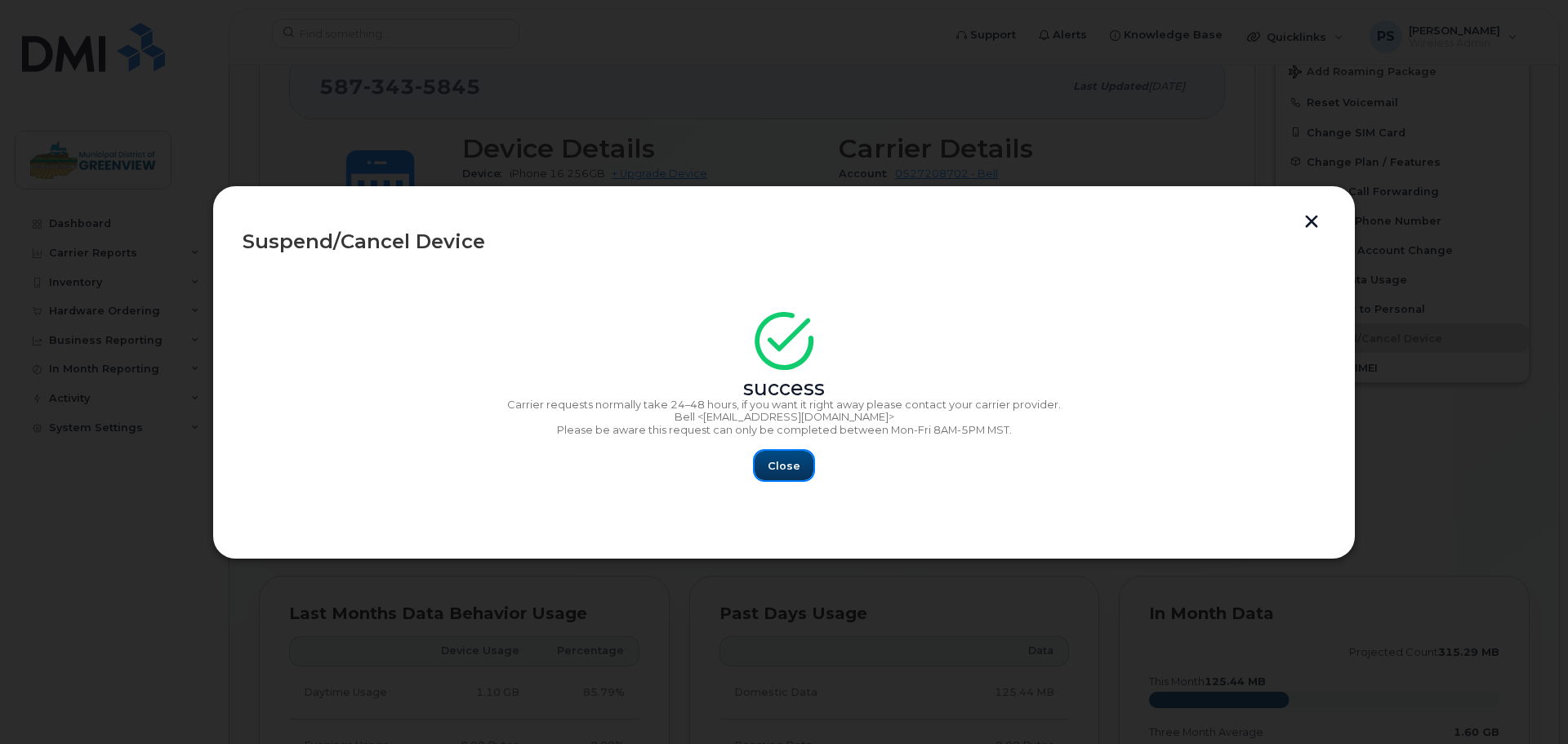
click at [791, 459] on span "Close" at bounding box center [784, 466] width 33 height 16
